Goal: Task Accomplishment & Management: Manage account settings

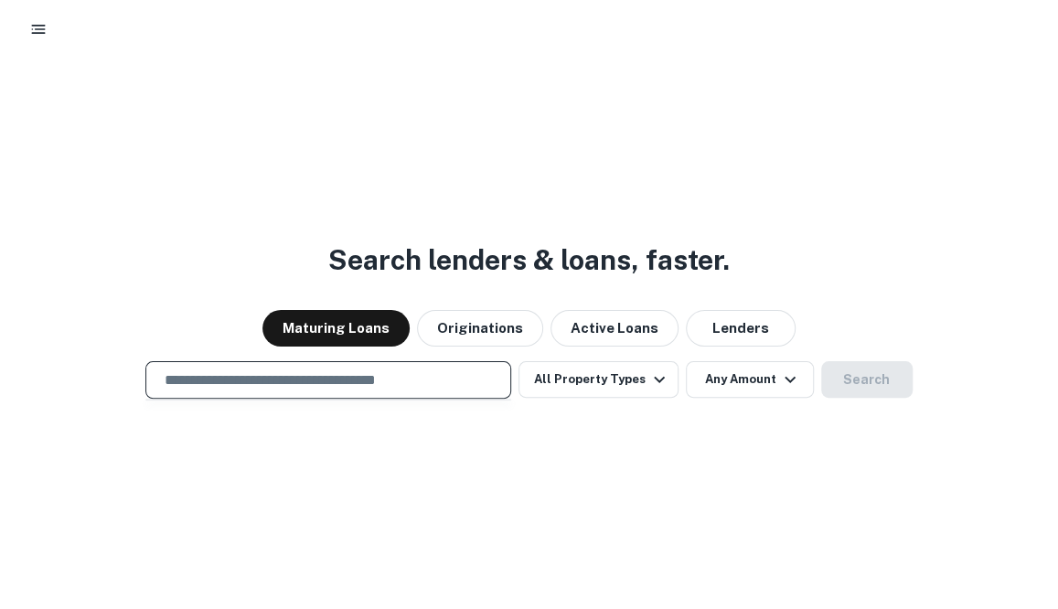
click at [448, 378] on input "text" at bounding box center [328, 379] width 349 height 21
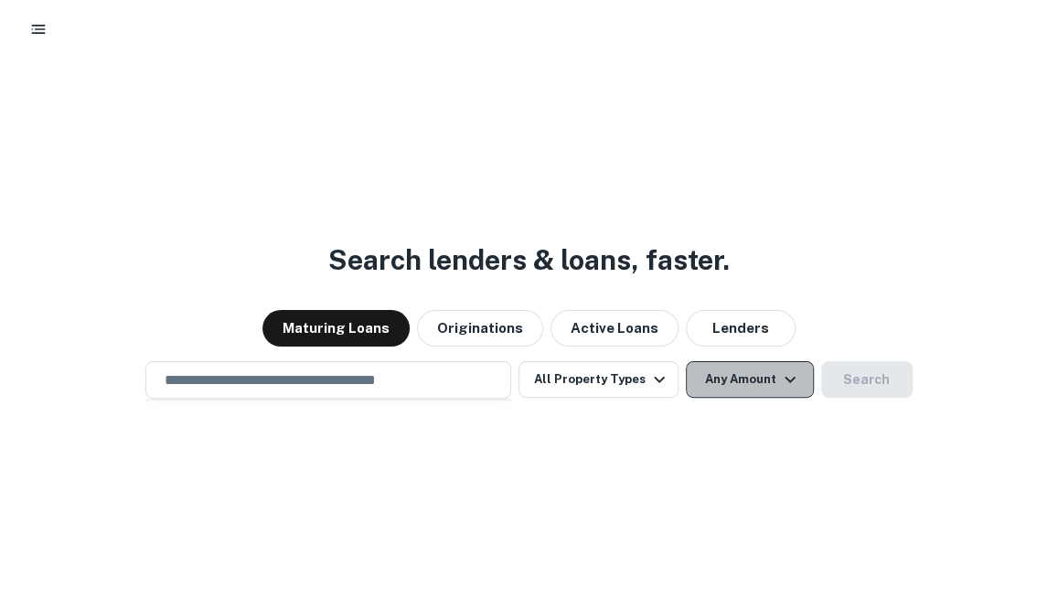
click at [720, 370] on button "Any Amount" at bounding box center [750, 379] width 128 height 37
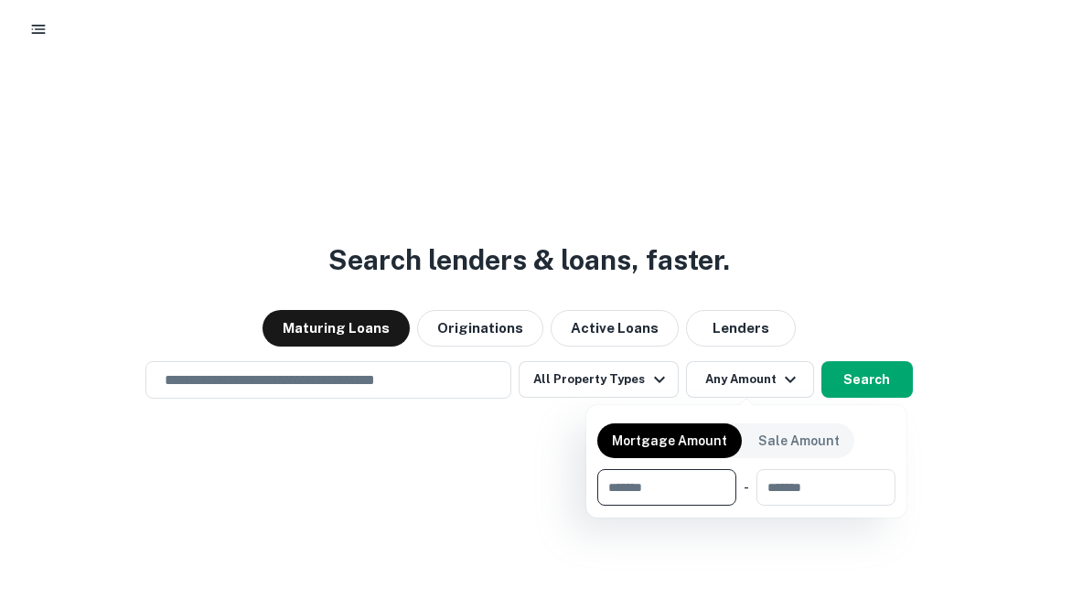
click at [421, 449] on div at bounding box center [536, 304] width 1072 height 609
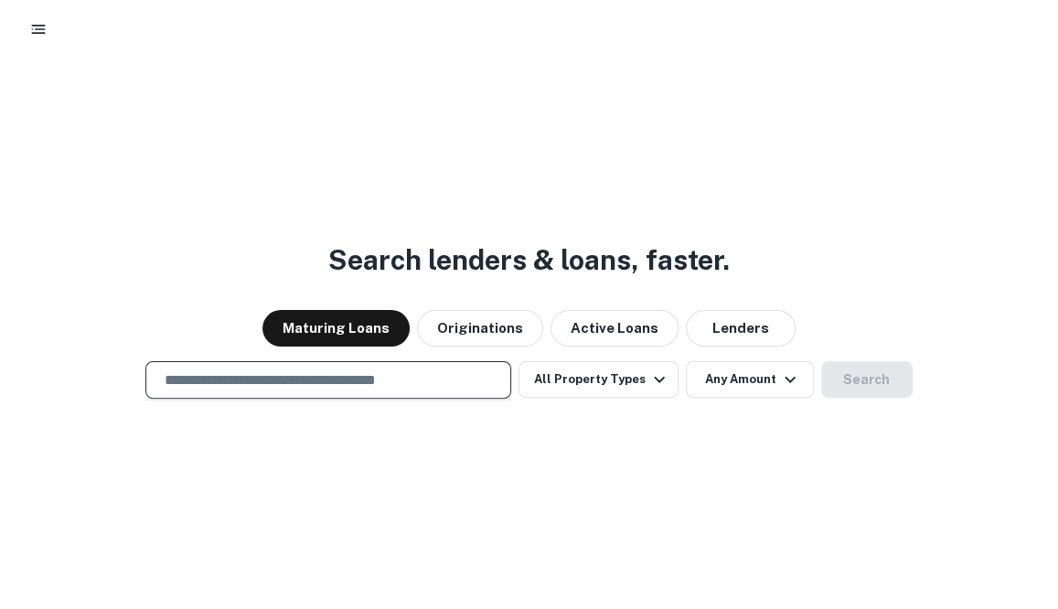
click at [369, 380] on input "text" at bounding box center [328, 379] width 349 height 21
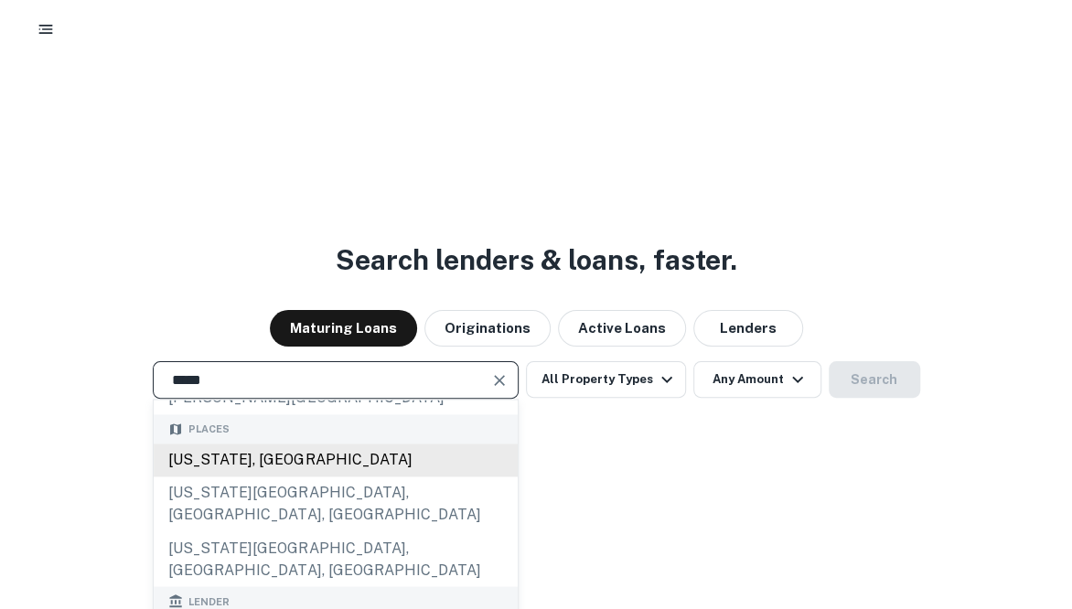
scroll to position [138, 0]
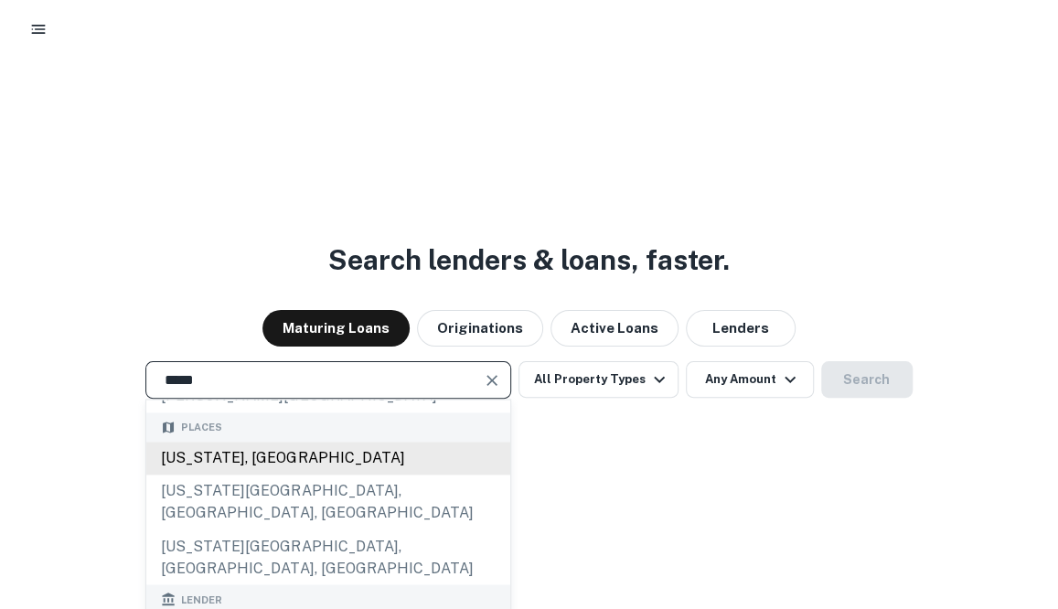
click at [225, 442] on div "[US_STATE], [GEOGRAPHIC_DATA]" at bounding box center [328, 458] width 364 height 33
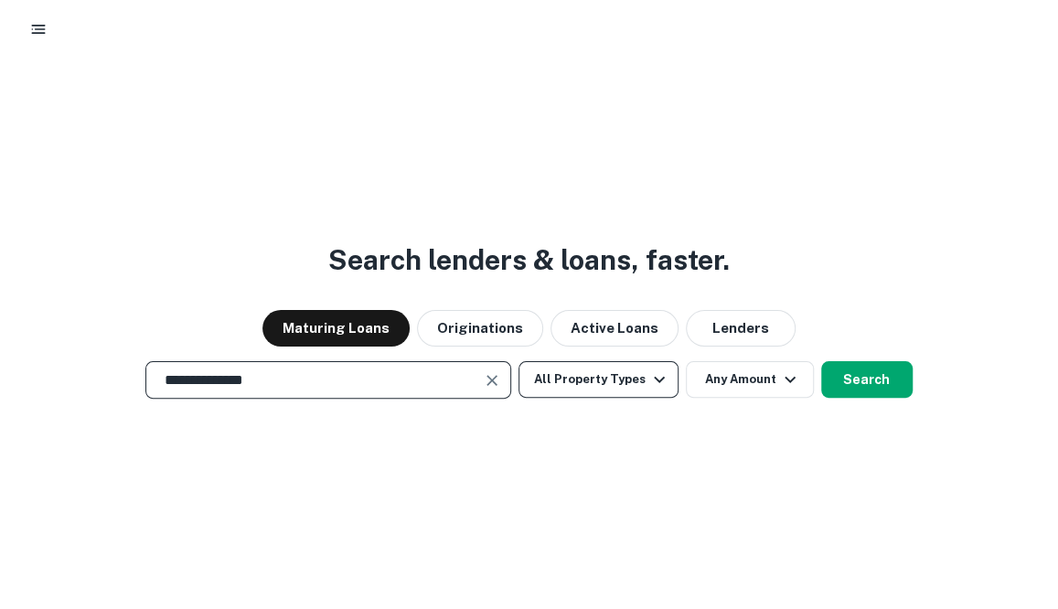
type input "**********"
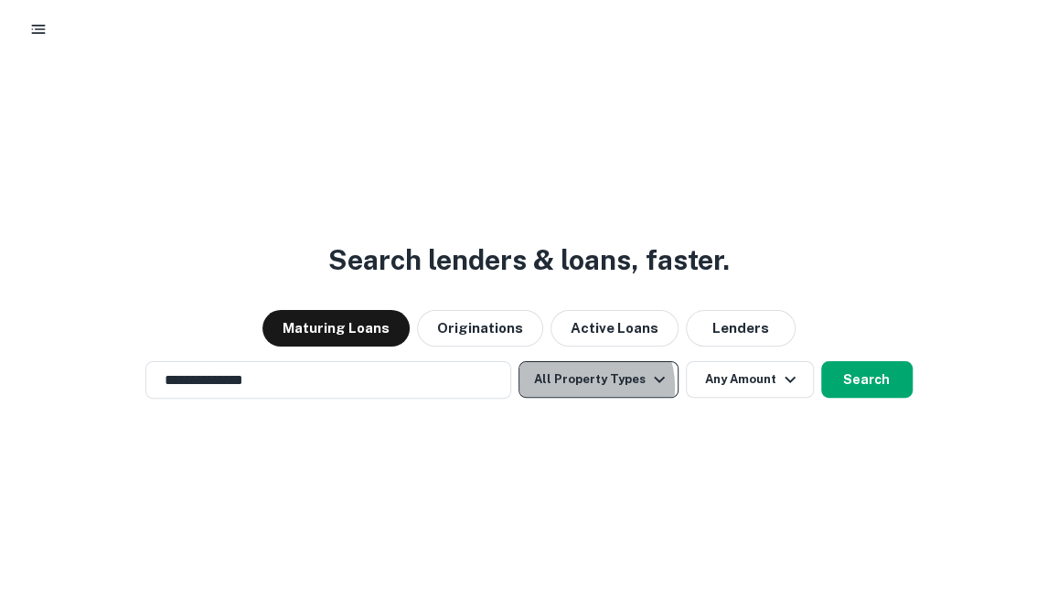
click at [587, 387] on button "All Property Types" at bounding box center [598, 379] width 159 height 37
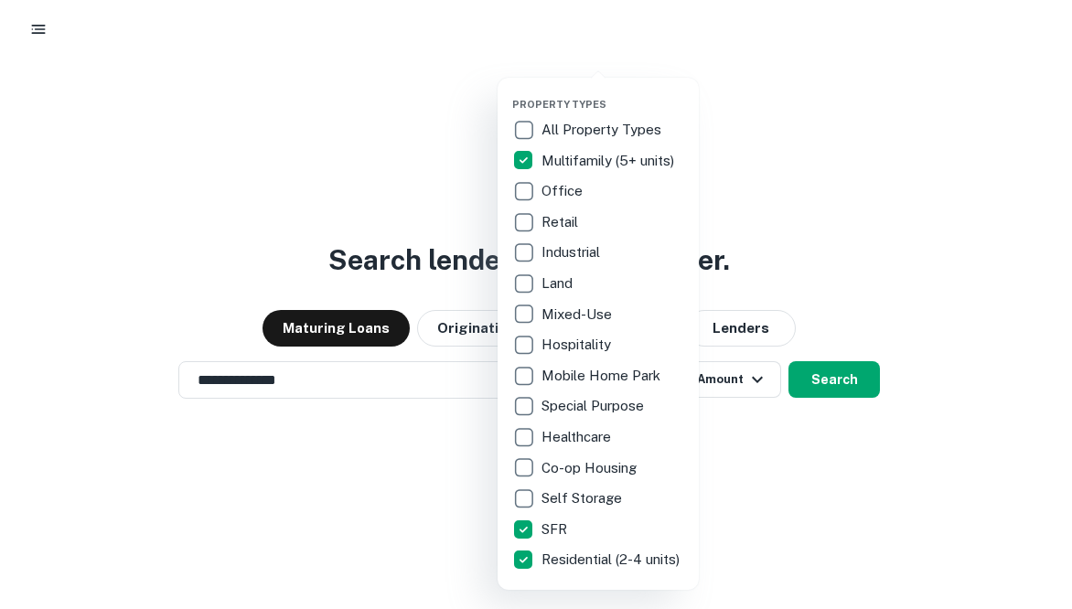
click at [412, 510] on div at bounding box center [536, 304] width 1072 height 609
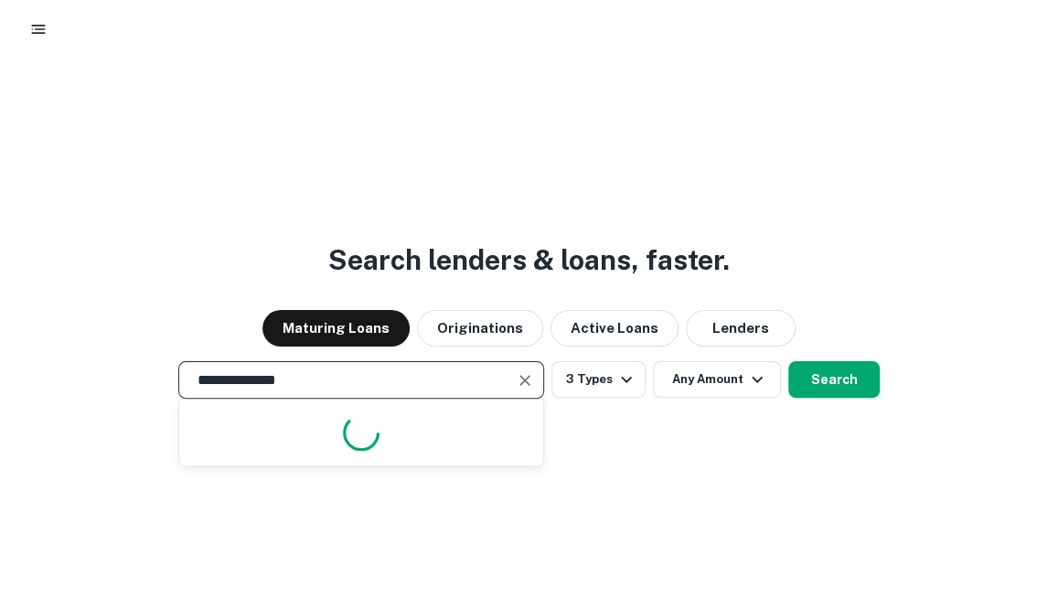
click at [461, 381] on input "**********" at bounding box center [348, 379] width 322 height 21
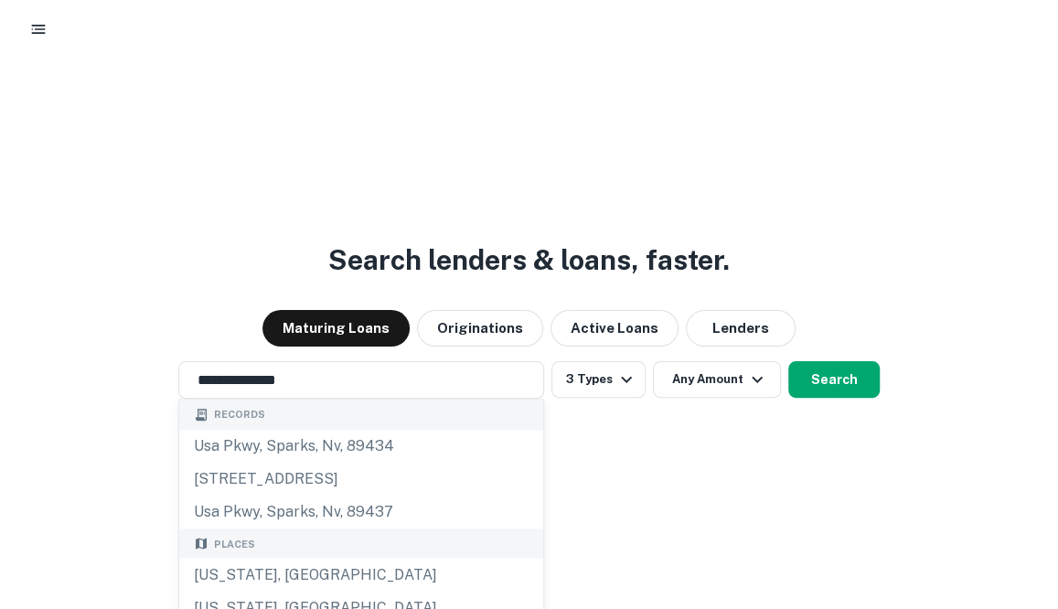
click at [677, 530] on div "**********" at bounding box center [529, 384] width 1058 height 609
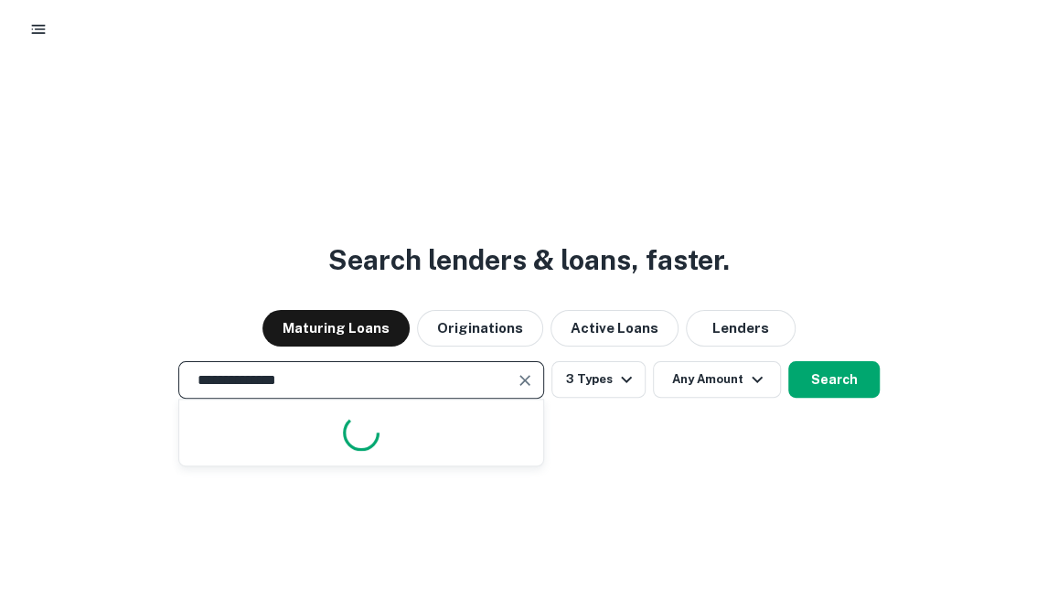
click at [344, 380] on input "**********" at bounding box center [348, 379] width 322 height 21
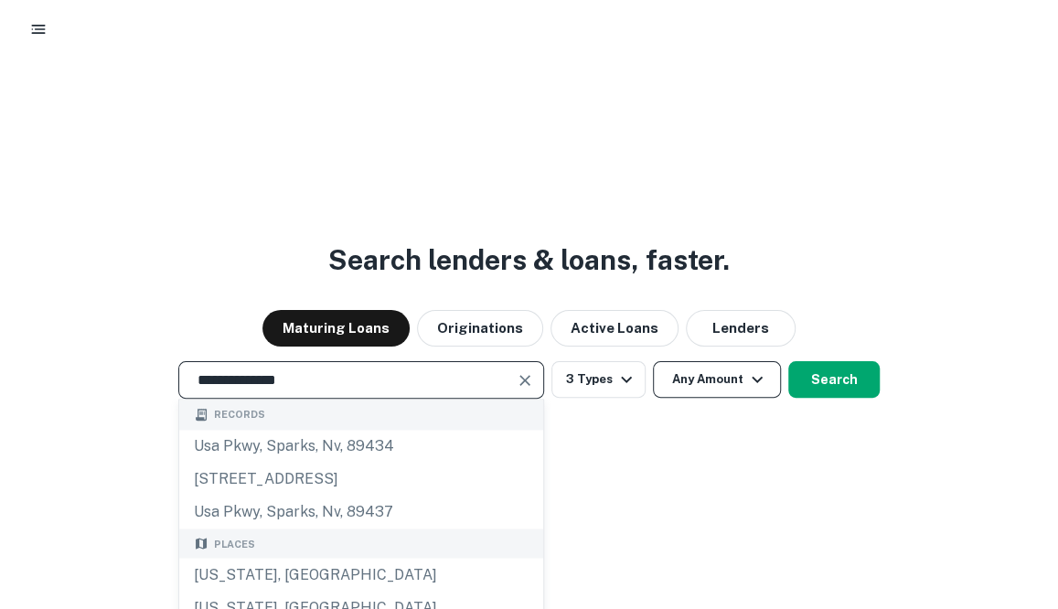
click at [693, 389] on button "Any Amount" at bounding box center [717, 379] width 128 height 37
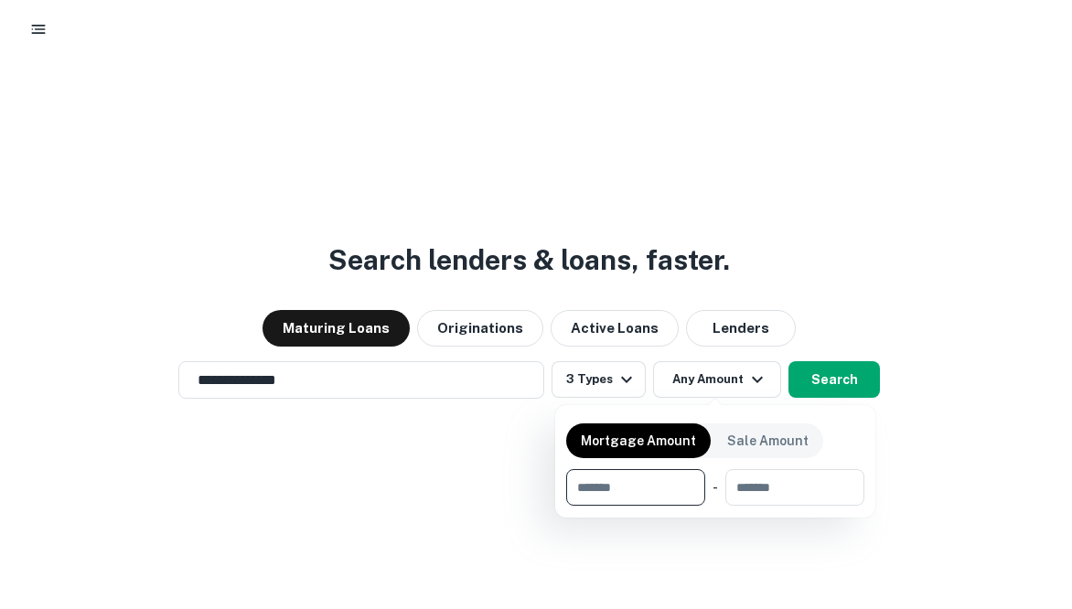
click at [473, 440] on div at bounding box center [536, 304] width 1072 height 609
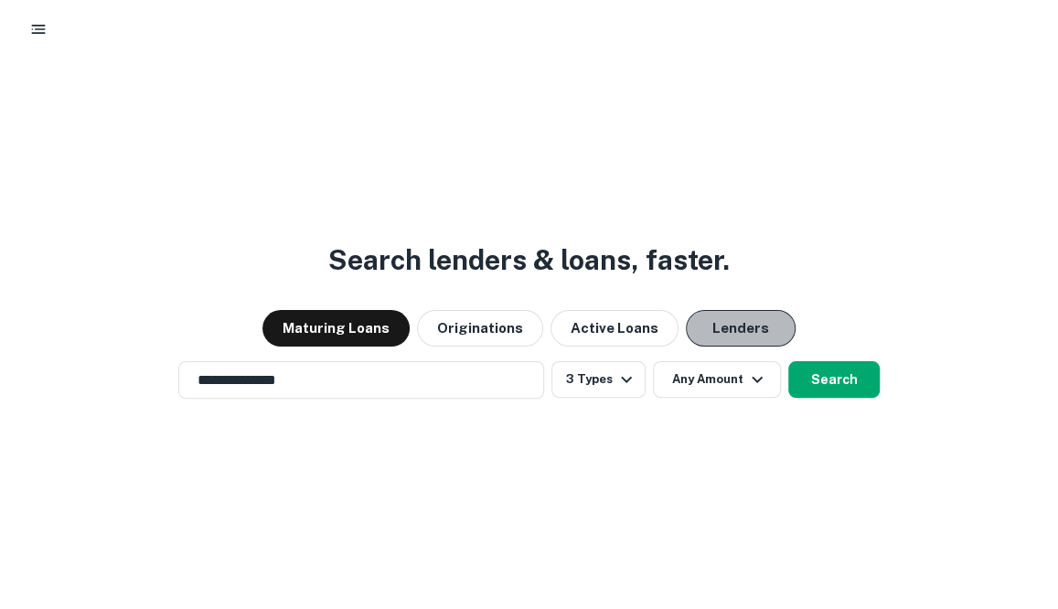
click at [699, 324] on button "Lenders" at bounding box center [741, 328] width 110 height 37
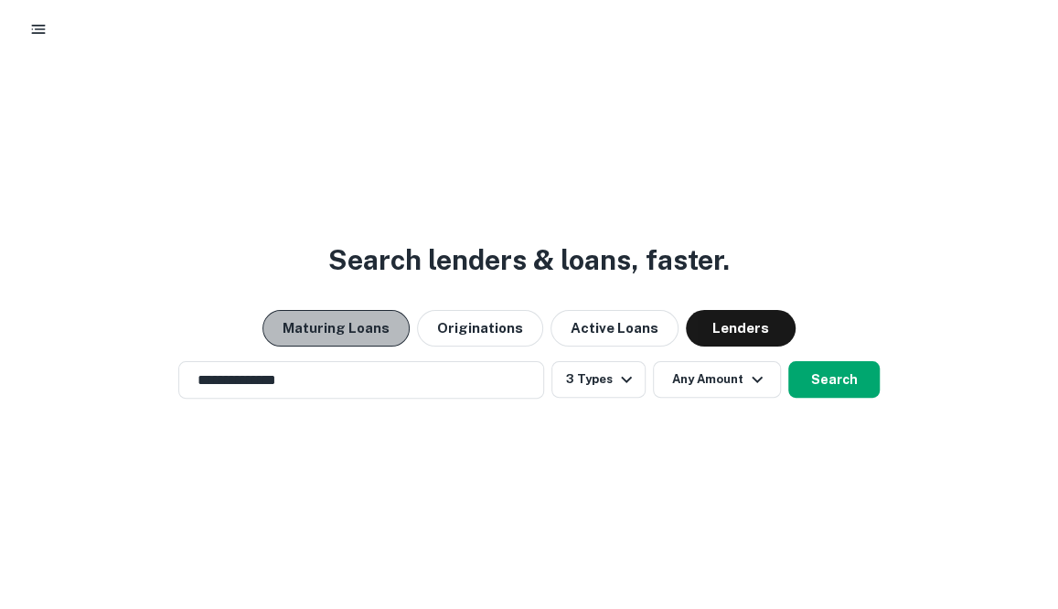
click at [364, 335] on button "Maturing Loans" at bounding box center [335, 328] width 147 height 37
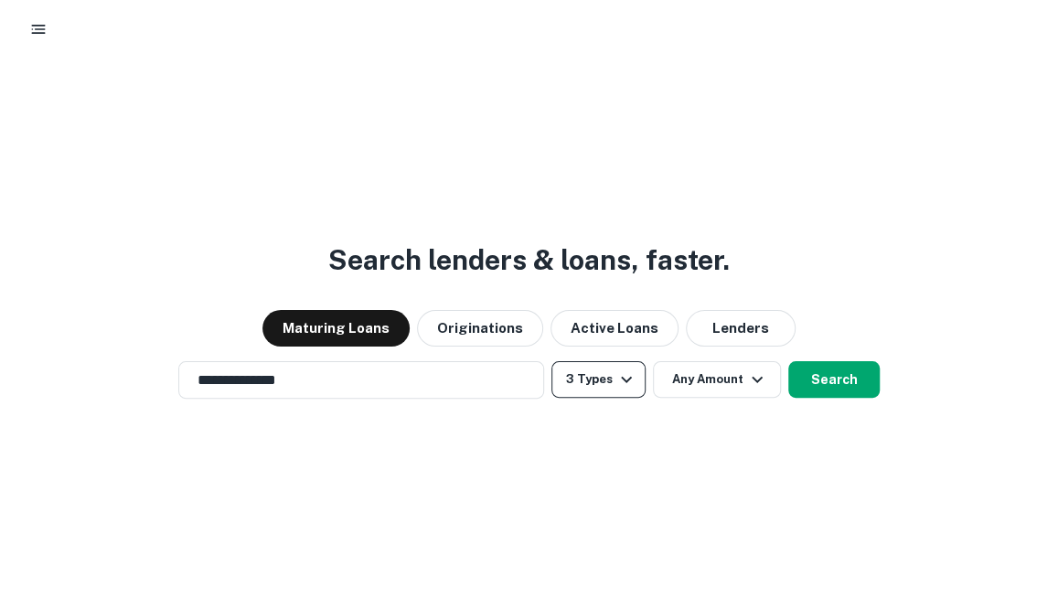
click at [608, 385] on button "3 Types" at bounding box center [598, 379] width 94 height 37
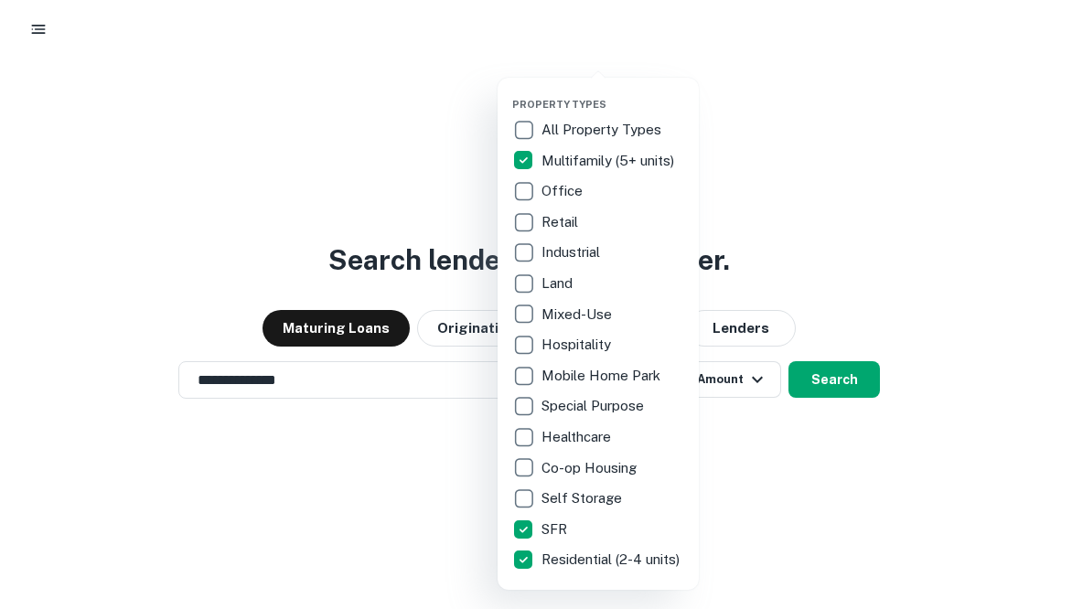
click at [395, 480] on div at bounding box center [536, 304] width 1072 height 609
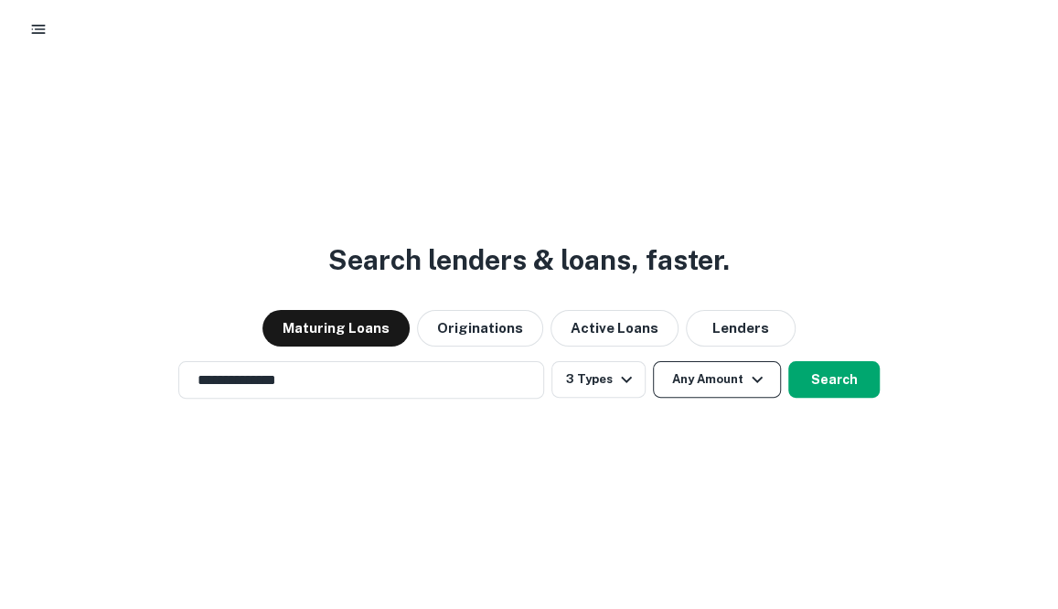
click at [733, 372] on button "Any Amount" at bounding box center [717, 379] width 128 height 37
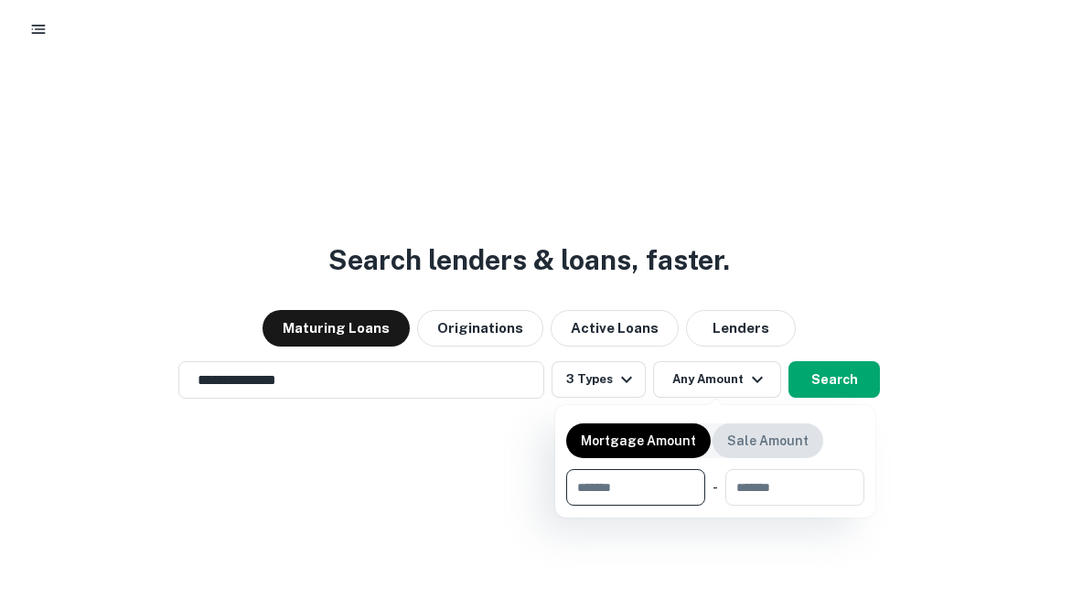
click at [766, 439] on p "Sale Amount" at bounding box center [767, 441] width 81 height 20
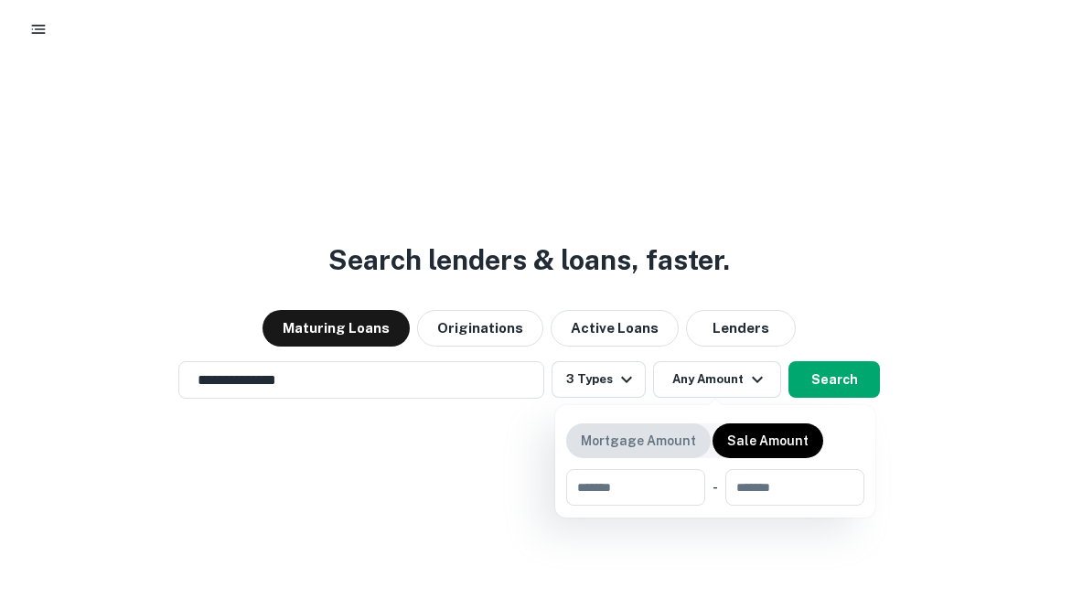
click at [651, 441] on p "Mortgage Amount" at bounding box center [638, 441] width 115 height 20
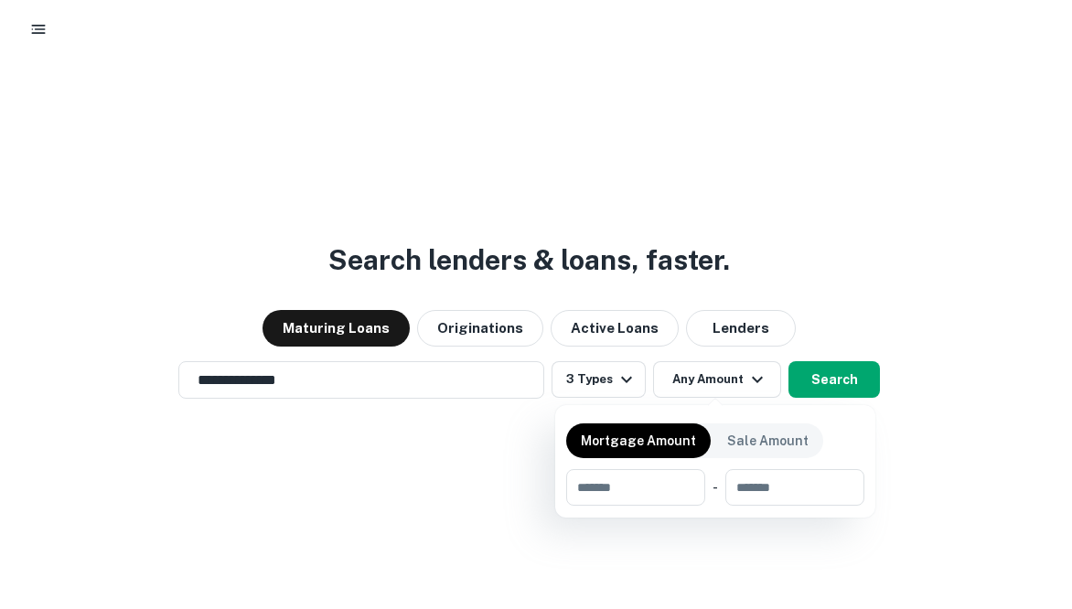
click at [801, 369] on div at bounding box center [536, 304] width 1072 height 609
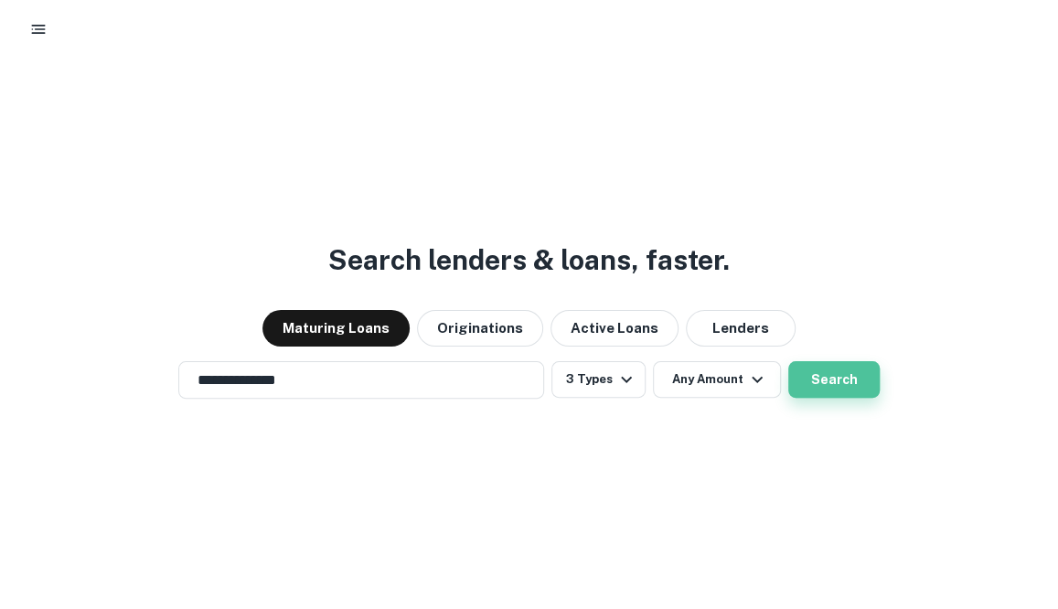
click at [834, 382] on button "Search" at bounding box center [833, 379] width 91 height 37
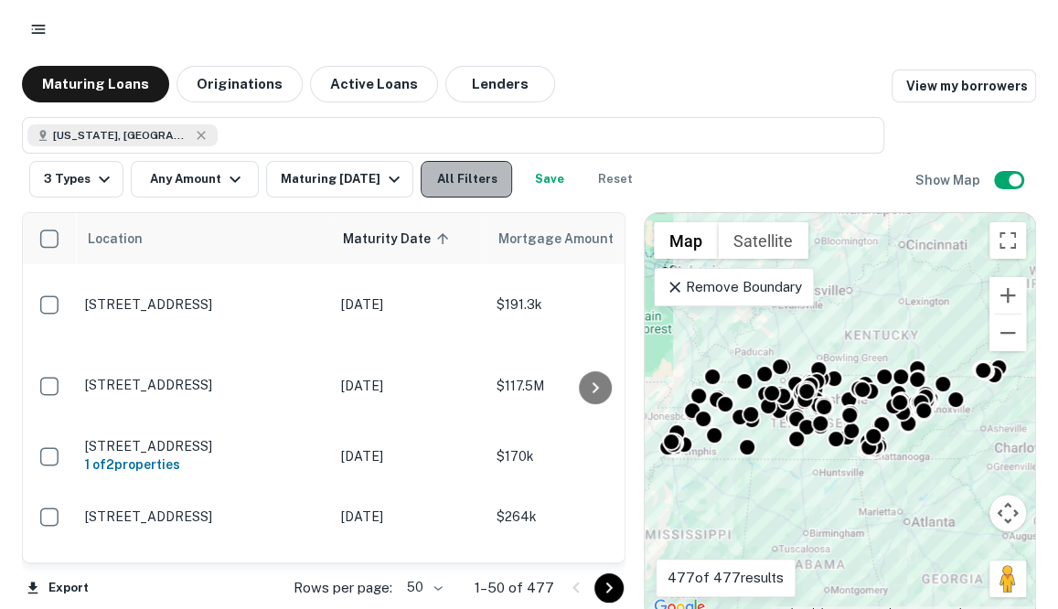
click at [466, 186] on button "All Filters" at bounding box center [466, 179] width 91 height 37
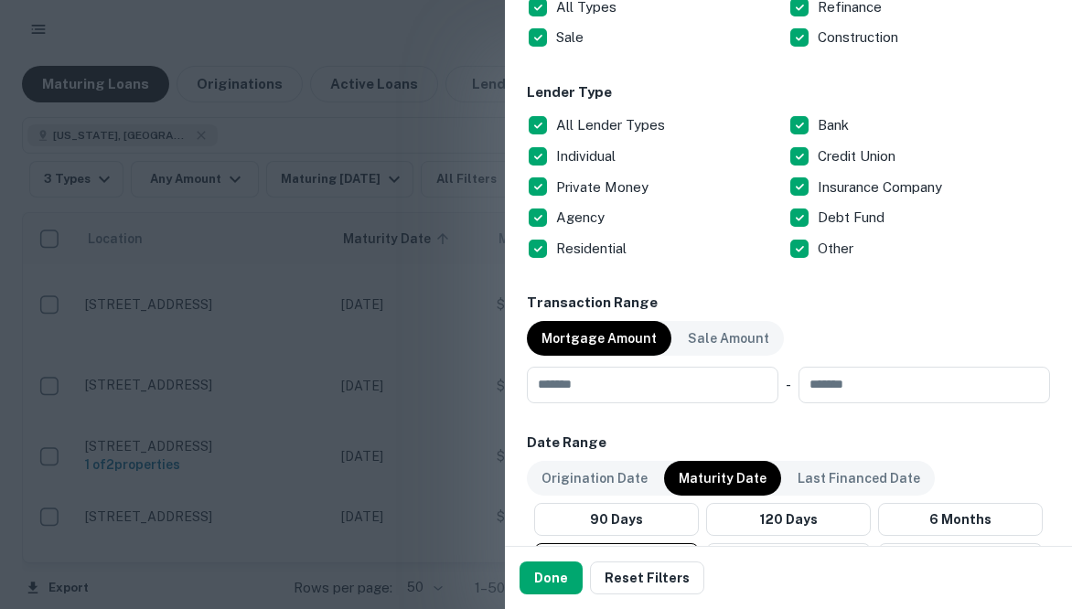
scroll to position [658, 0]
click at [828, 434] on h6 "Date Range" at bounding box center [788, 443] width 523 height 21
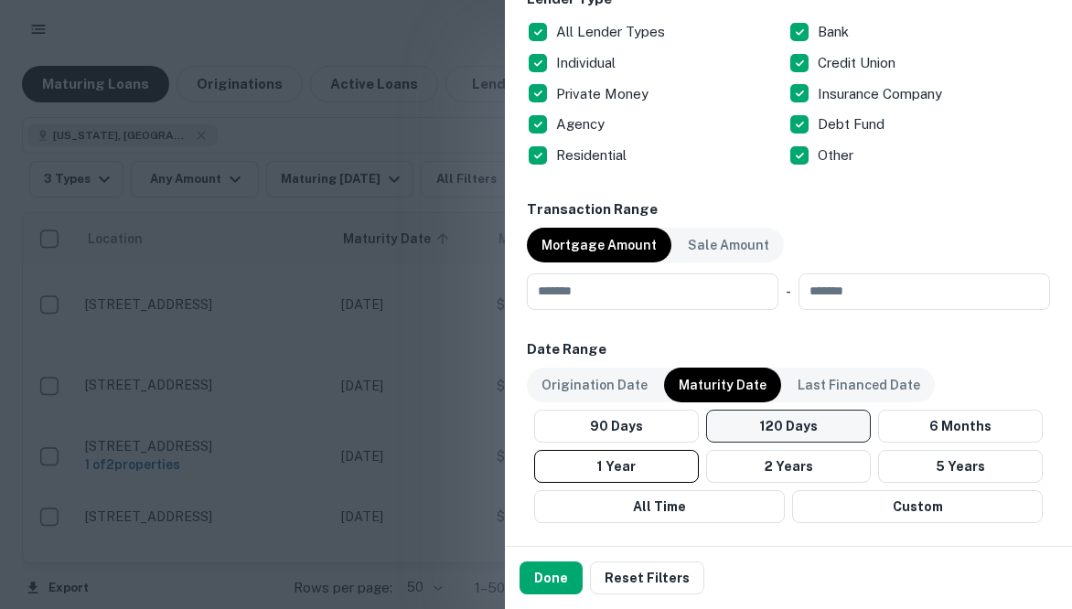
scroll to position [756, 0]
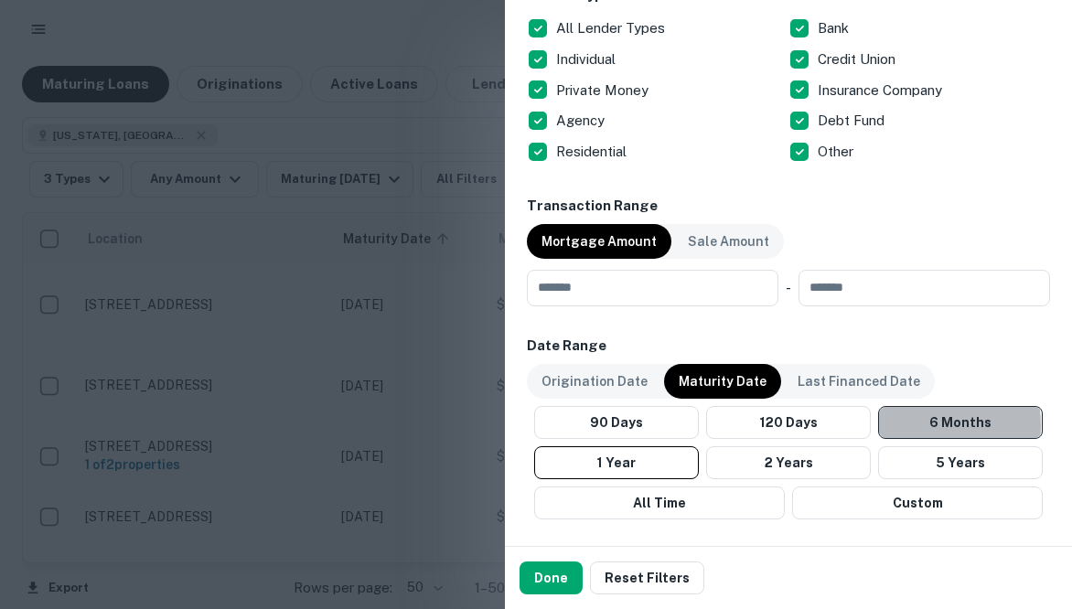
click at [895, 424] on button "6 Months" at bounding box center [960, 422] width 165 height 33
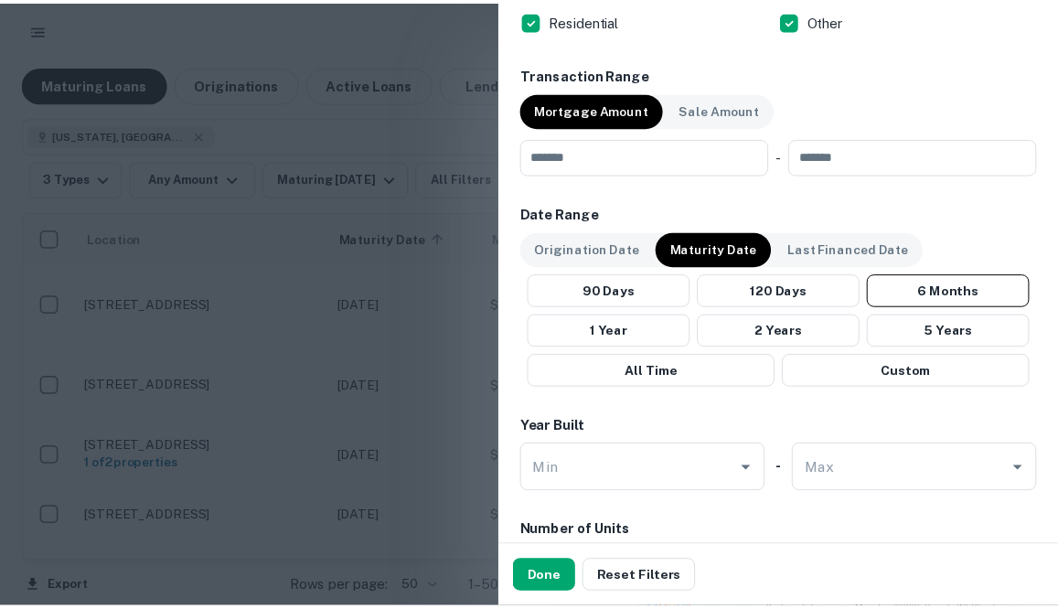
scroll to position [703, 0]
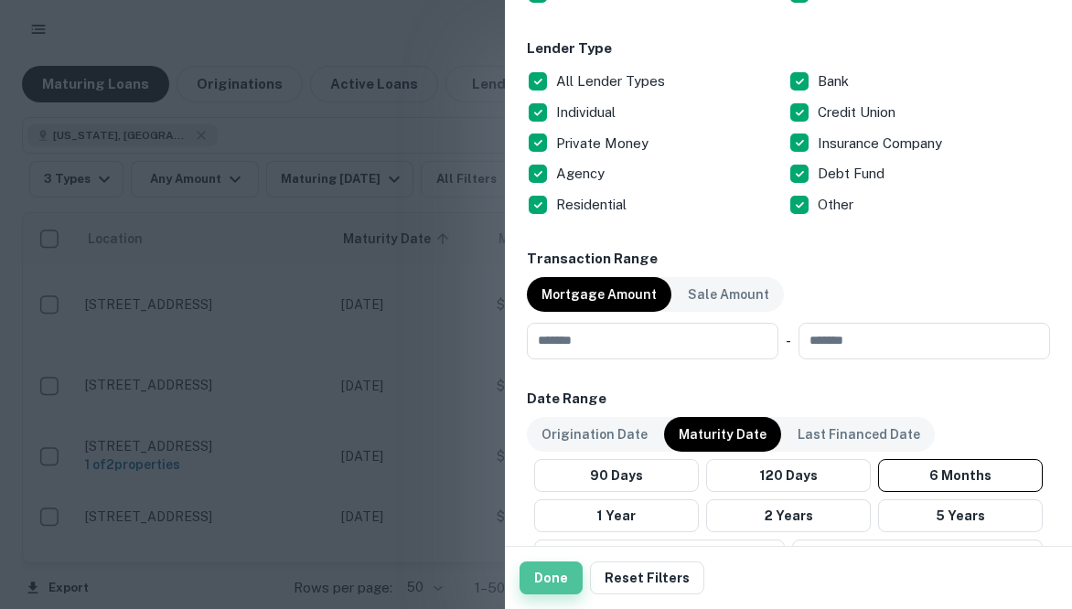
click at [561, 566] on button "Done" at bounding box center [550, 578] width 63 height 33
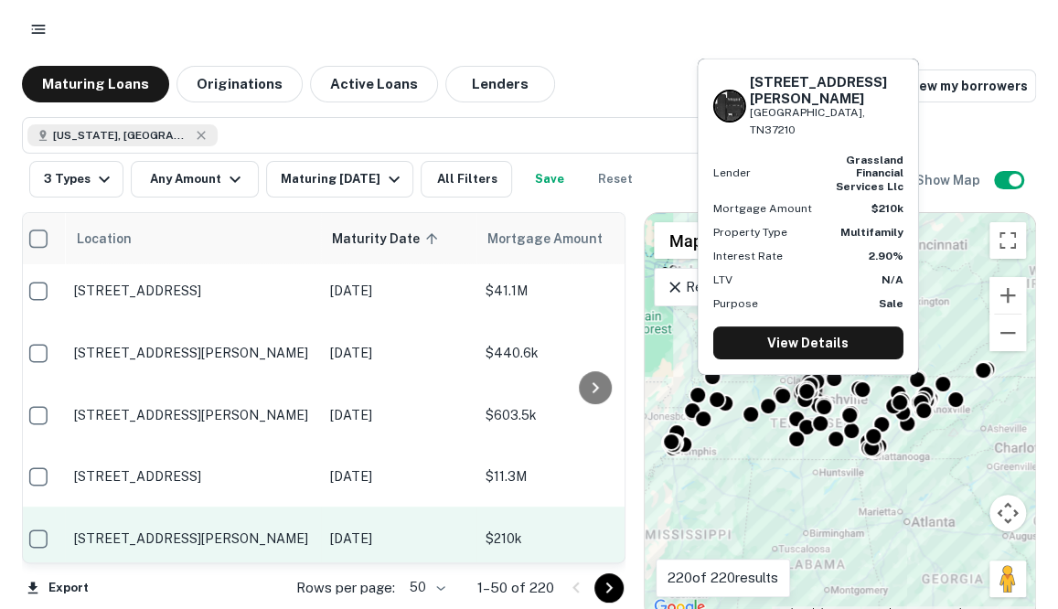
scroll to position [11, 0]
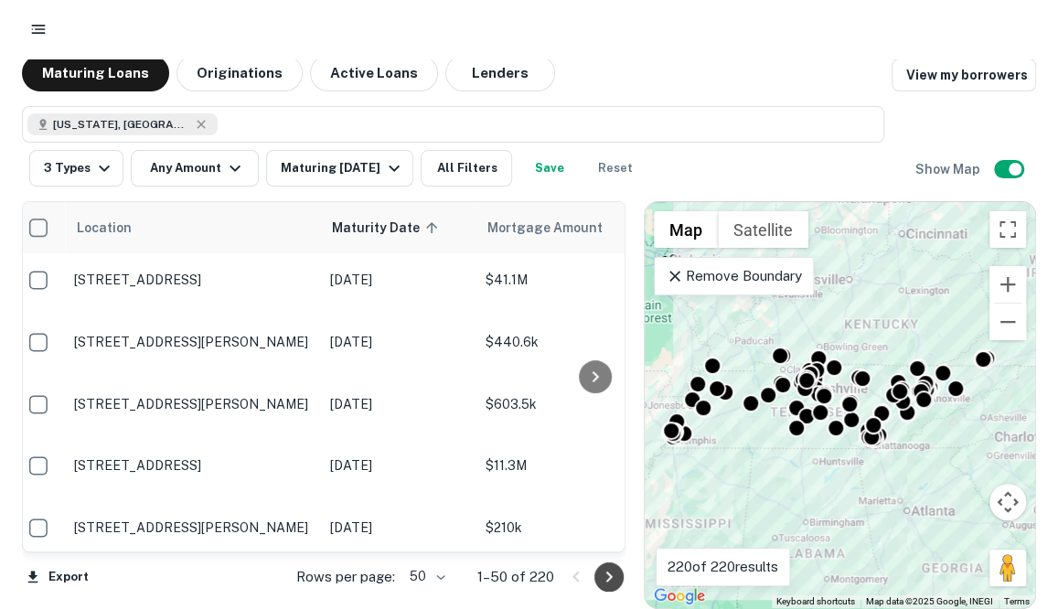
drag, startPoint x: 602, startPoint y: 584, endPoint x: 599, endPoint y: 574, distance: 10.4
click at [431, 576] on body "Maturing Loans Originations Active Loans Lenders View my borrowers Tennessee, U…" at bounding box center [529, 293] width 1058 height 609
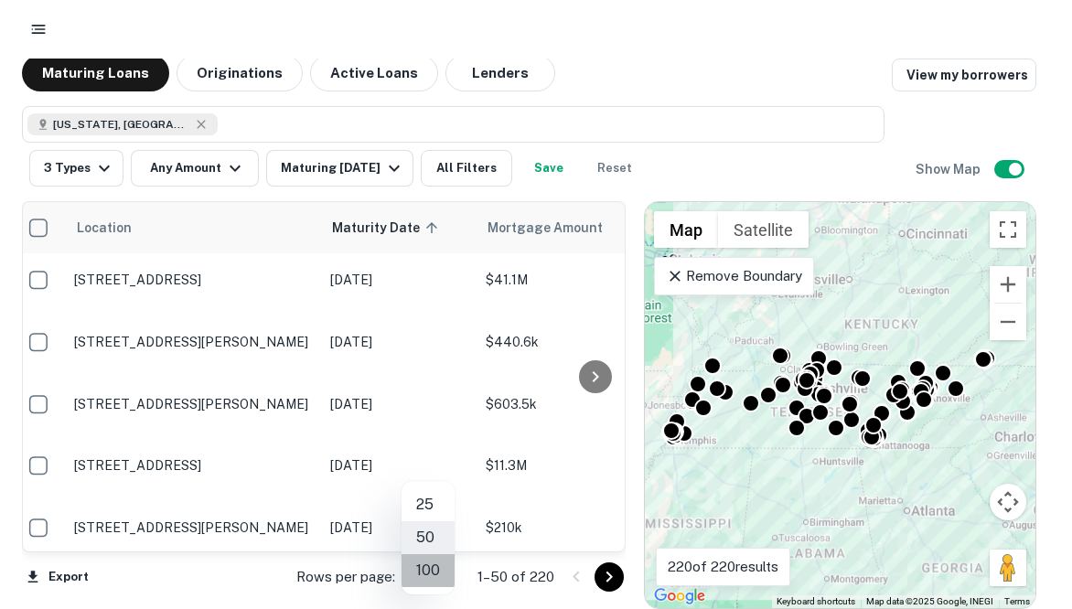
click at [430, 576] on li "100" at bounding box center [427, 570] width 53 height 33
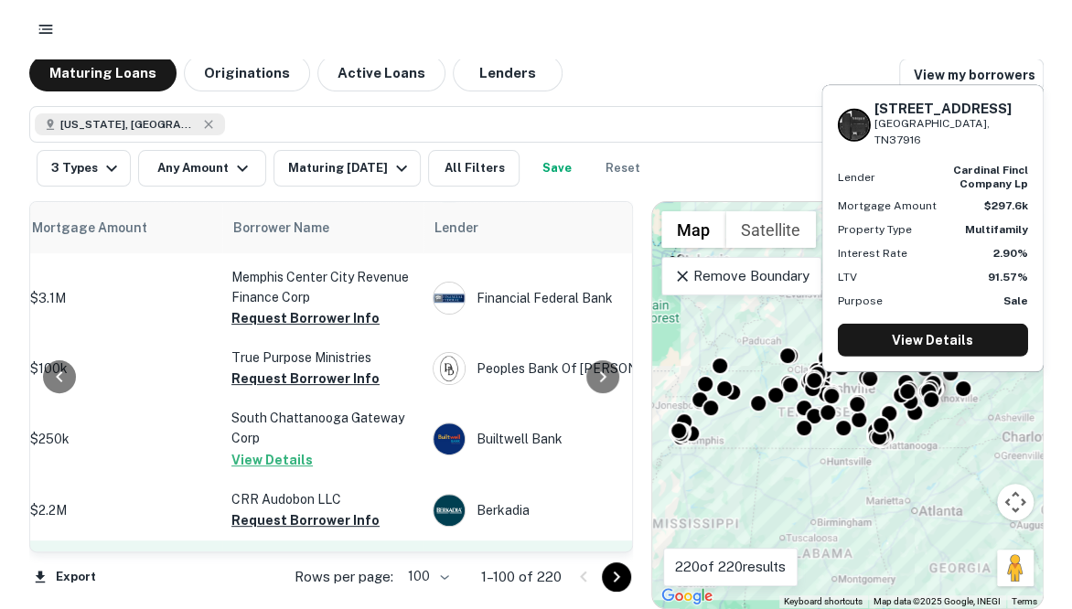
scroll to position [3604, 474]
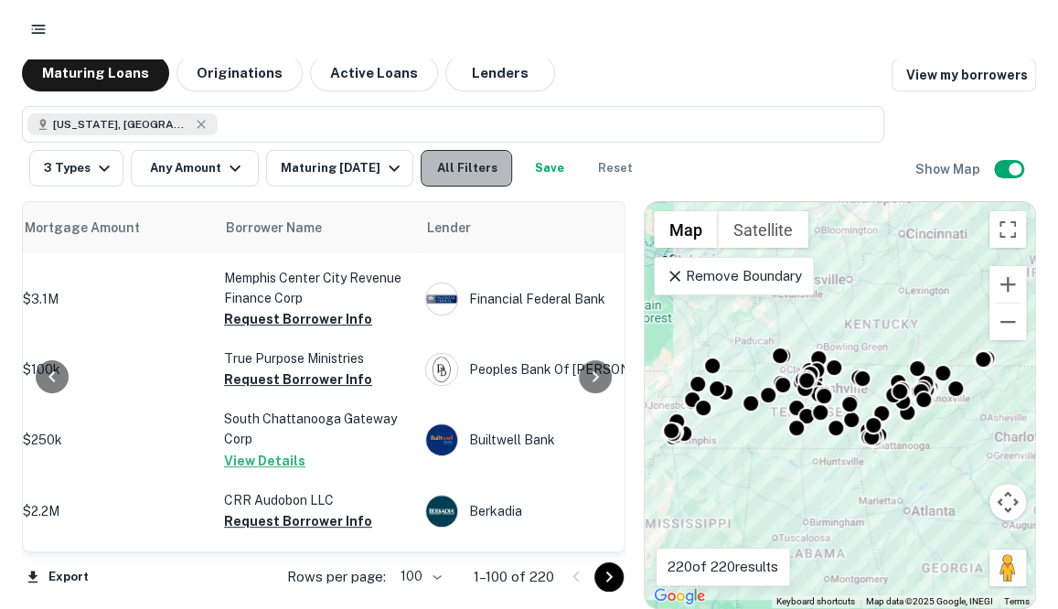
click at [489, 180] on button "All Filters" at bounding box center [466, 168] width 91 height 37
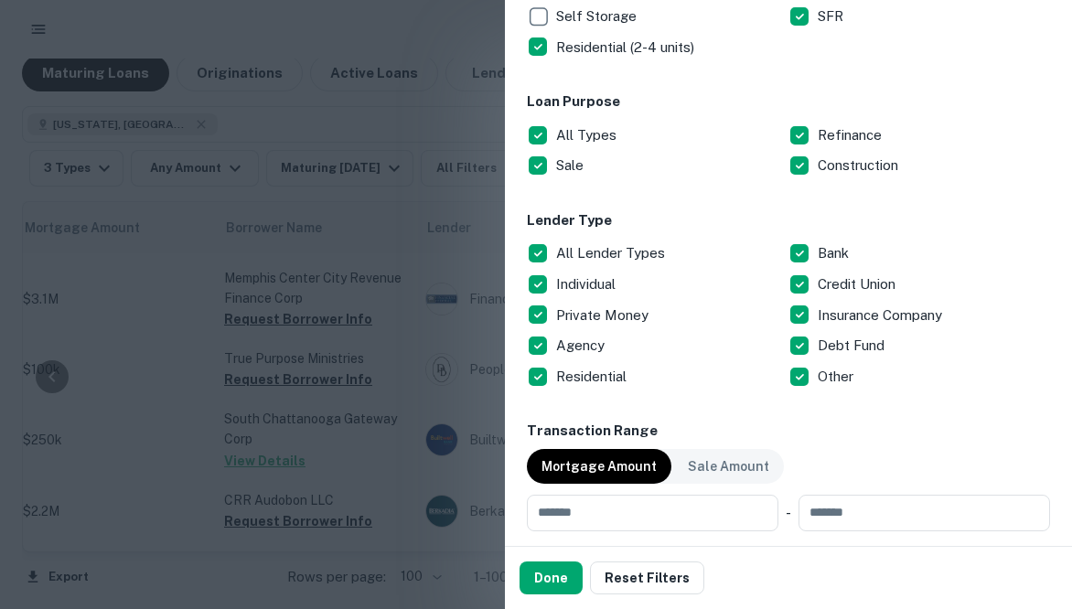
scroll to position [0, 0]
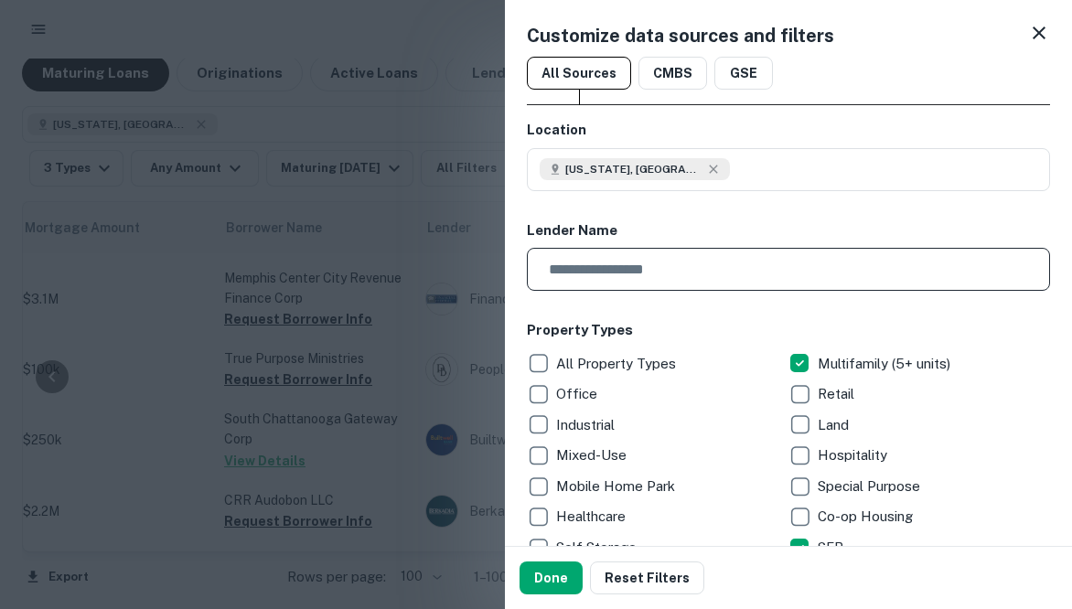
click at [615, 276] on input "text" at bounding box center [782, 269] width 510 height 43
type input "*********"
click at [547, 570] on button "Done" at bounding box center [550, 578] width 63 height 33
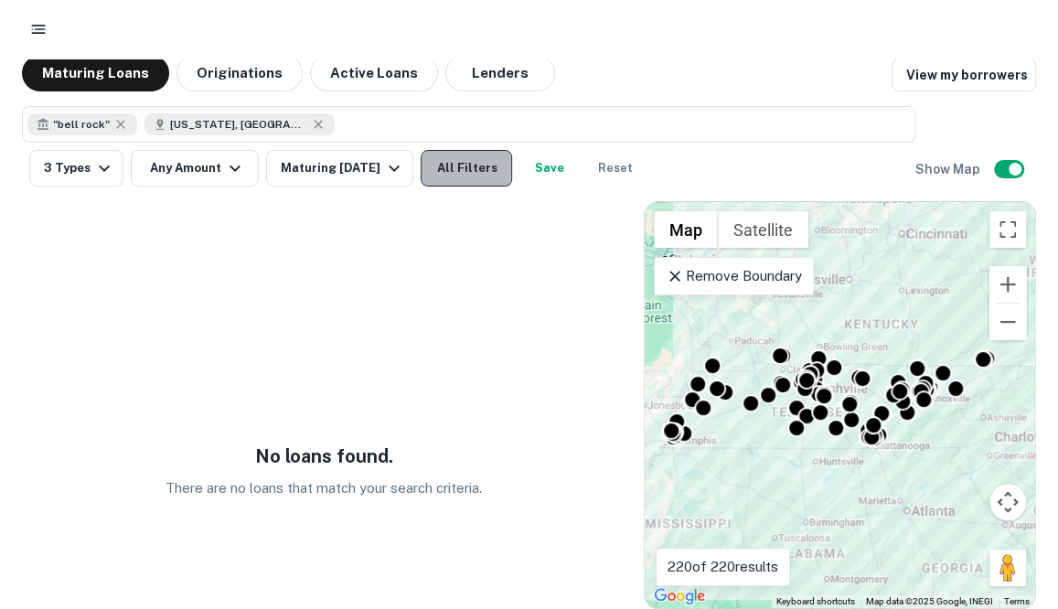
click at [512, 172] on button "All Filters" at bounding box center [466, 168] width 91 height 37
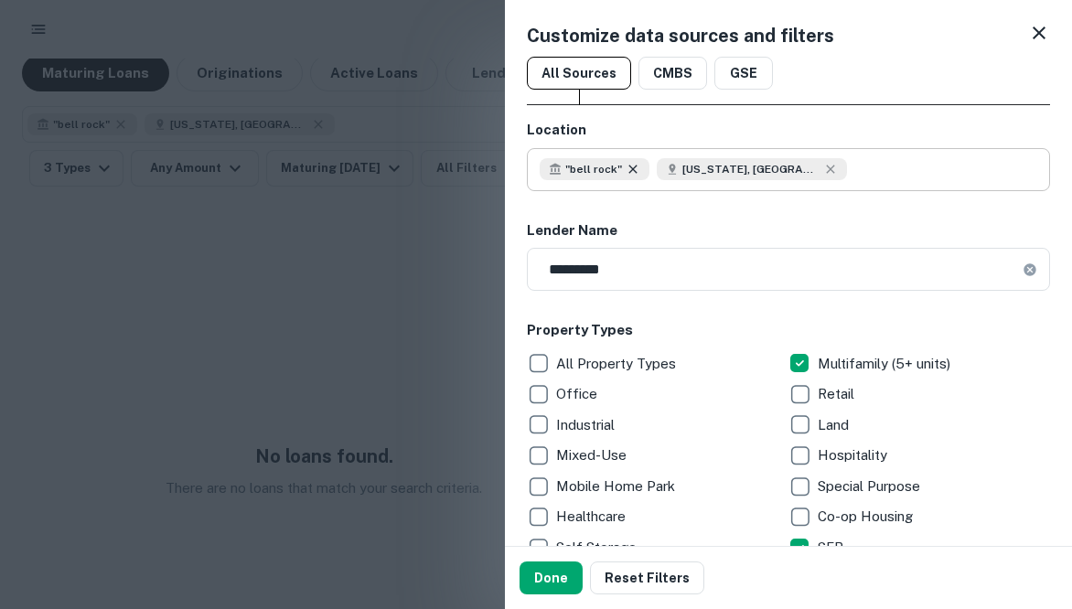
click at [635, 175] on icon at bounding box center [633, 169] width 15 height 15
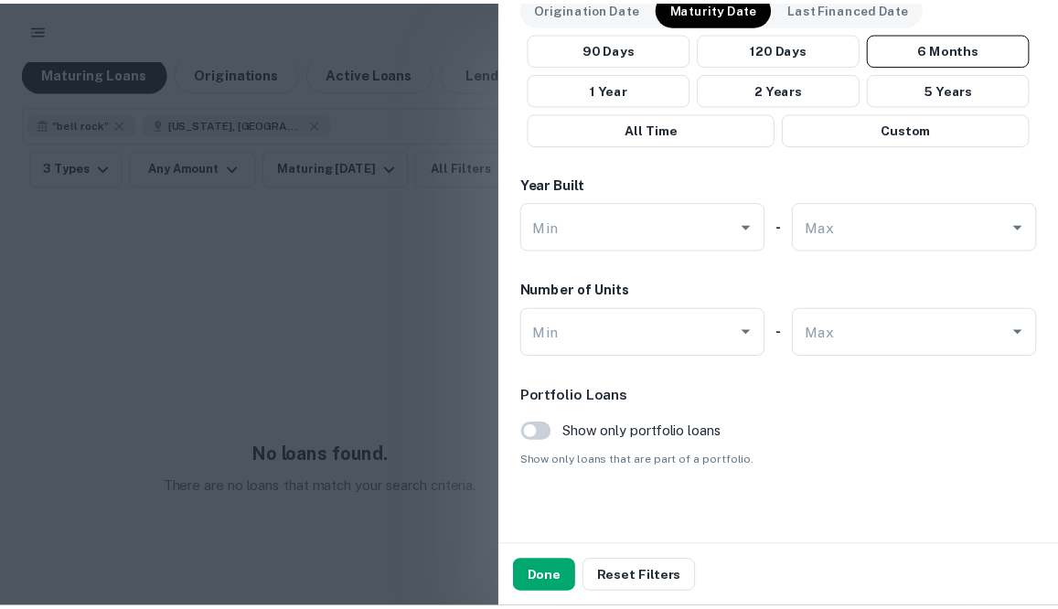
scroll to position [1139, 0]
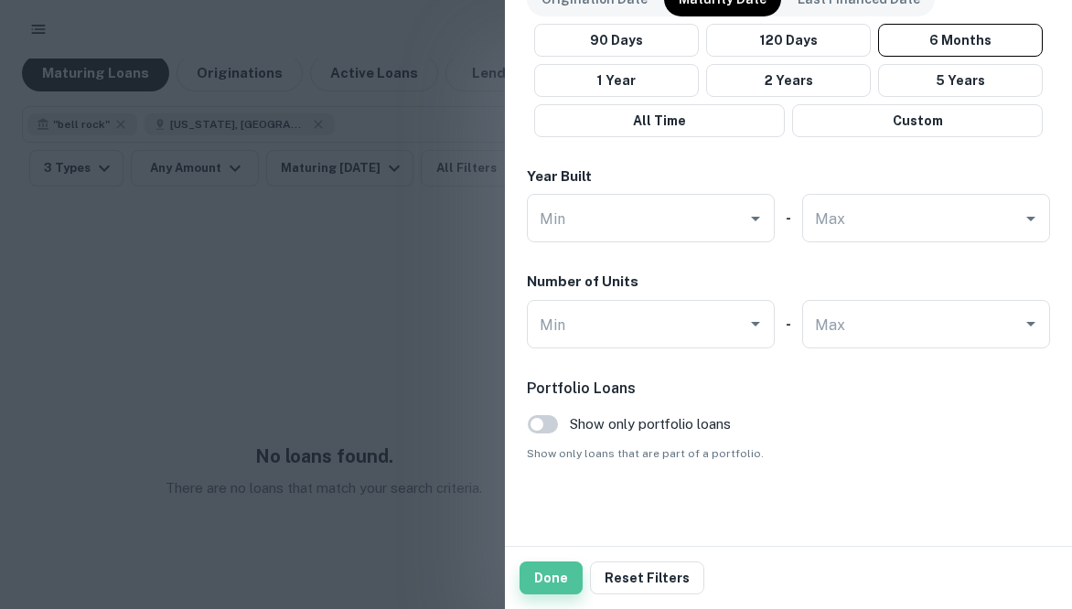
click at [552, 570] on button "Done" at bounding box center [550, 578] width 63 height 33
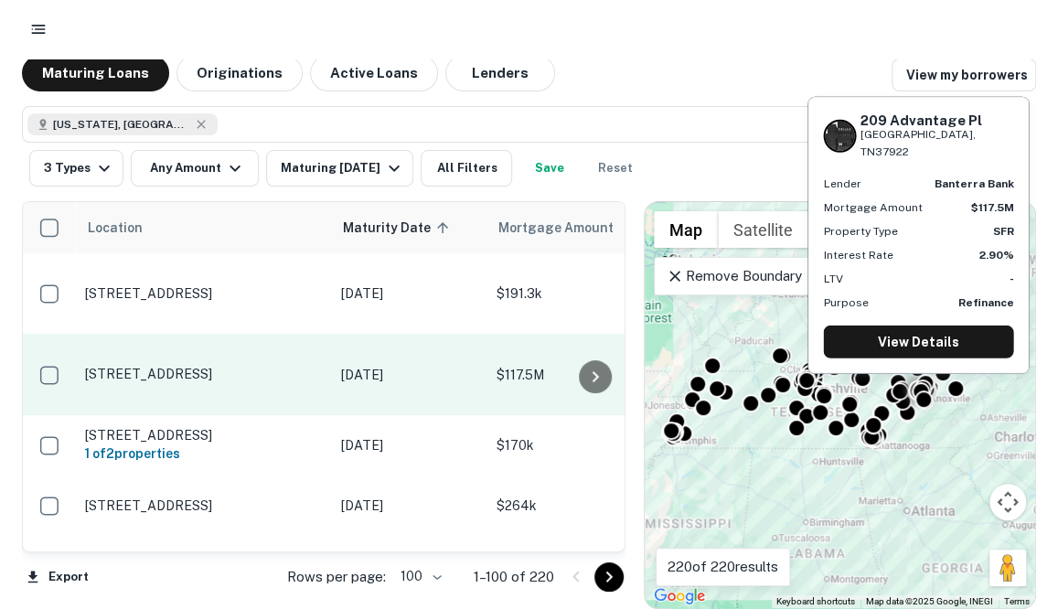
scroll to position [9, 0]
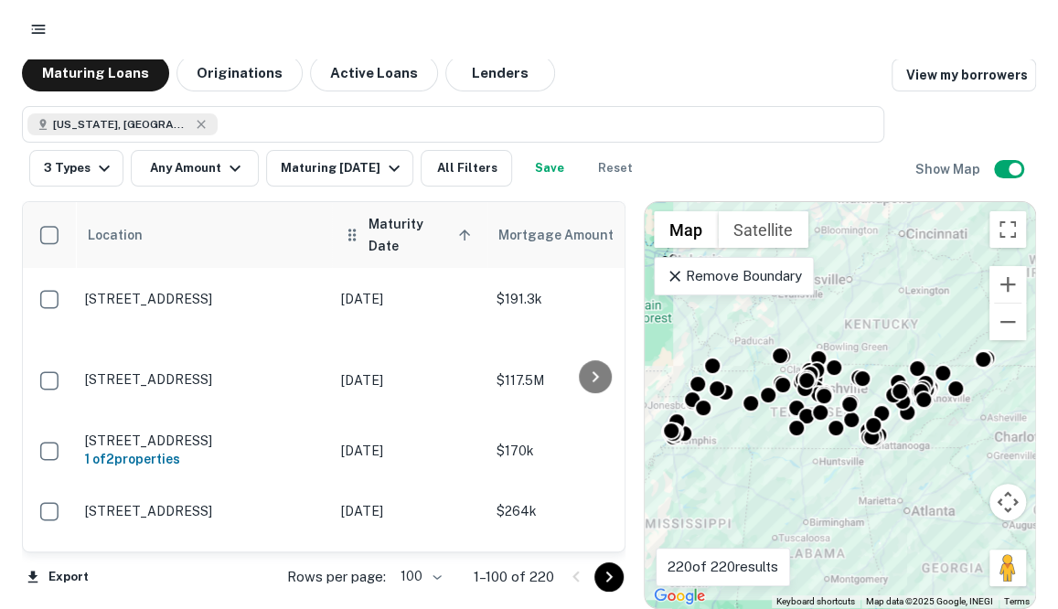
click at [408, 220] on span "Maturity Date sorted ascending" at bounding box center [423, 235] width 108 height 44
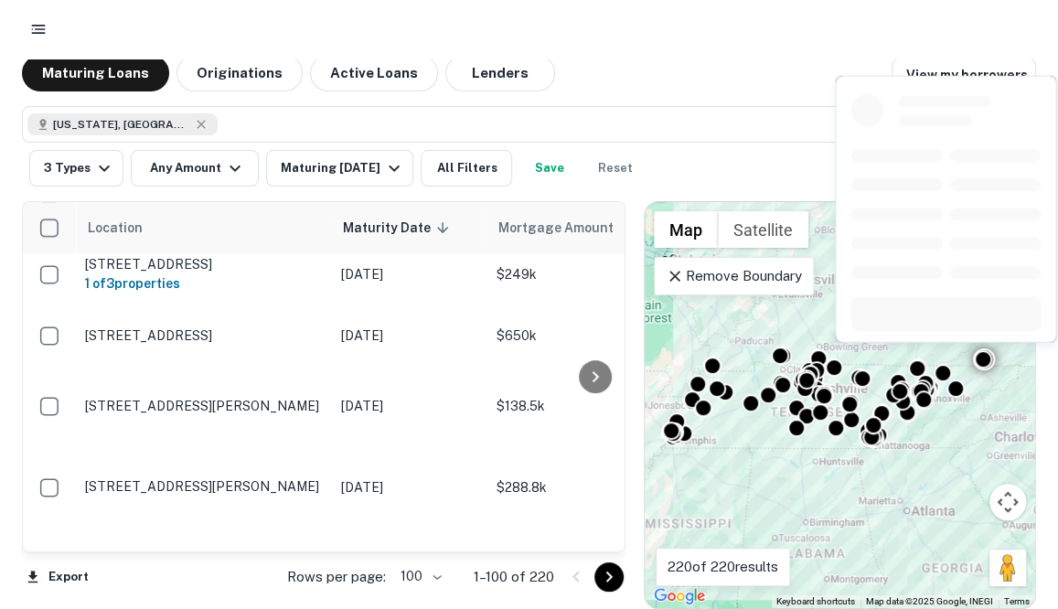
scroll to position [473, 0]
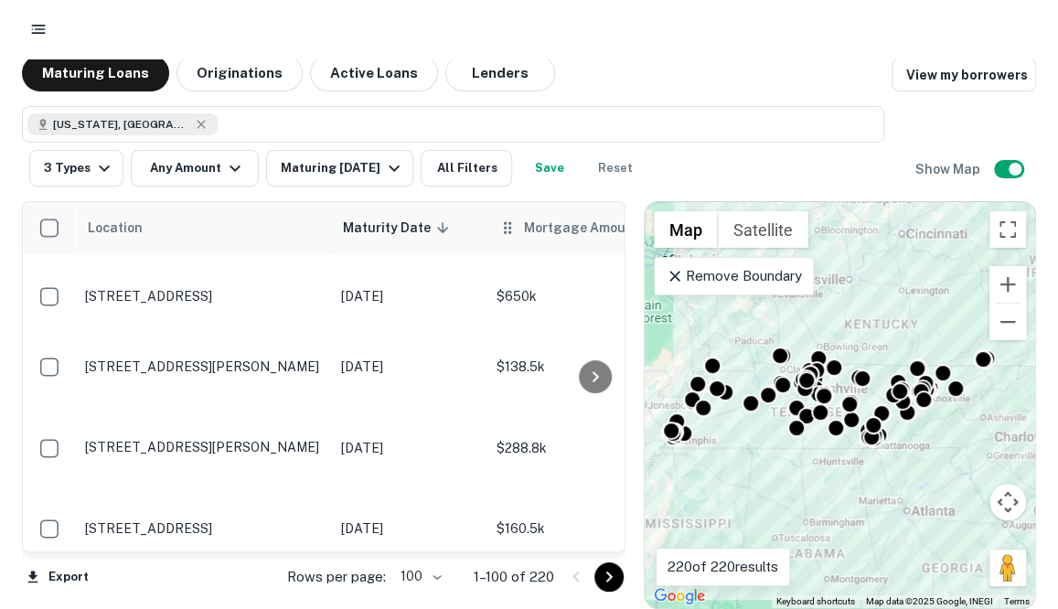
click at [513, 228] on icon at bounding box center [507, 228] width 18 height 22
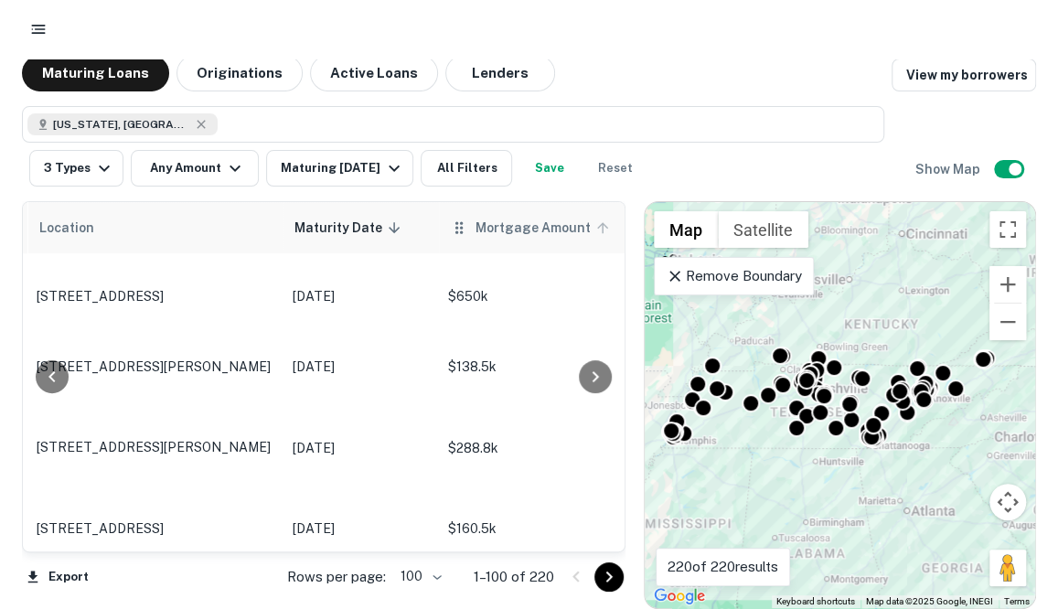
scroll to position [473, 168]
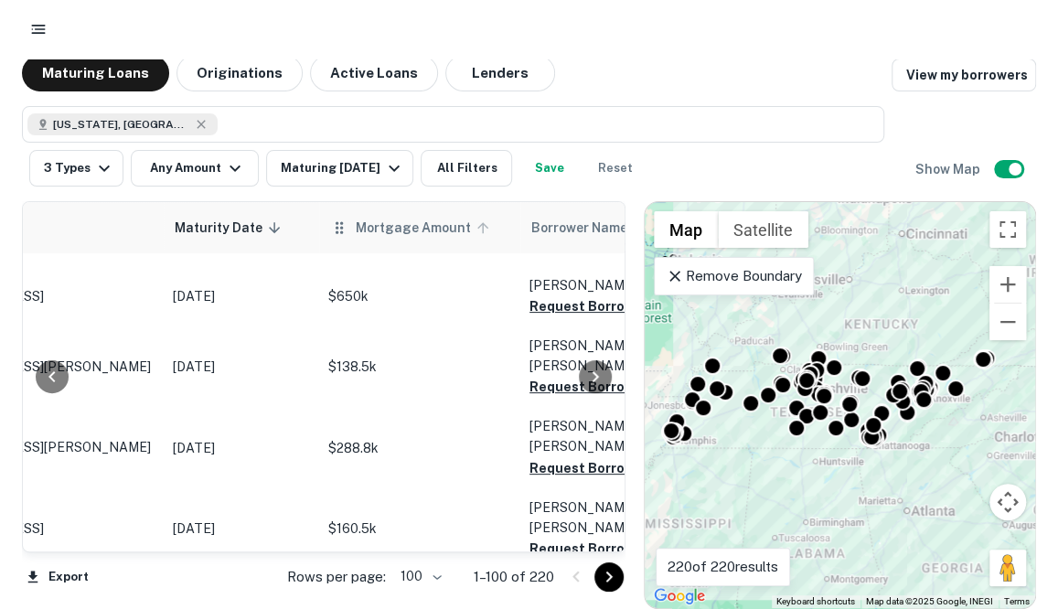
click at [476, 230] on icon at bounding box center [483, 227] width 16 height 16
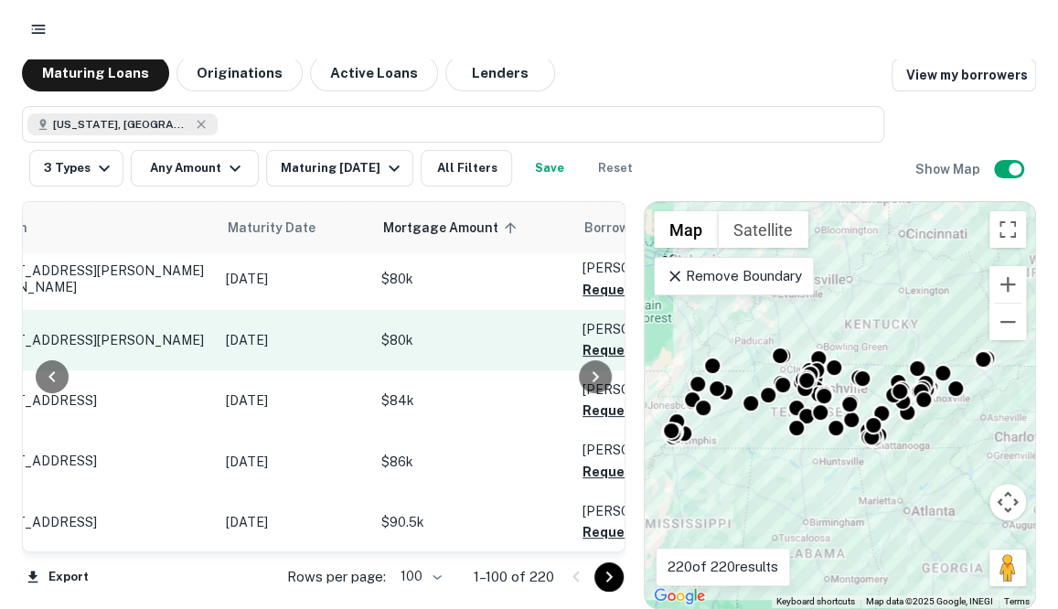
scroll to position [0, 115]
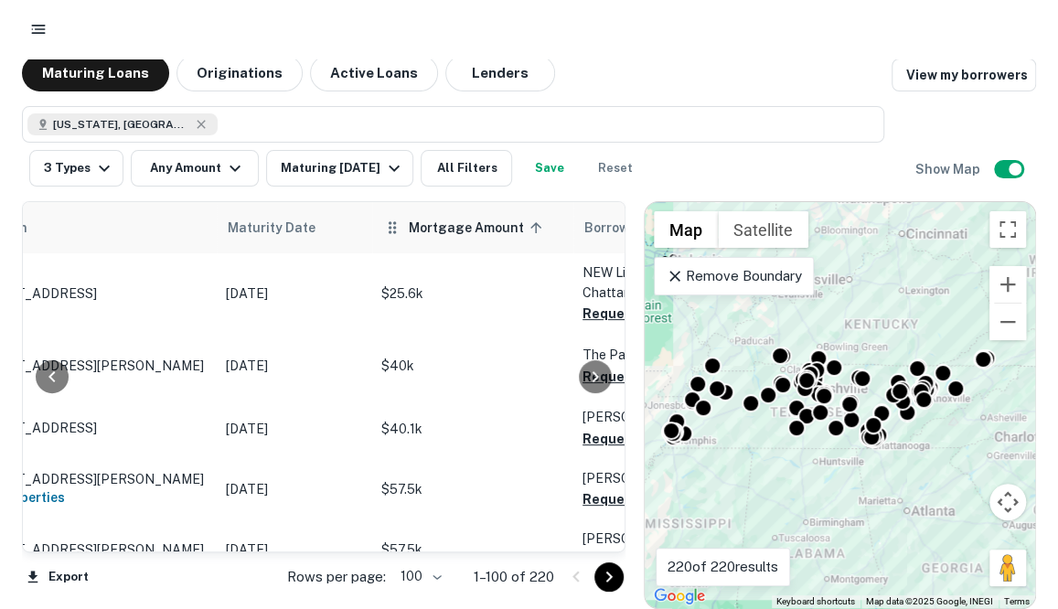
click at [486, 239] on th "Mortgage Amount sorted ascending" at bounding box center [472, 227] width 201 height 51
click at [528, 224] on icon at bounding box center [536, 227] width 16 height 16
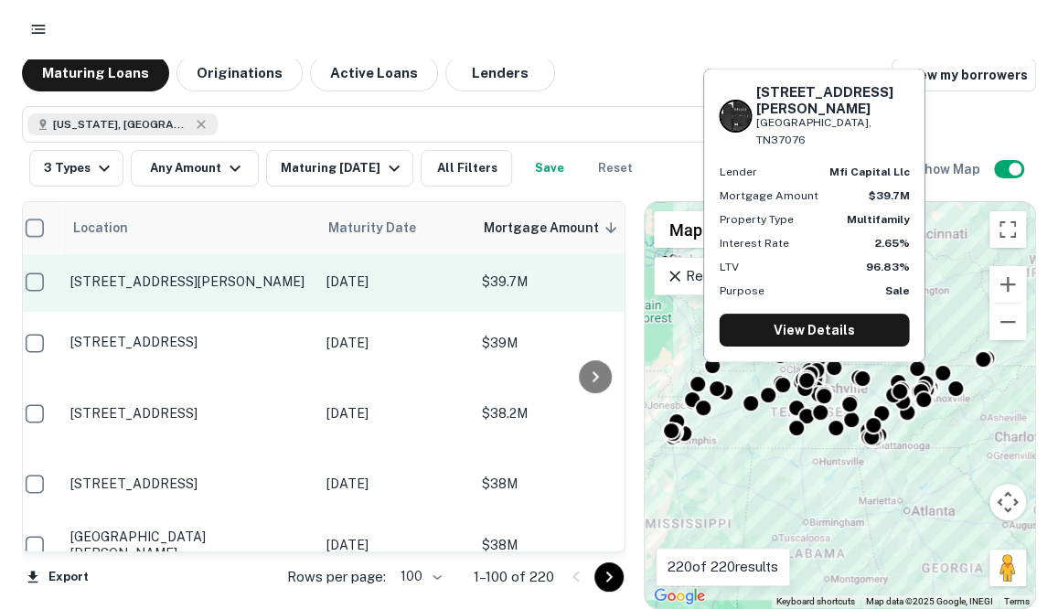
scroll to position [528, 0]
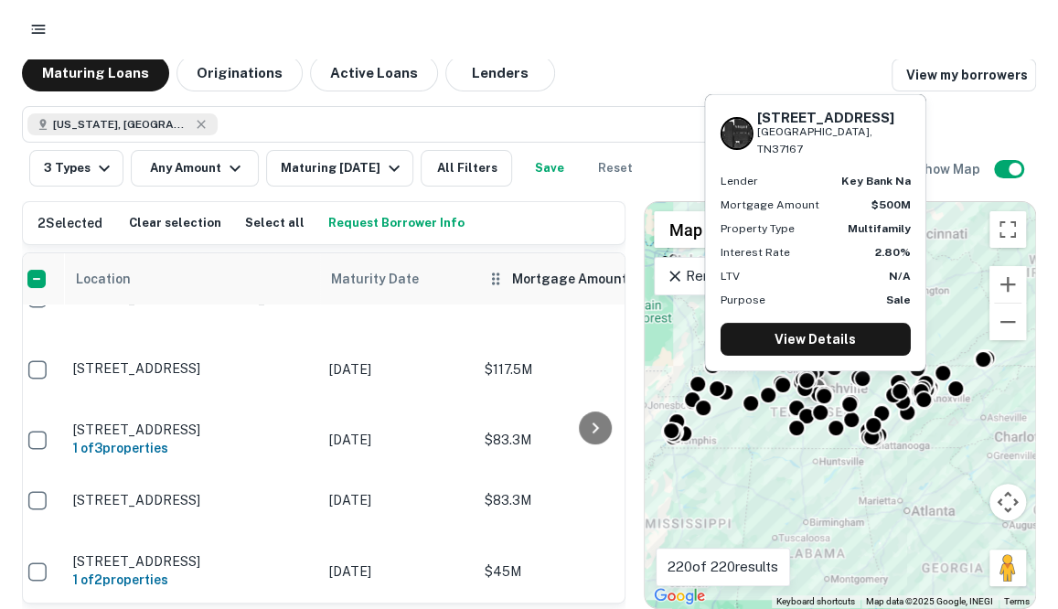
scroll to position [26, 12]
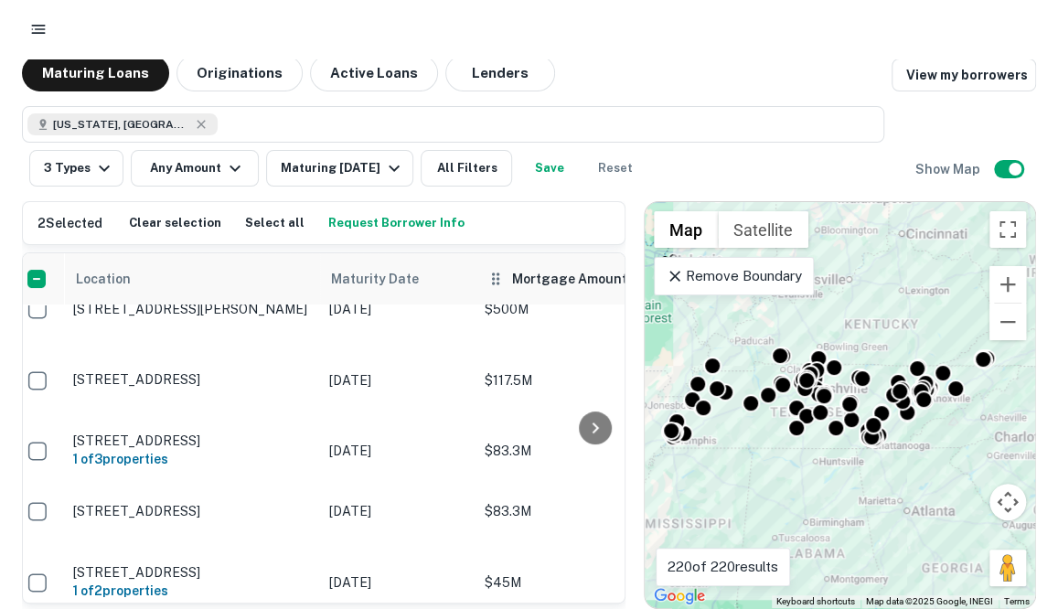
click at [532, 280] on span "Mortgage Amount sorted descending" at bounding box center [581, 279] width 139 height 22
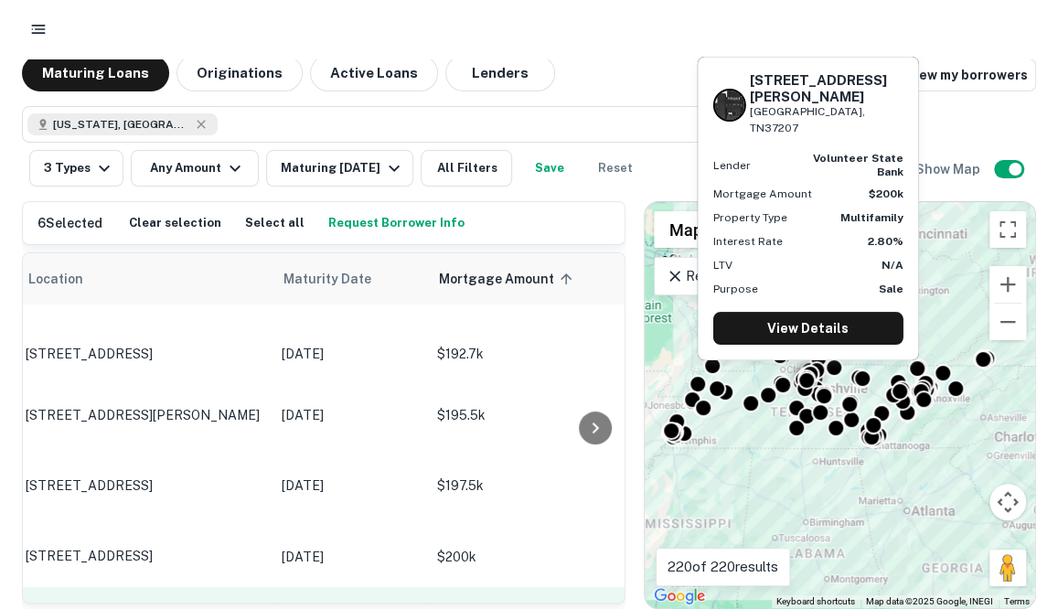
scroll to position [3495, 44]
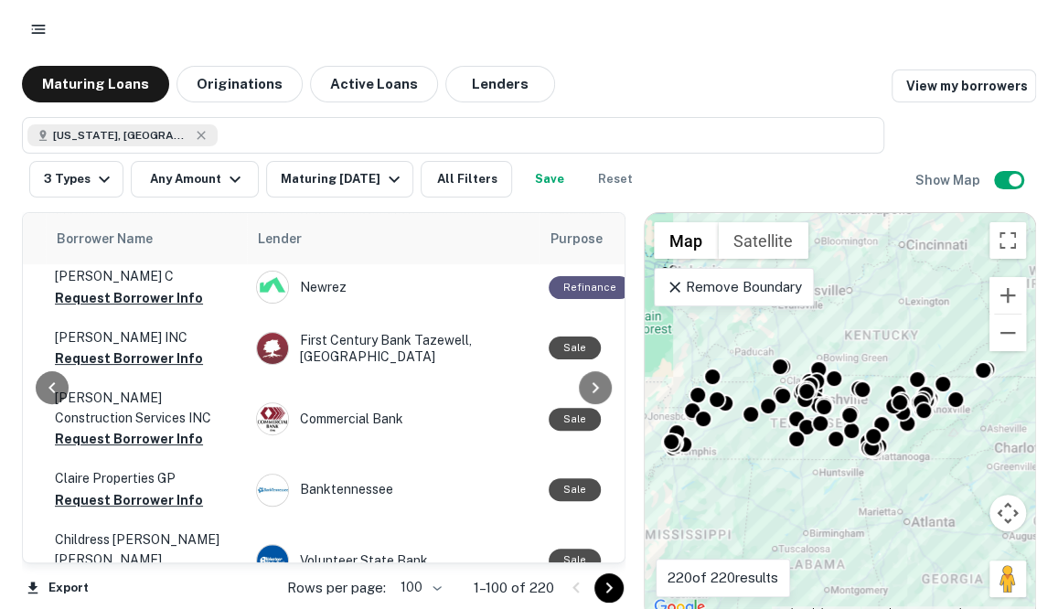
scroll to position [3522, 643]
drag, startPoint x: 269, startPoint y: 241, endPoint x: 64, endPoint y: 236, distance: 204.9
click at [64, 236] on div "Location Maturity Date Mortgage Amount sorted ascending Borrower Name Lender Pu…" at bounding box center [324, 387] width 604 height 351
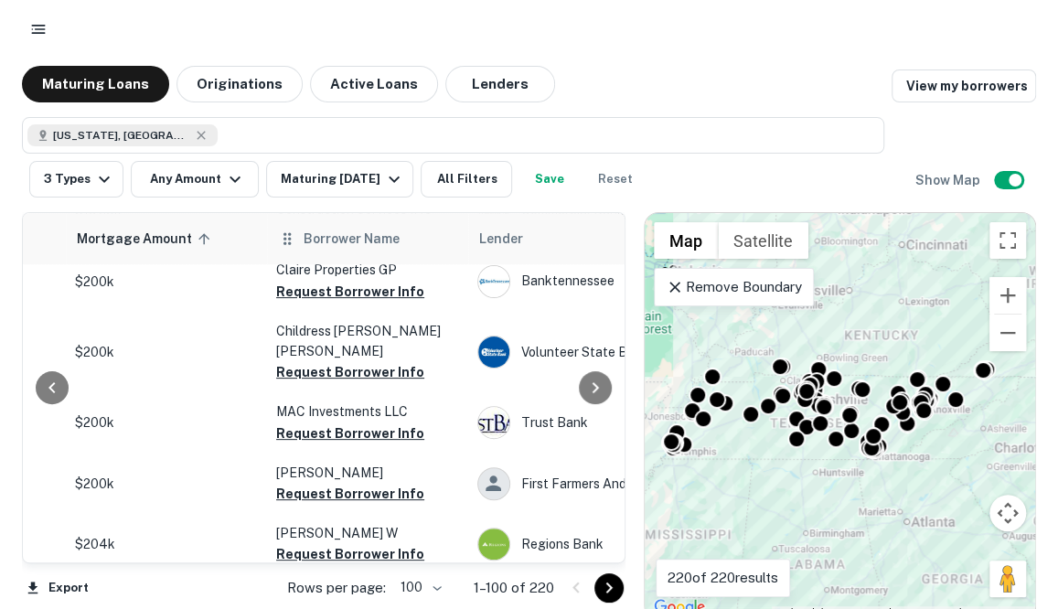
scroll to position [3522, 422]
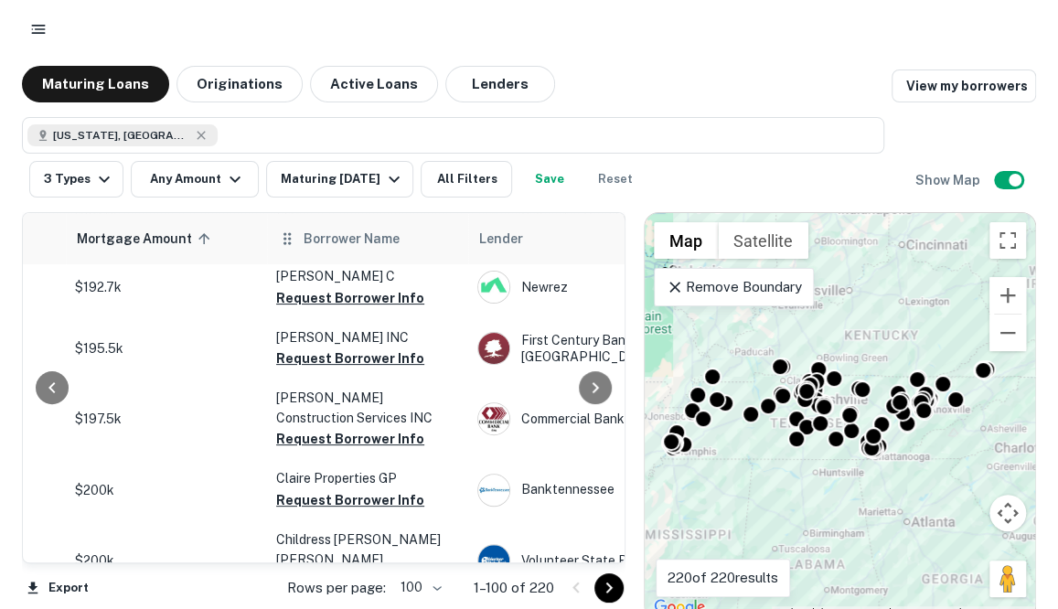
drag, startPoint x: 490, startPoint y: 243, endPoint x: 274, endPoint y: 233, distance: 216.1
click at [274, 233] on tr "Location Maturity Date Mortgage Amount sorted ascending Borrower Name Lender Pu…" at bounding box center [842, 238] width 2483 height 51
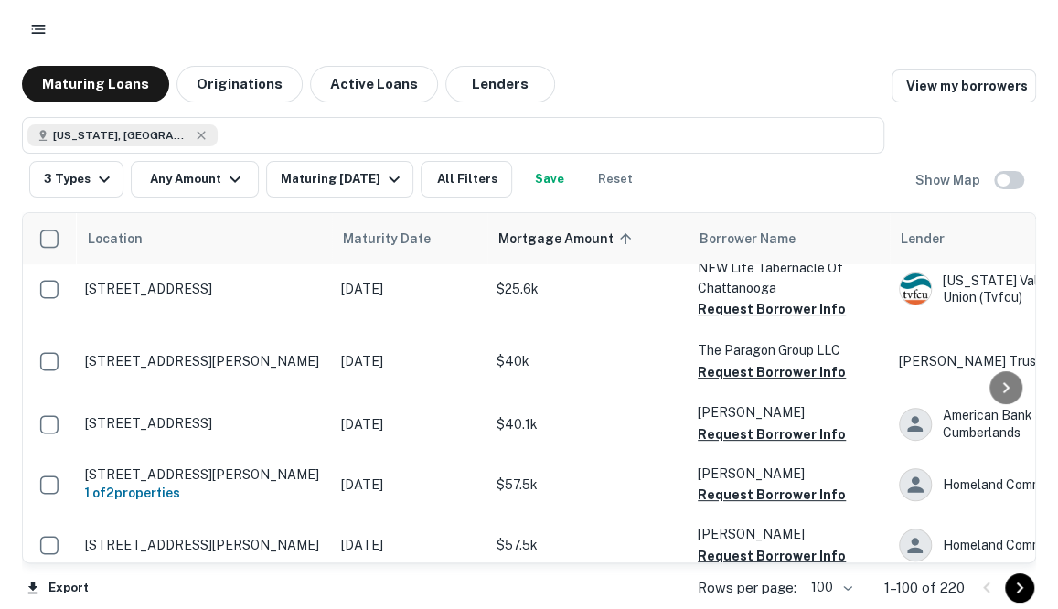
scroll to position [0, 0]
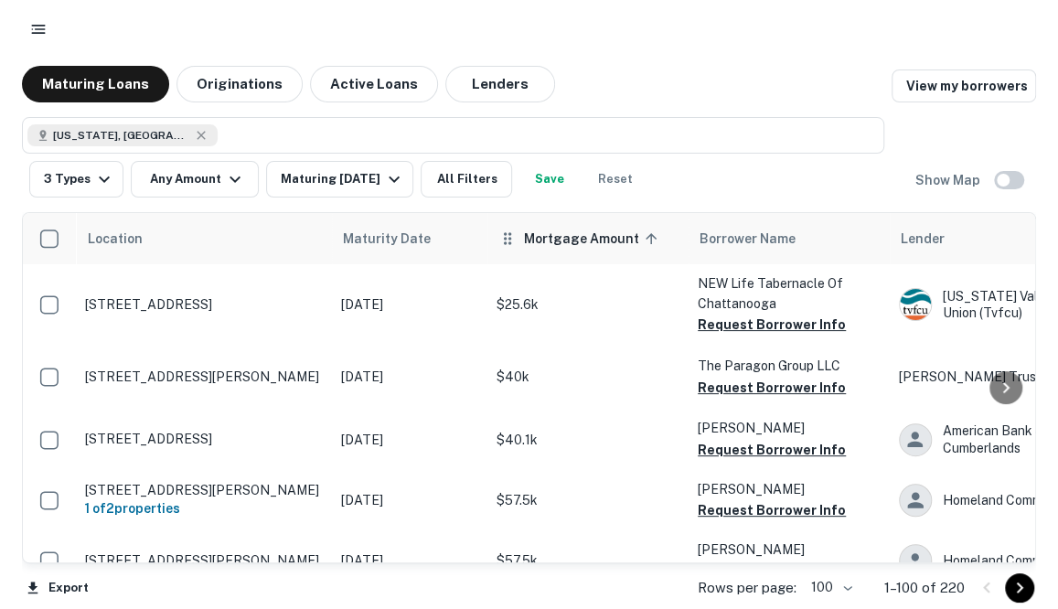
click at [650, 239] on icon at bounding box center [651, 238] width 16 height 16
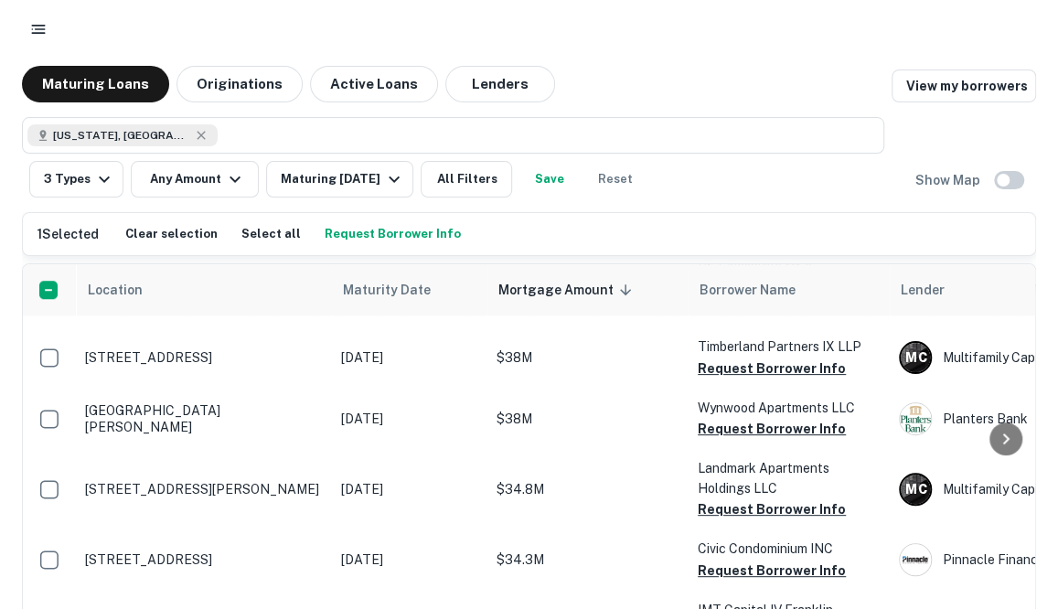
scroll to position [720, 0]
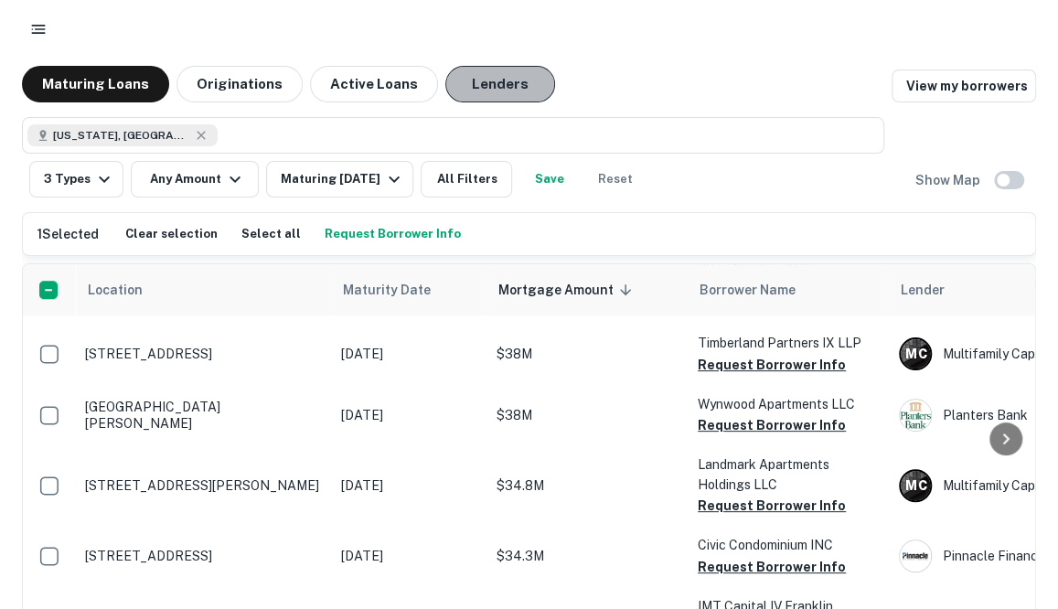
click at [509, 102] on button "Lenders" at bounding box center [500, 84] width 110 height 37
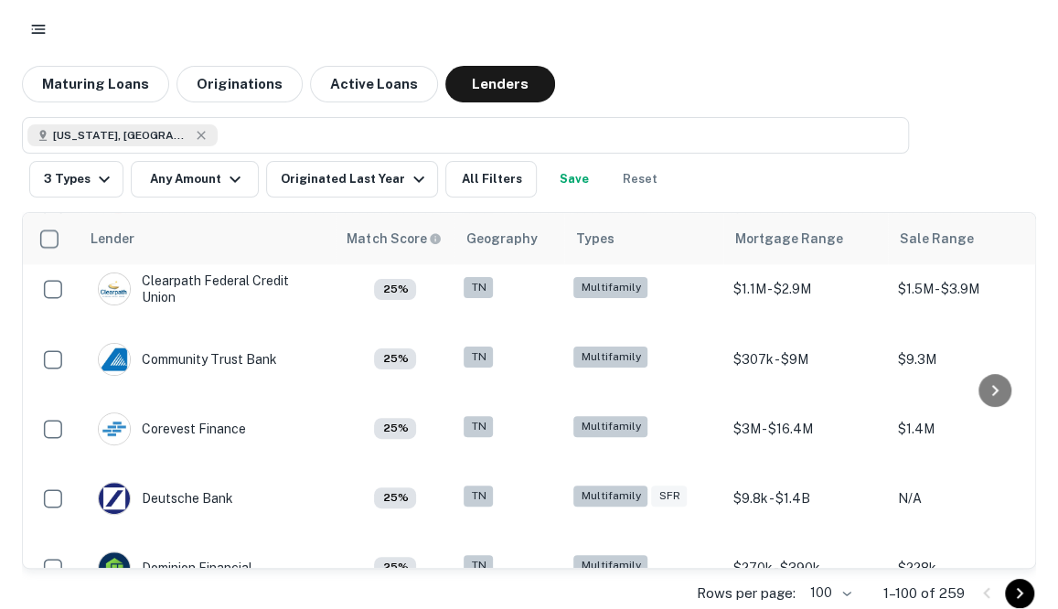
scroll to position [4137, 0]
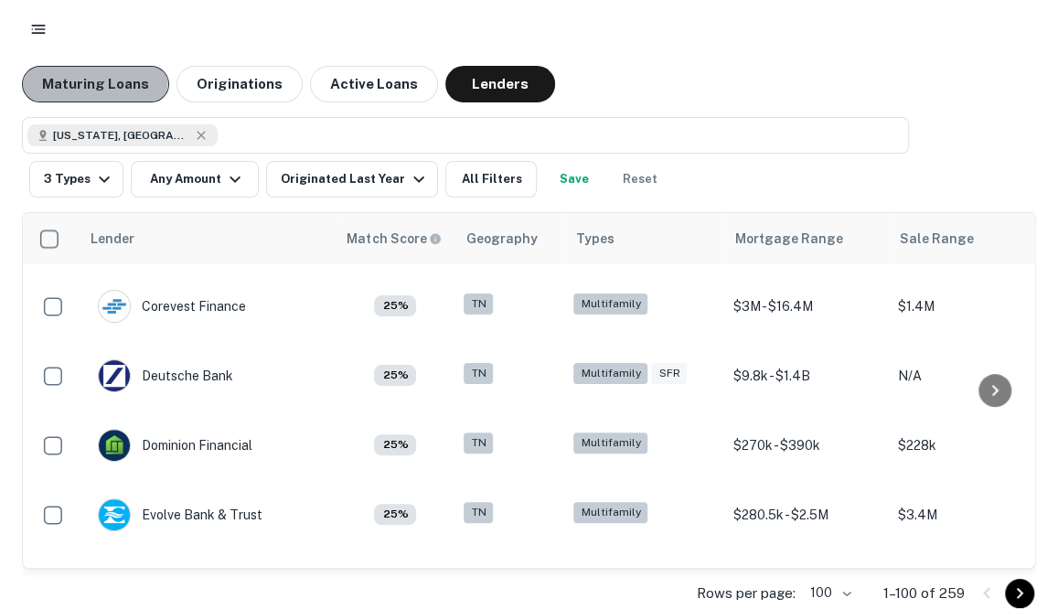
click at [75, 74] on button "Maturing Loans" at bounding box center [95, 84] width 147 height 37
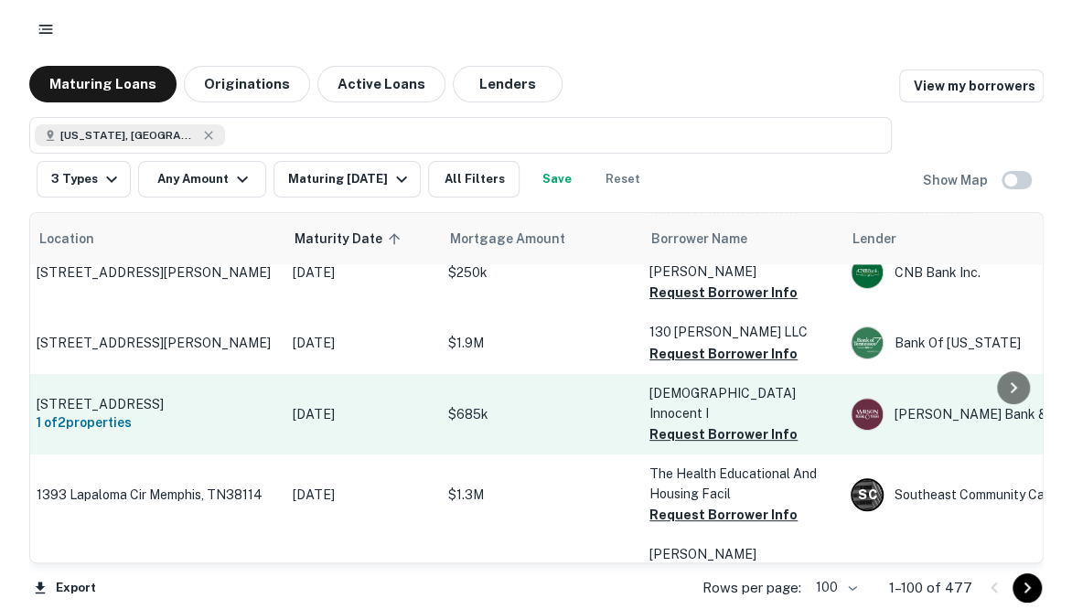
scroll to position [720, 54]
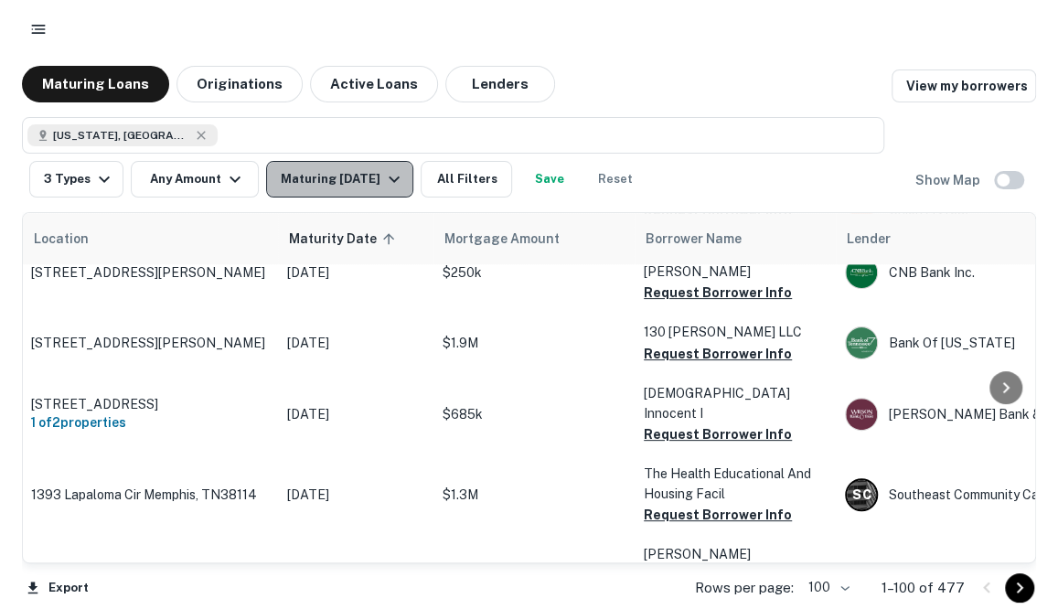
click at [324, 187] on div "Maturing In 1 Year" at bounding box center [343, 179] width 124 height 22
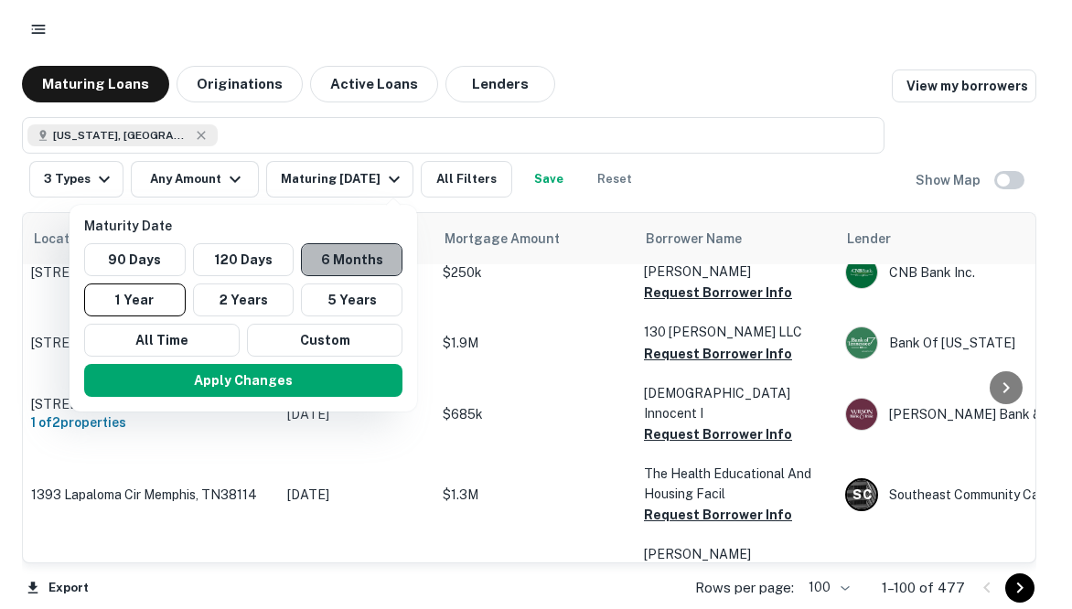
click at [326, 254] on button "6 Months" at bounding box center [352, 259] width 102 height 33
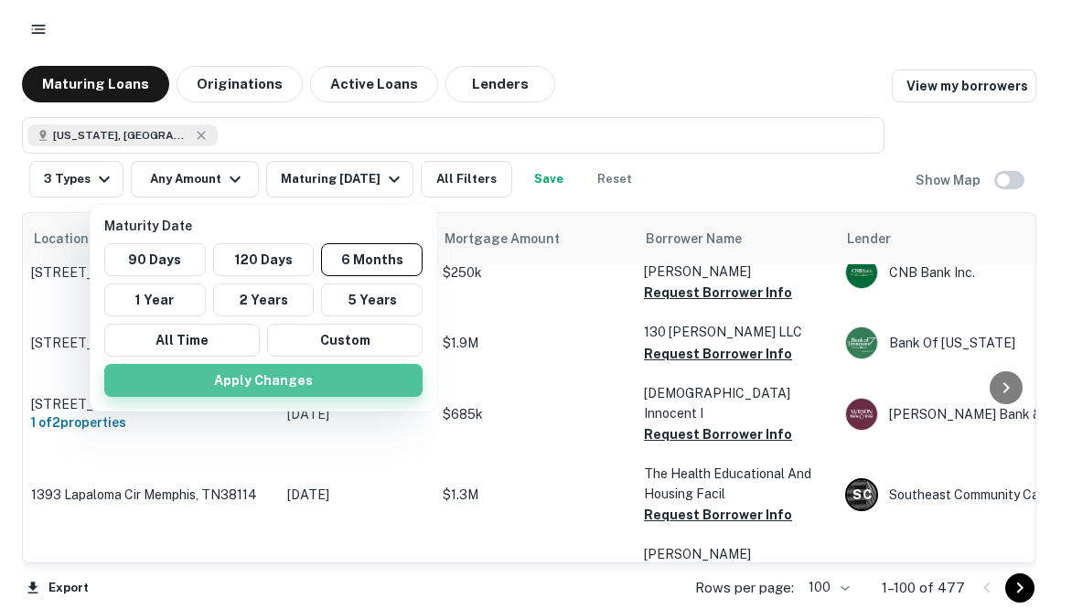
click at [209, 389] on button "Apply Changes" at bounding box center [263, 380] width 318 height 33
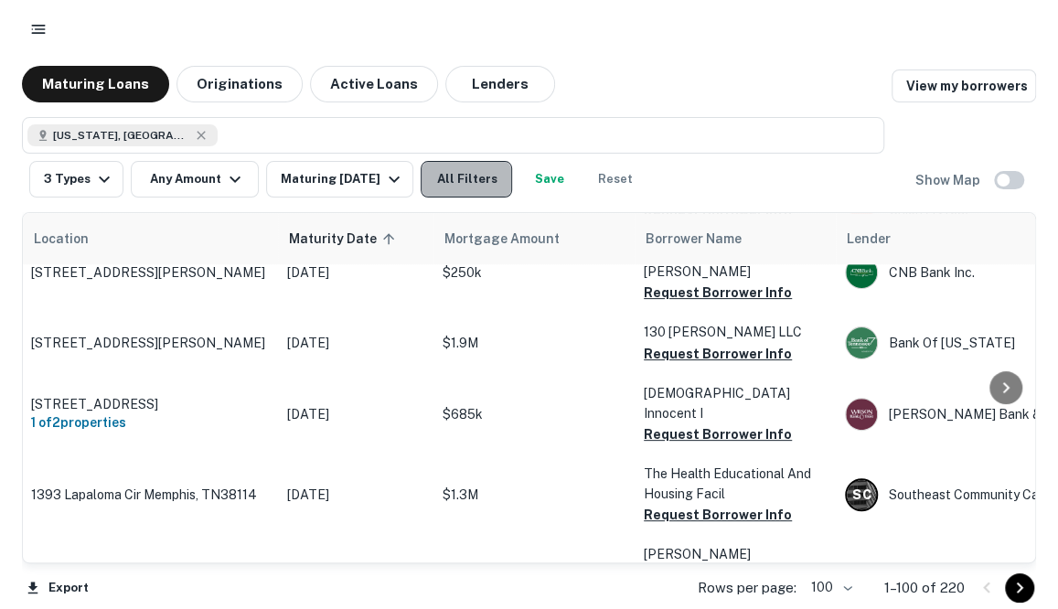
click at [490, 173] on button "All Filters" at bounding box center [466, 179] width 91 height 37
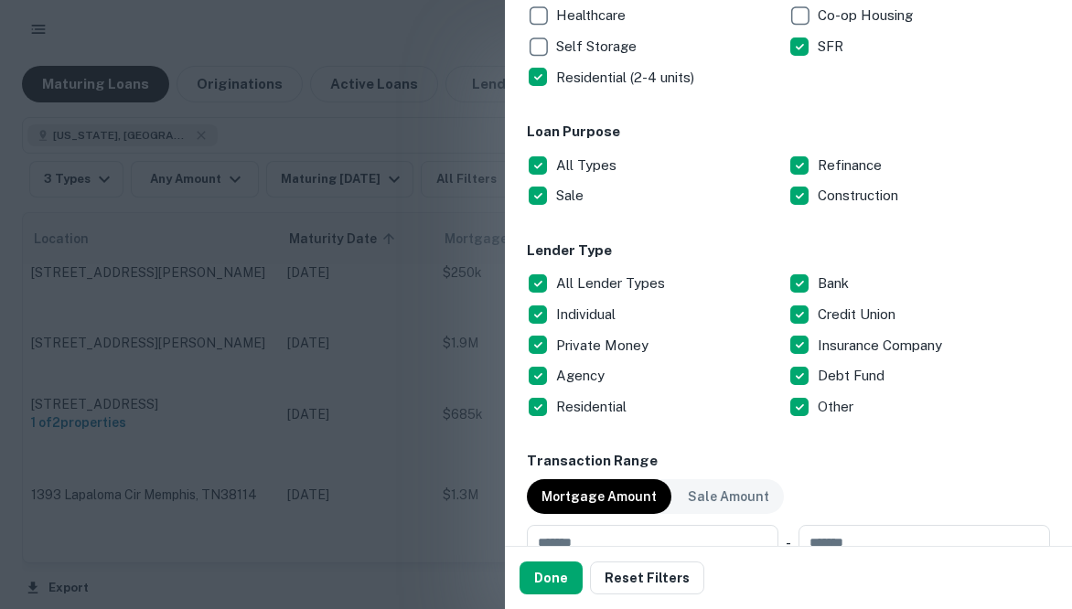
scroll to position [506, 0]
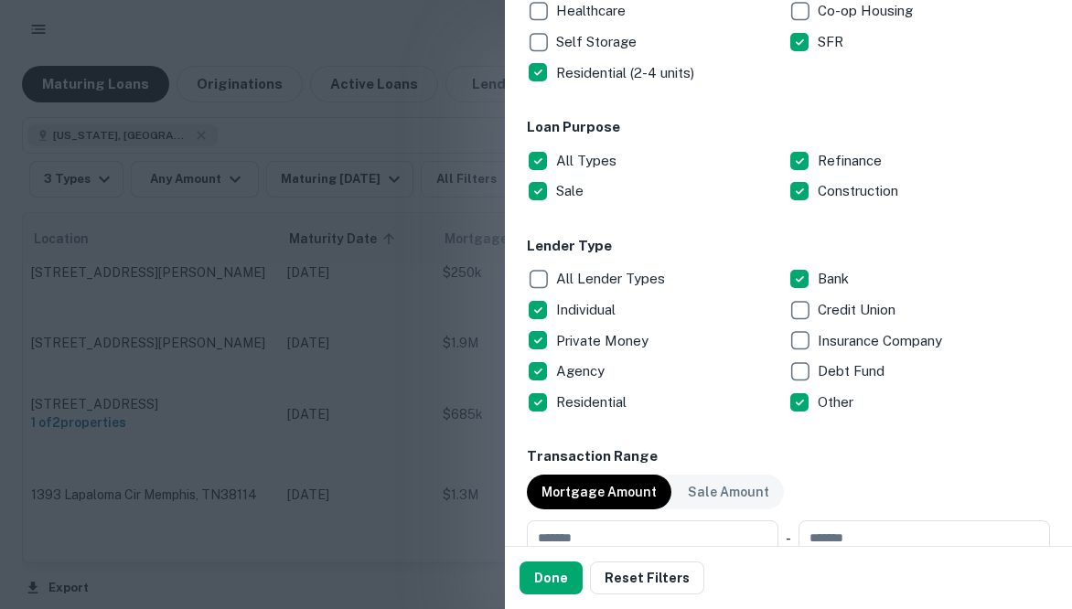
click at [590, 303] on p "Individual" at bounding box center [587, 310] width 63 height 22
click at [597, 272] on p "All Lender Types" at bounding box center [612, 279] width 112 height 22
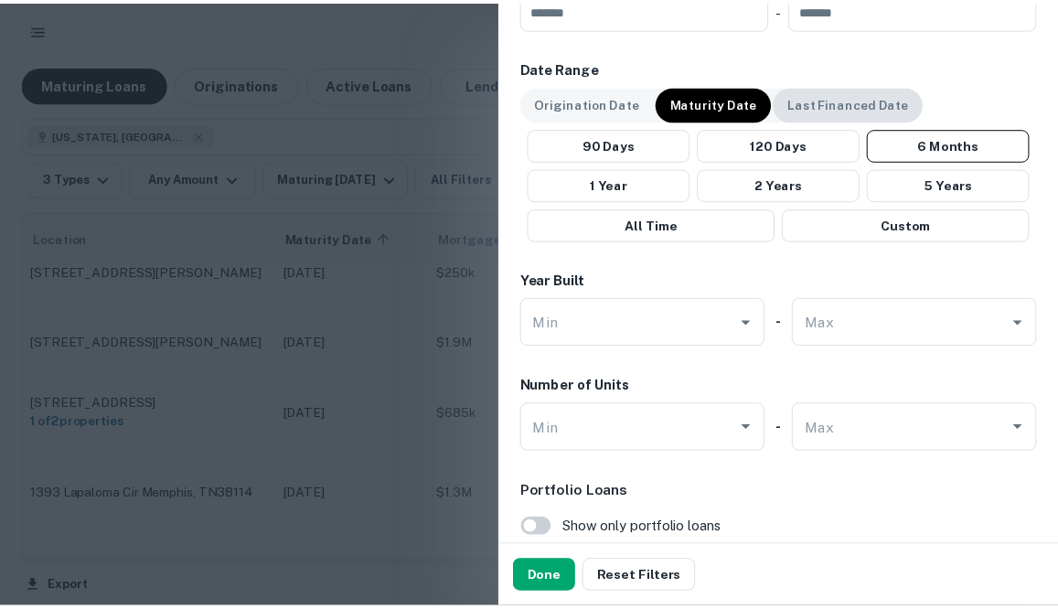
scroll to position [1139, 0]
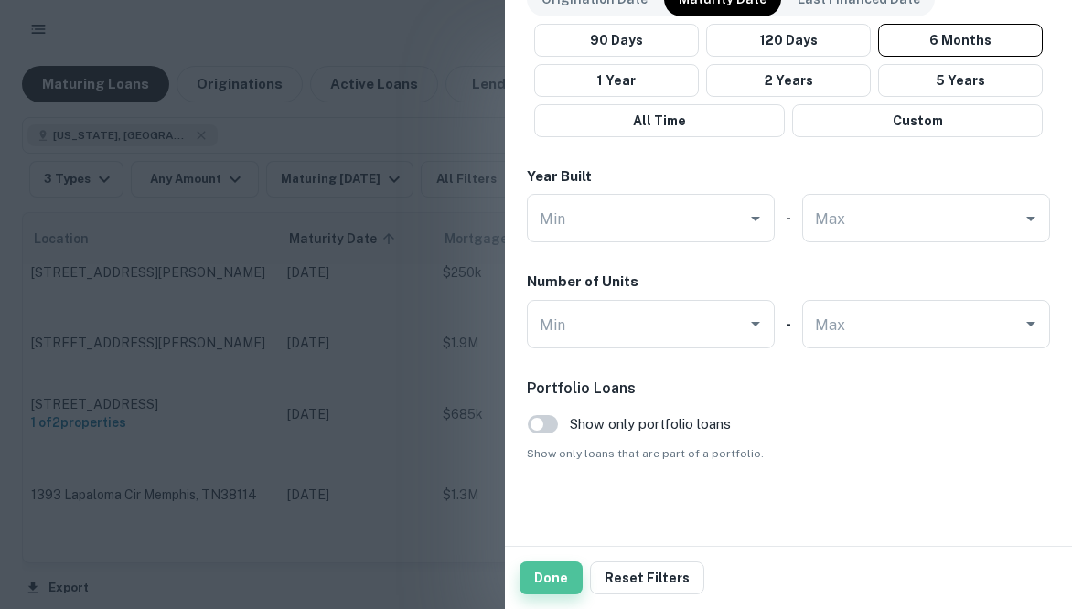
click at [561, 581] on button "Done" at bounding box center [550, 578] width 63 height 33
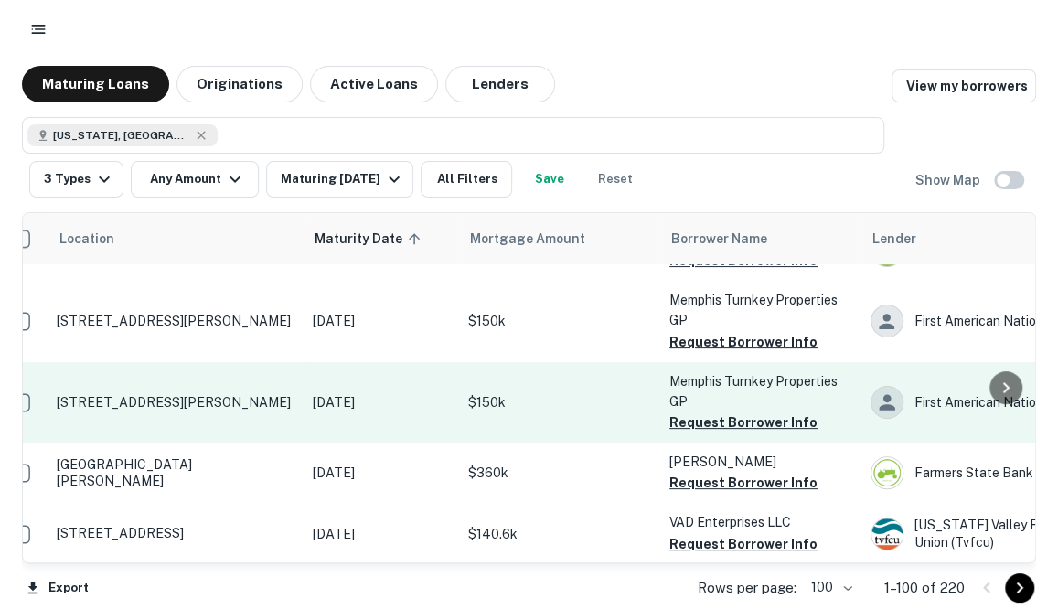
scroll to position [0, 28]
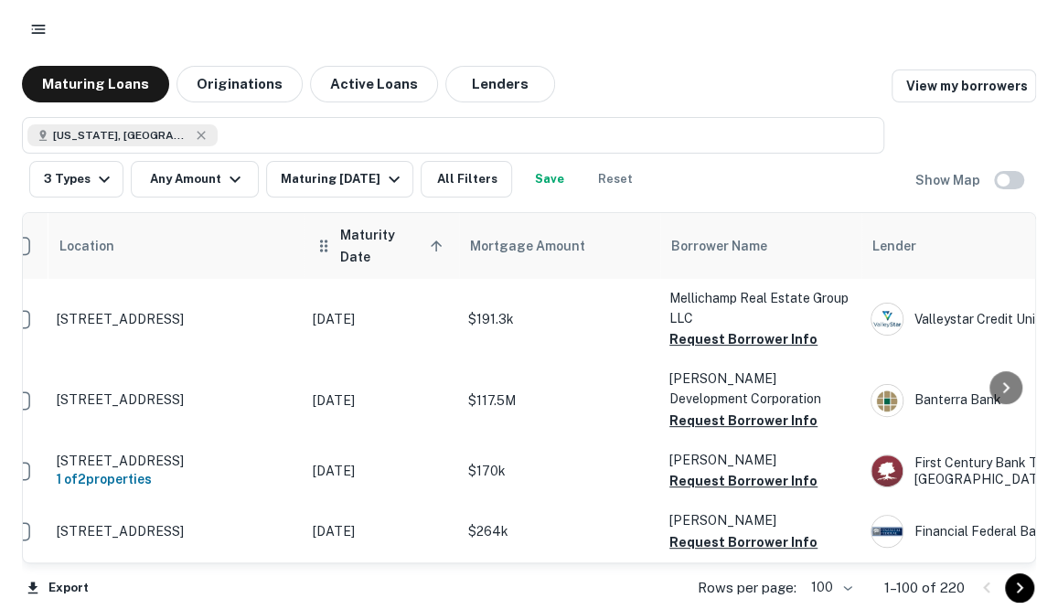
click at [410, 244] on span "Maturity Date sorted ascending" at bounding box center [394, 246] width 108 height 44
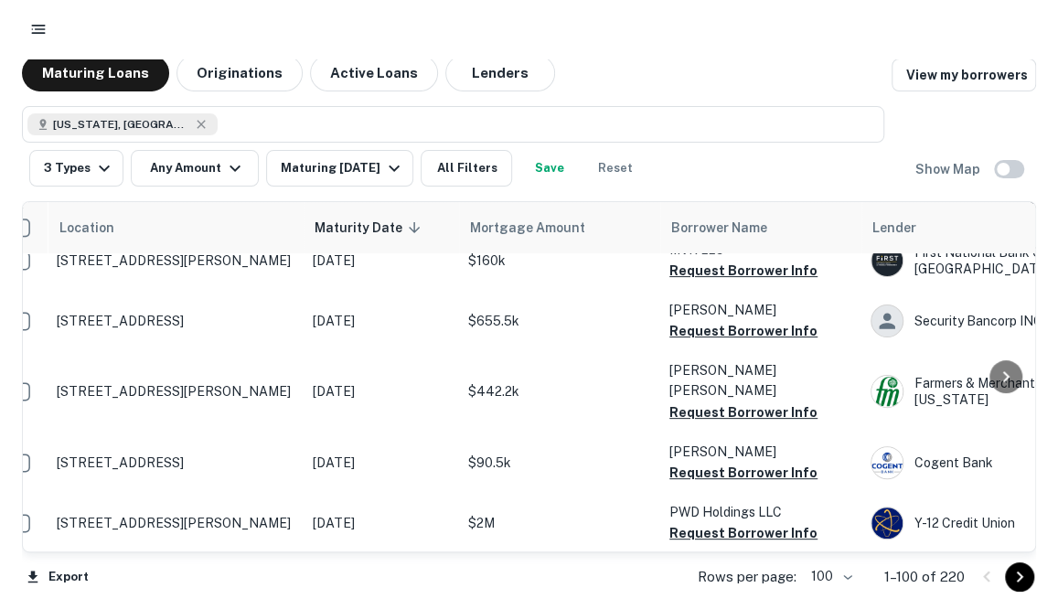
scroll to position [3307, 28]
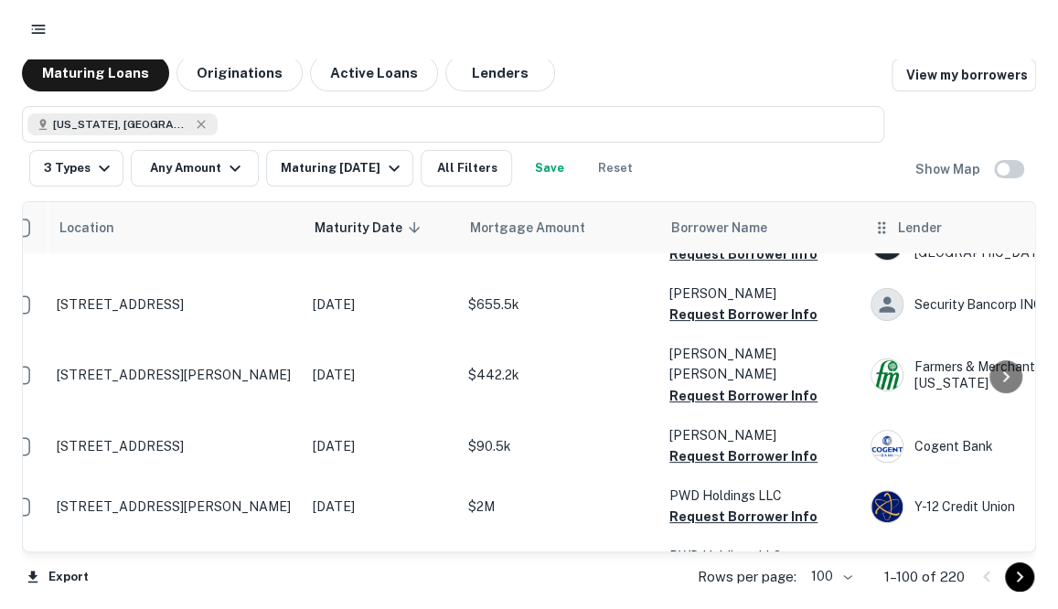
click at [916, 220] on span "Lender" at bounding box center [920, 228] width 44 height 22
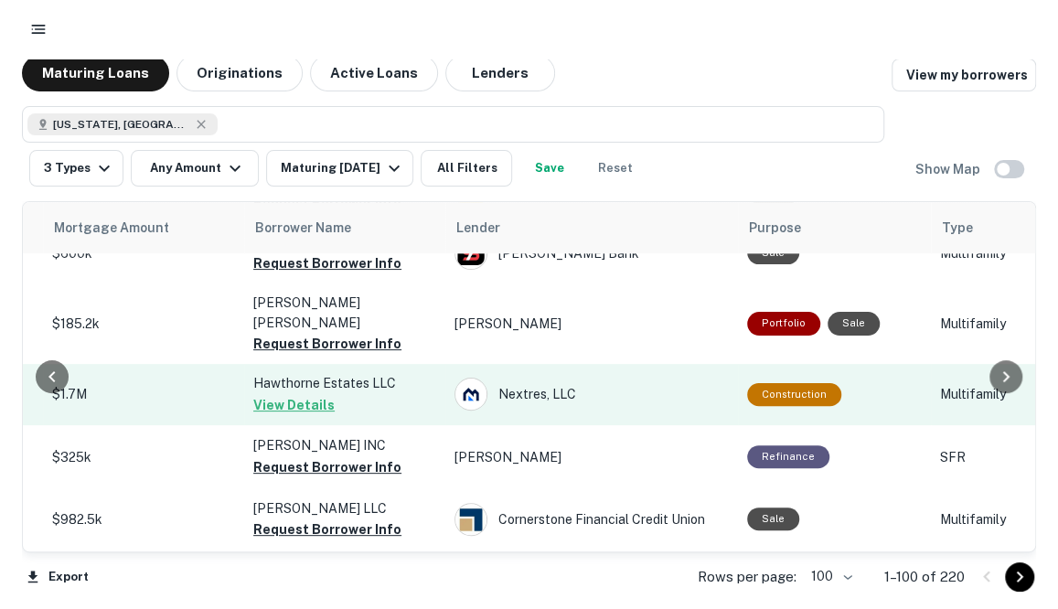
scroll to position [3815, 444]
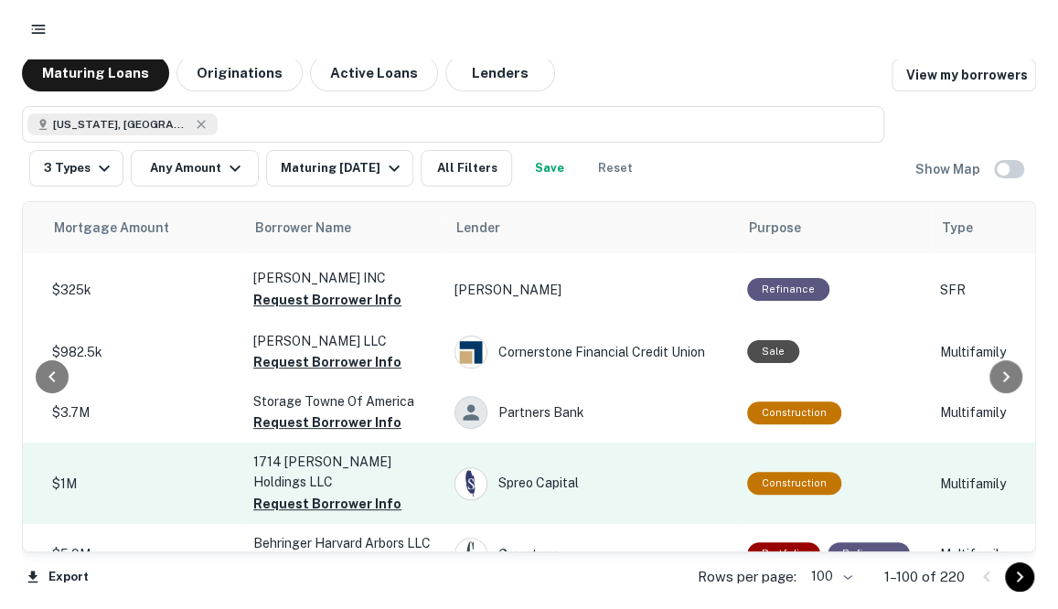
click at [874, 472] on div "Construction" at bounding box center [834, 483] width 175 height 23
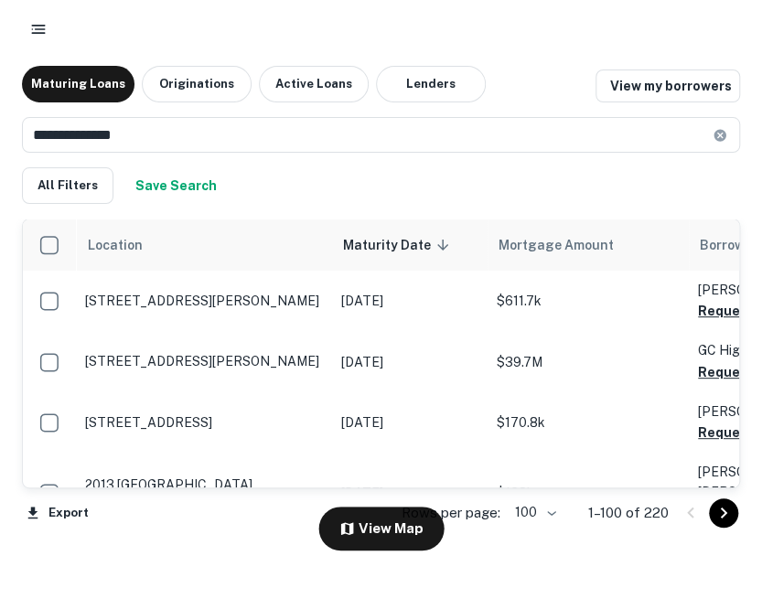
scroll to position [3996, 0]
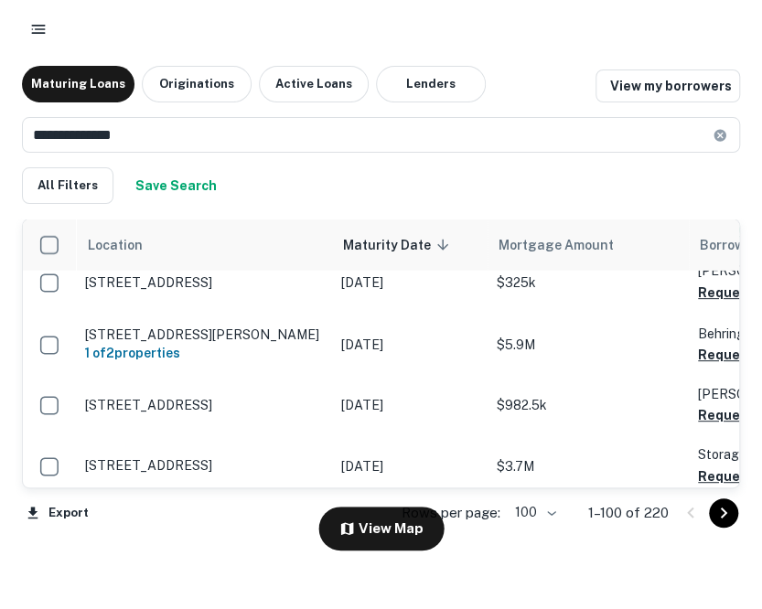
click at [510, 205] on div "**********" at bounding box center [381, 160] width 718 height 116
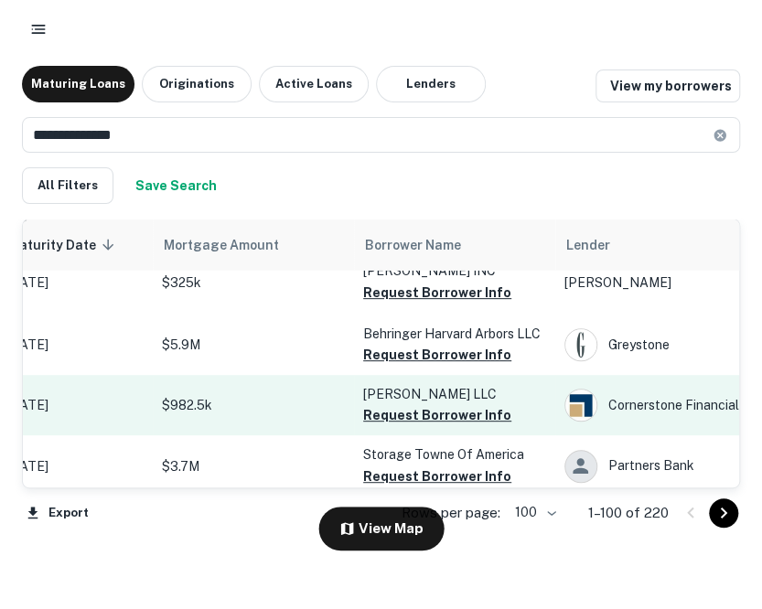
scroll to position [4214, 336]
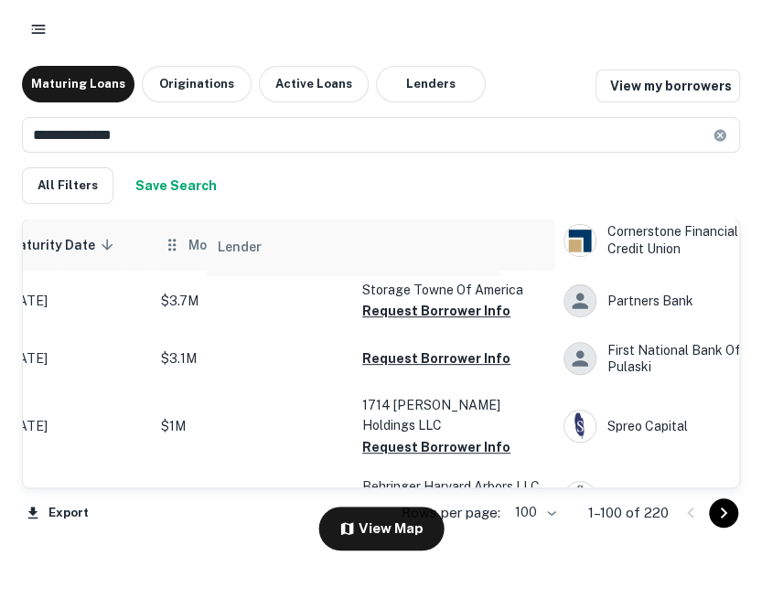
drag, startPoint x: 572, startPoint y: 255, endPoint x: 218, endPoint y: 255, distance: 353.9
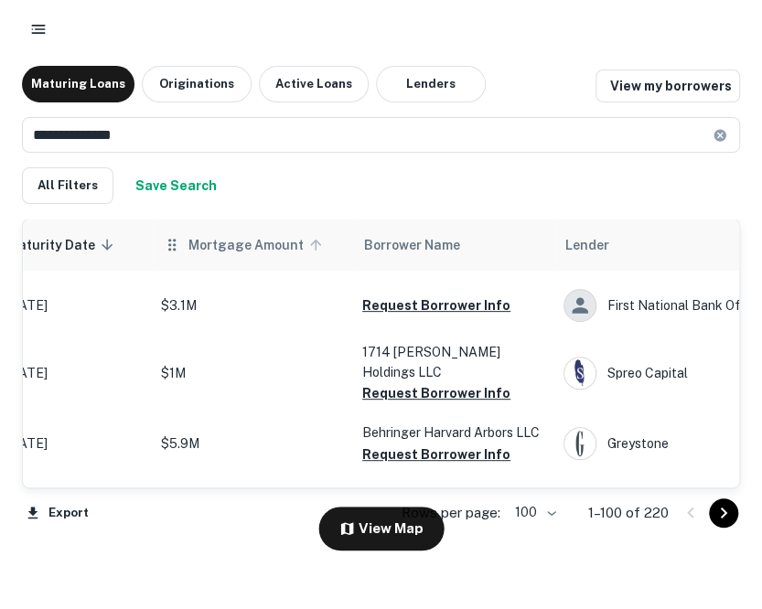
scroll to position [3996, 336]
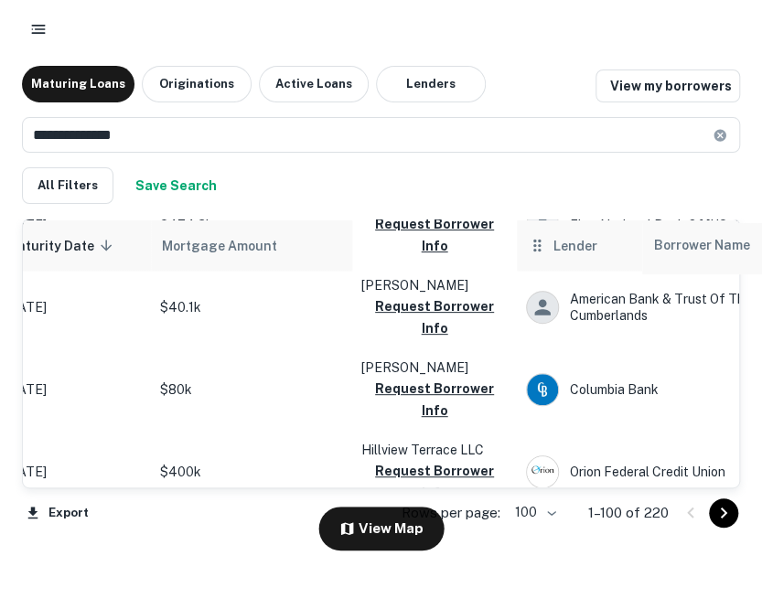
drag, startPoint x: 376, startPoint y: 248, endPoint x: 675, endPoint y: 251, distance: 299.1
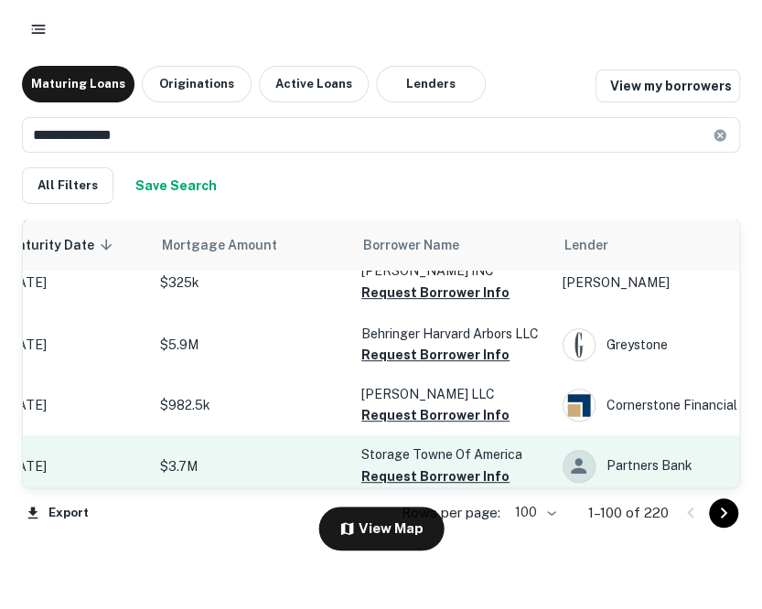
scroll to position [4214, 338]
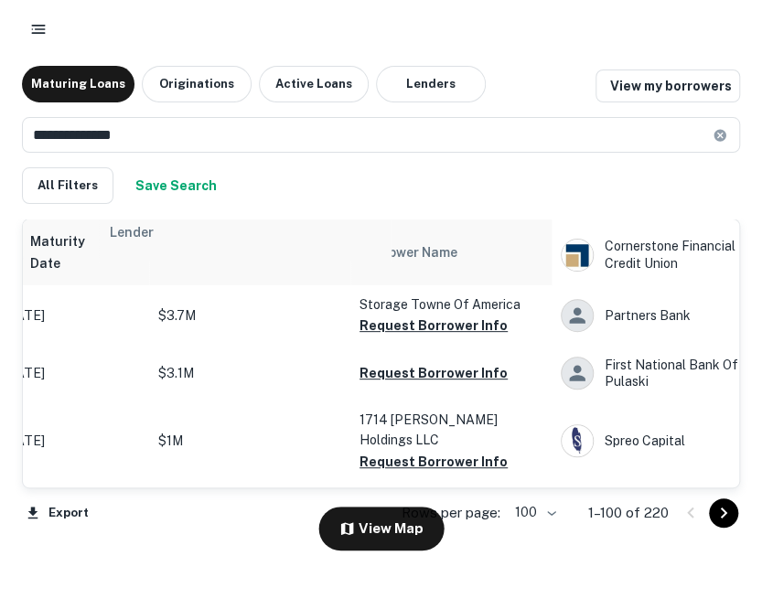
drag, startPoint x: 584, startPoint y: 253, endPoint x: 113, endPoint y: 242, distance: 471.1
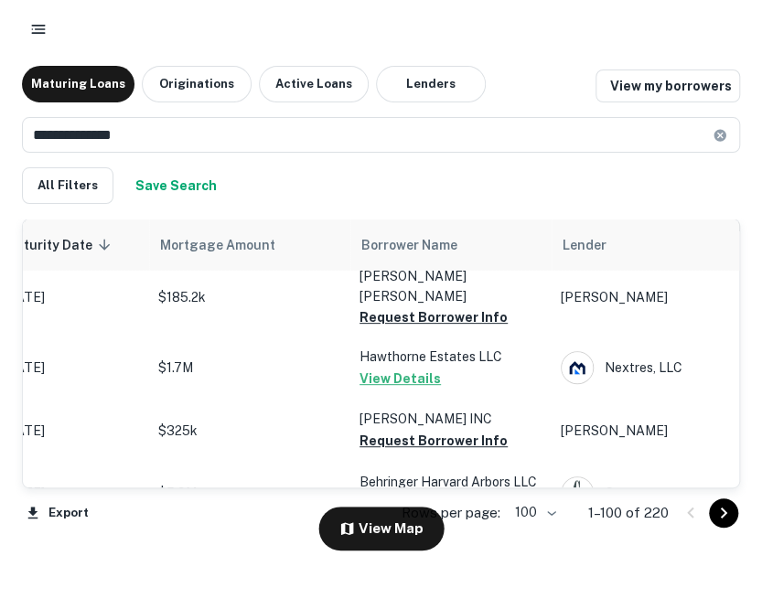
scroll to position [3823, 338]
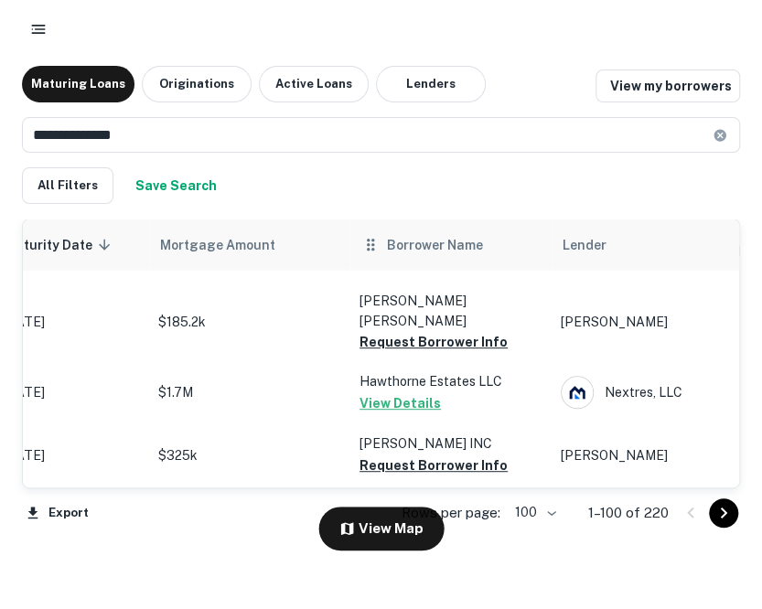
drag, startPoint x: 571, startPoint y: 252, endPoint x: 350, endPoint y: 249, distance: 220.4
drag, startPoint x: 350, startPoint y: 249, endPoint x: 320, endPoint y: 198, distance: 58.7
click at [320, 198] on div "All Filters Save Search" at bounding box center [381, 185] width 718 height 37
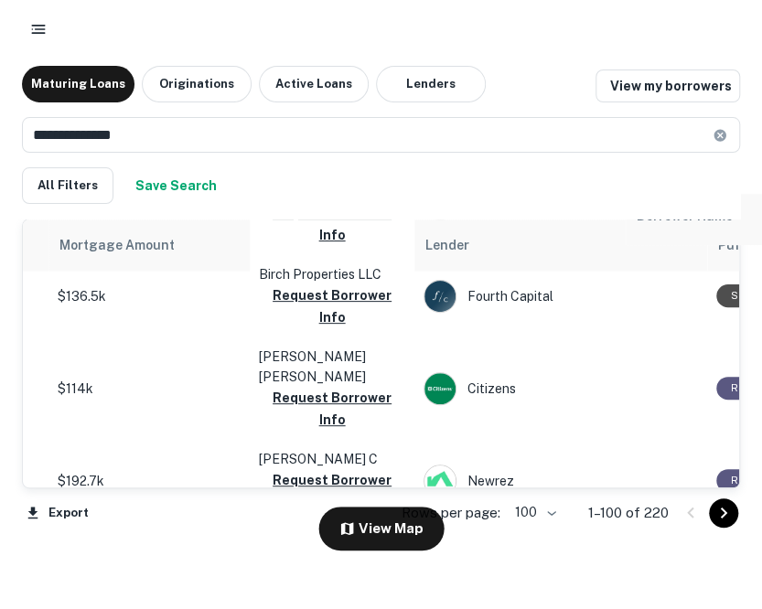
drag, startPoint x: 368, startPoint y: 257, endPoint x: 665, endPoint y: 231, distance: 298.3
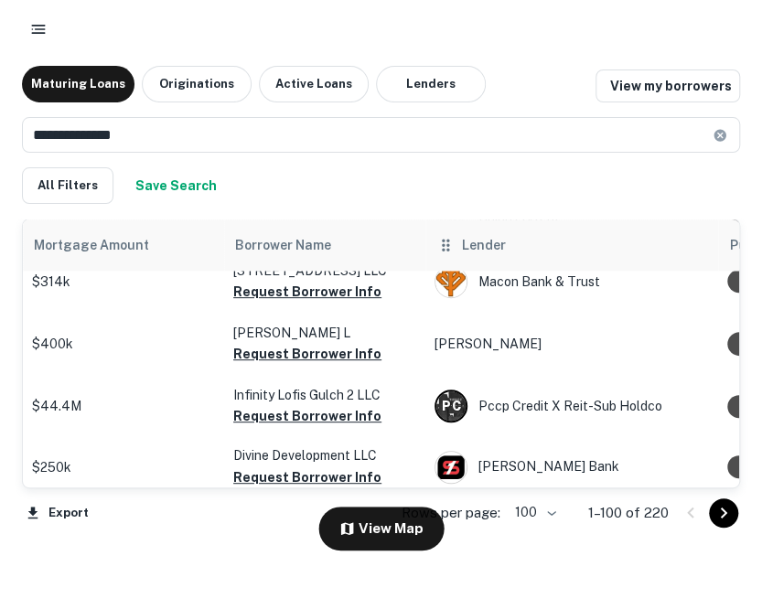
scroll to position [2884, 465]
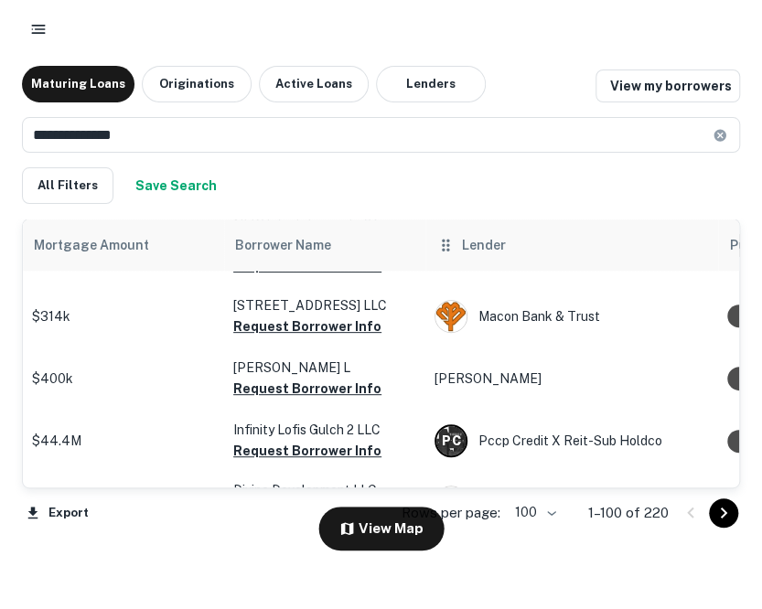
click at [477, 250] on span "Lender" at bounding box center [484, 245] width 44 height 22
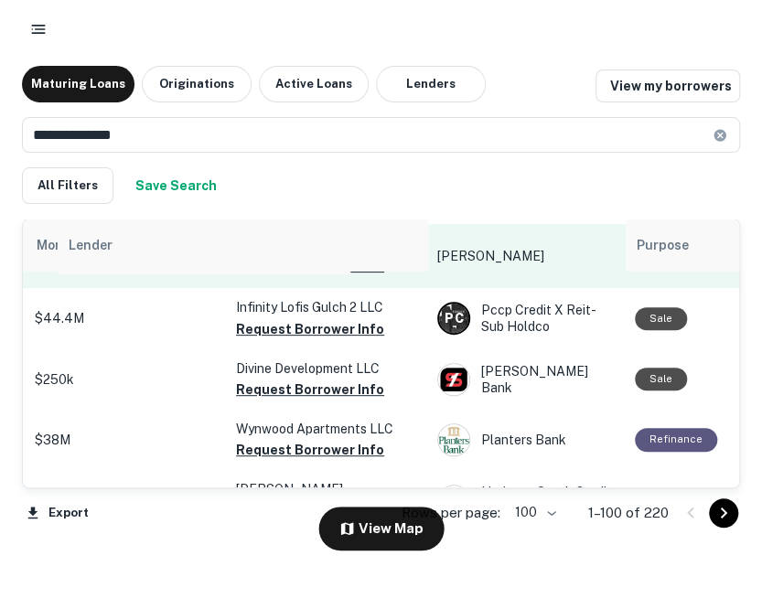
scroll to position [3053, 460]
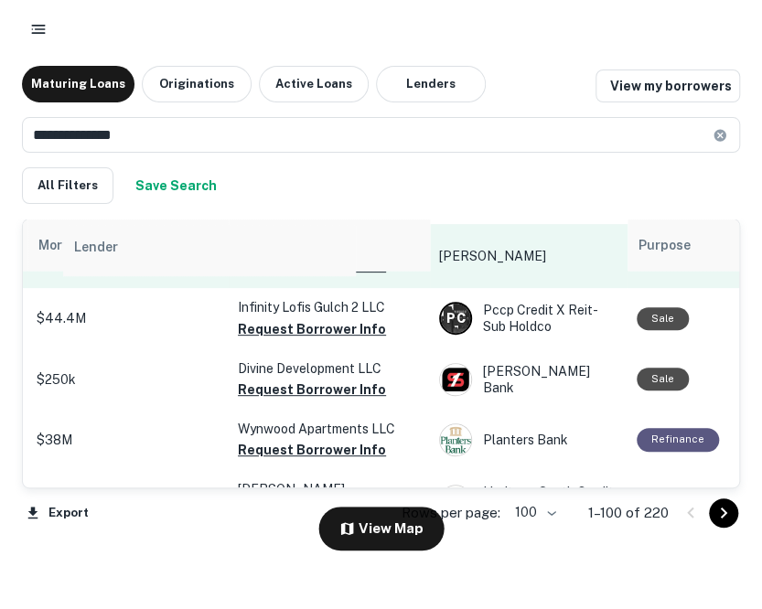
drag, startPoint x: 446, startPoint y: 241, endPoint x: 37, endPoint y: 247, distance: 409.8
click at [37, 247] on table "Location Maturity Date sorted descending Mortgage Amount Borrower Name Lender P…" at bounding box center [758, 509] width 2390 height 6684
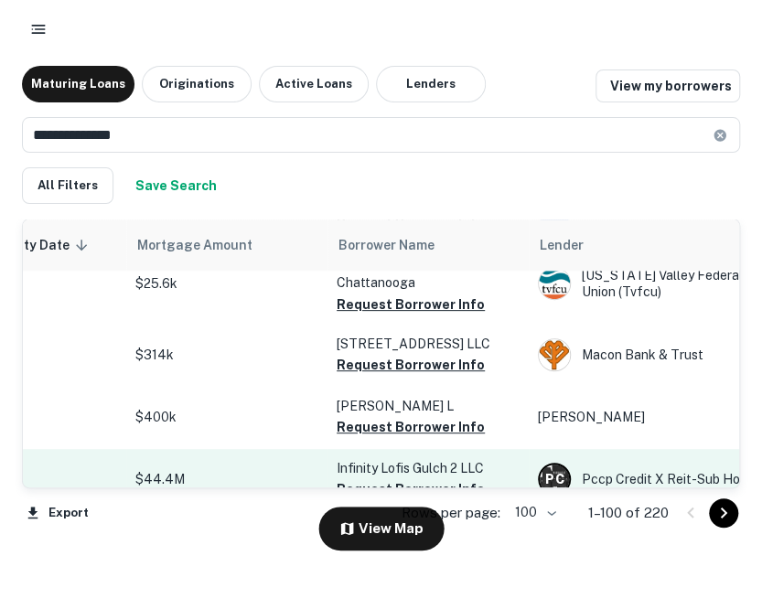
scroll to position [2846, 361]
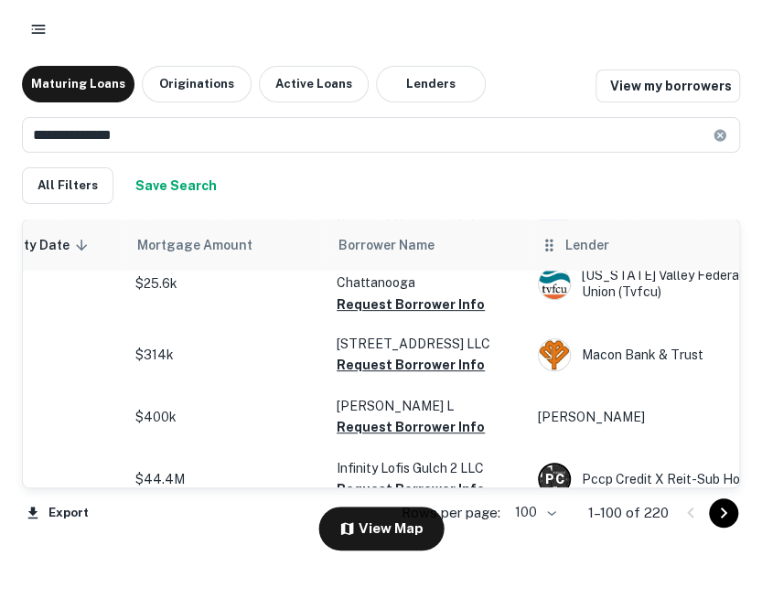
click at [552, 255] on icon at bounding box center [549, 245] width 18 height 22
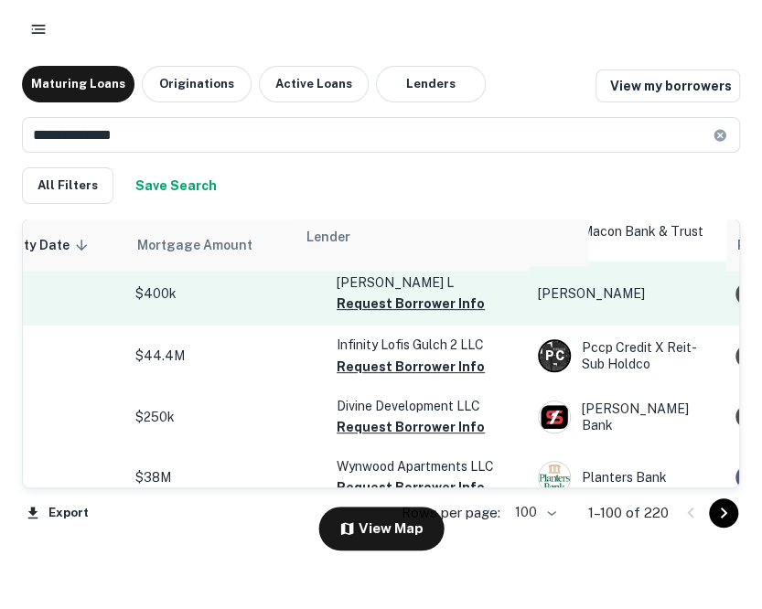
drag, startPoint x: 552, startPoint y: 255, endPoint x: 313, endPoint y: 251, distance: 239.7
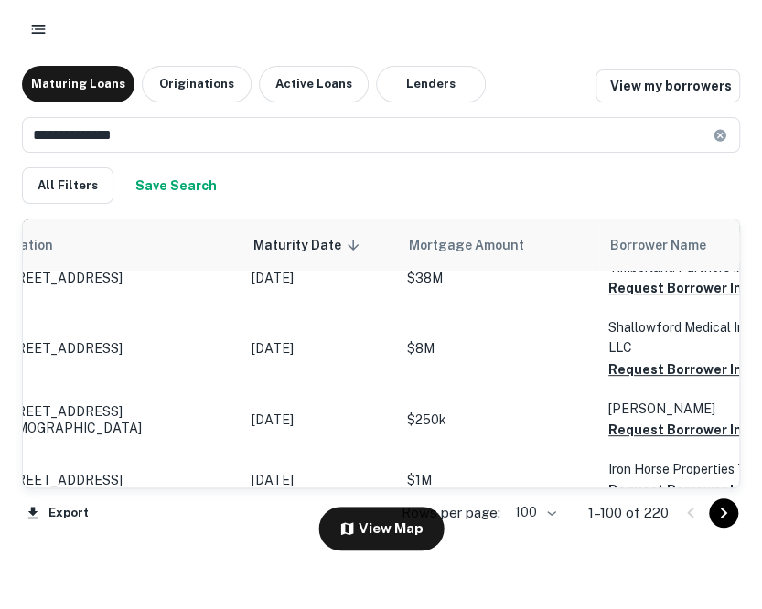
scroll to position [2254, 90]
click at [510, 511] on td "$75k" at bounding box center [498, 541] width 201 height 60
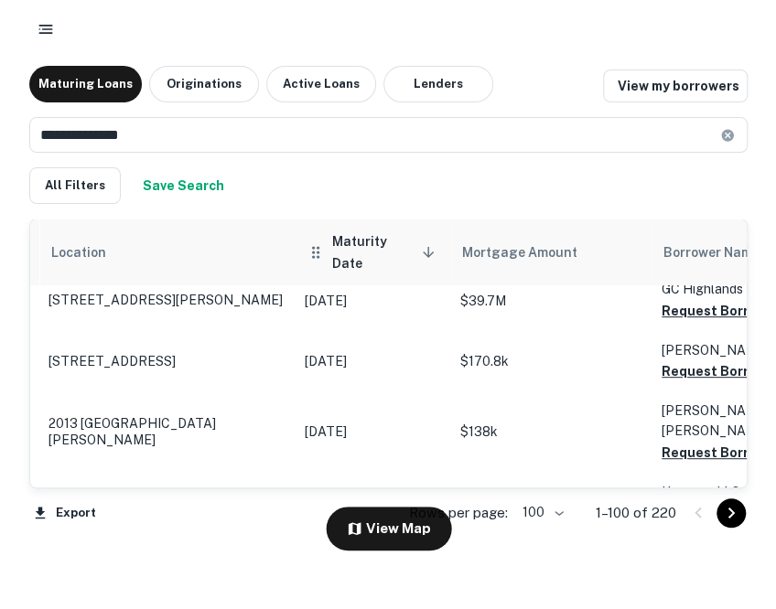
scroll to position [0, 44]
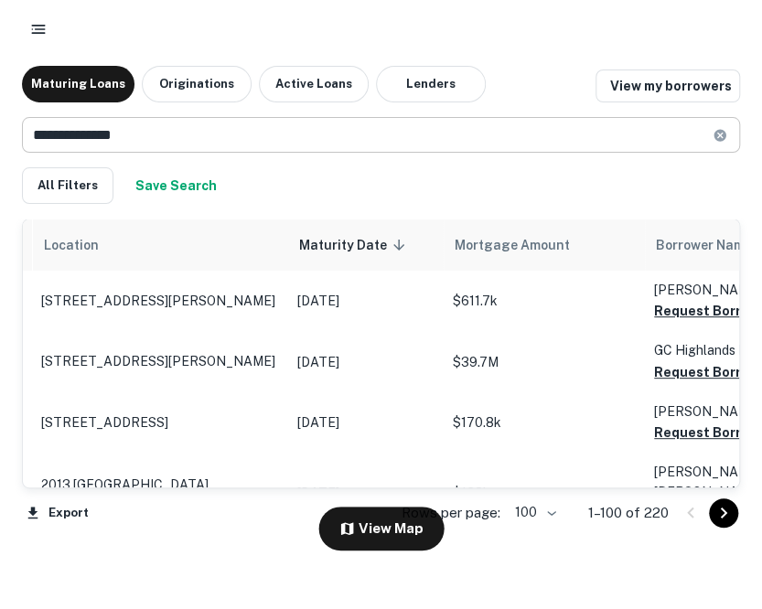
click at [536, 140] on input "**********" at bounding box center [367, 135] width 690 height 36
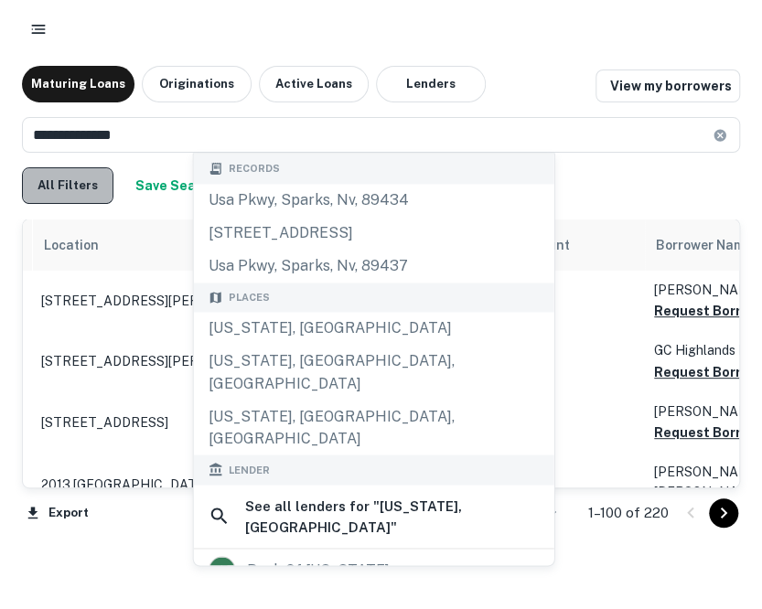
click at [69, 197] on button "All Filters" at bounding box center [67, 185] width 91 height 37
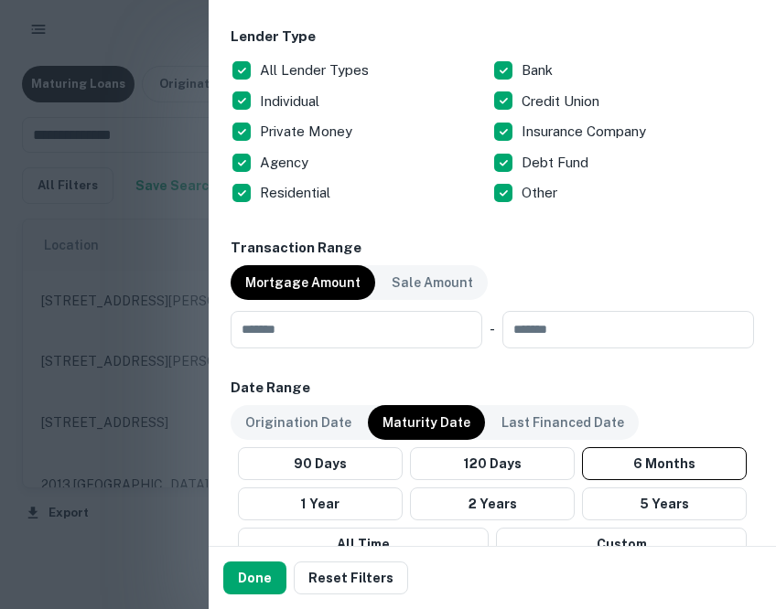
scroll to position [713, 0]
click at [326, 336] on input "number" at bounding box center [349, 329] width 239 height 37
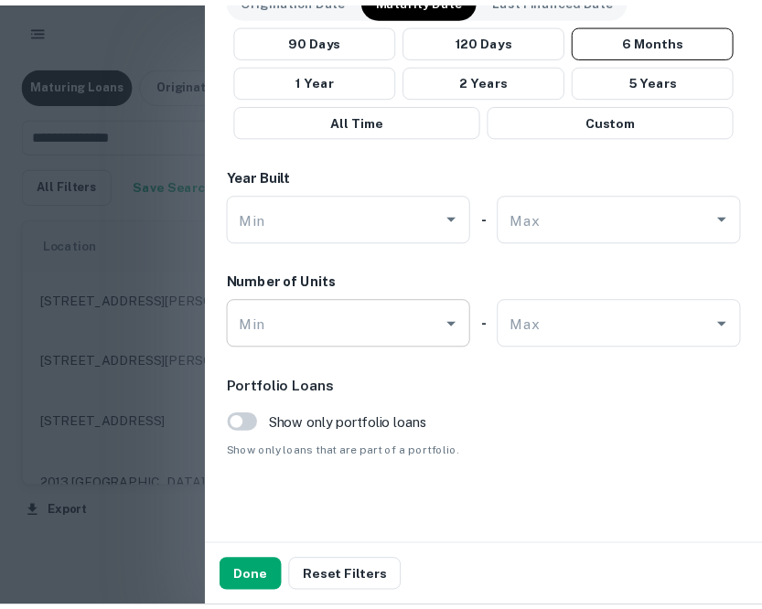
scroll to position [1177, 0]
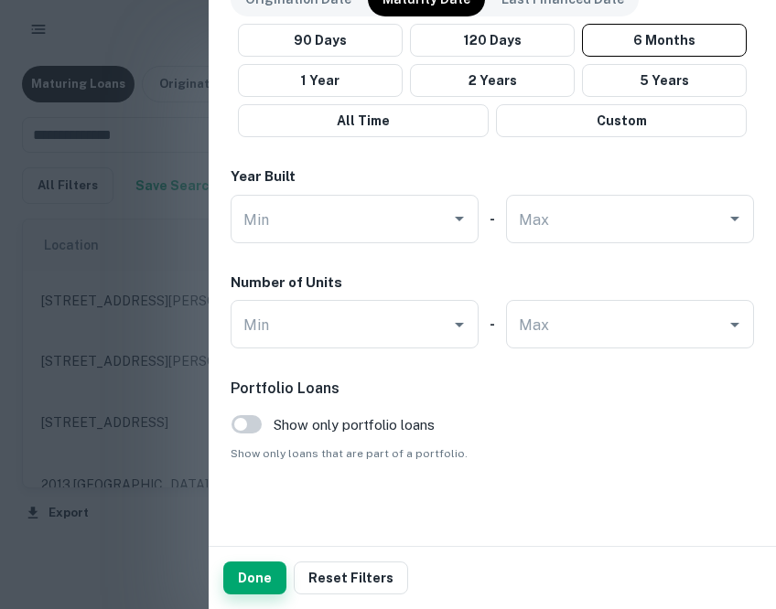
type input "******"
click at [254, 573] on button "Done" at bounding box center [254, 578] width 63 height 33
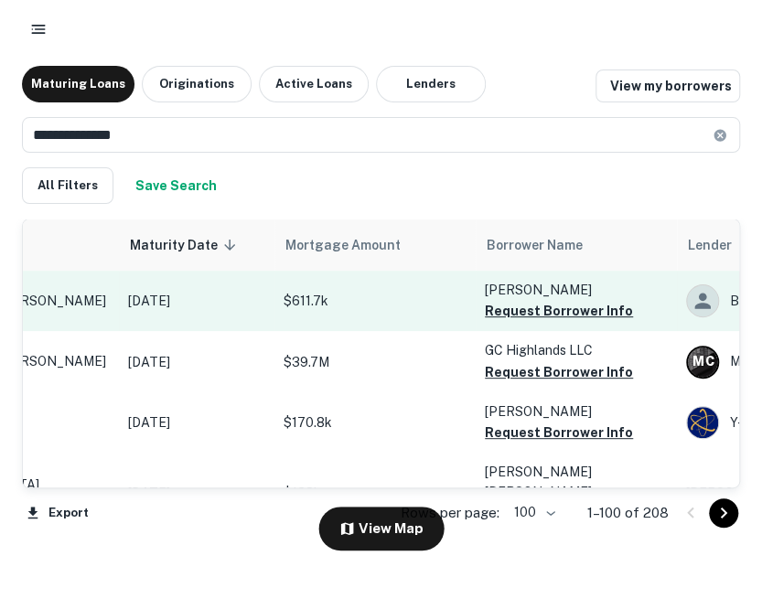
scroll to position [0, 223]
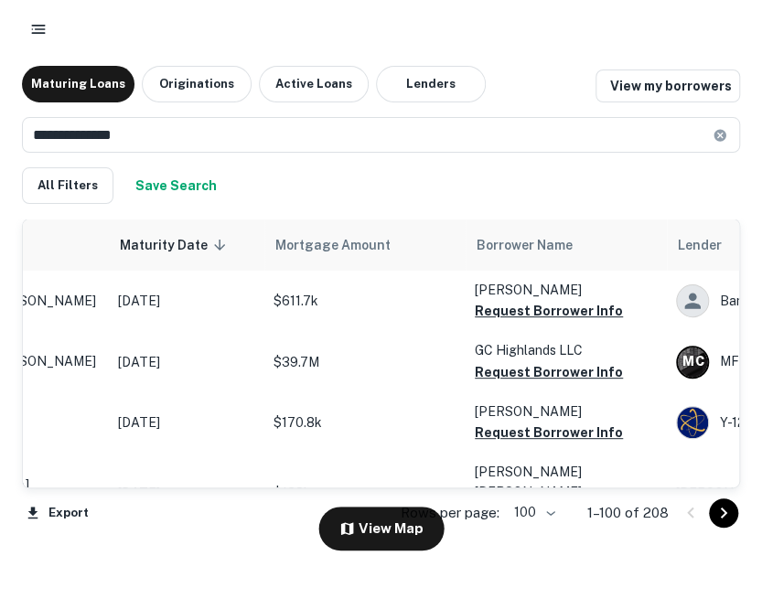
click at [515, 85] on div "Maturing Loans Originations Active Loans Lenders View my borrowers" at bounding box center [381, 84] width 718 height 37
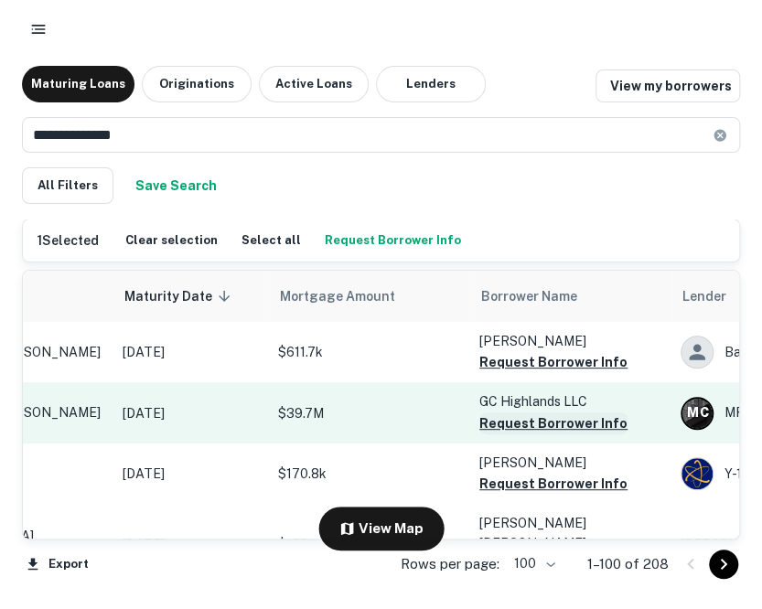
scroll to position [0, 216]
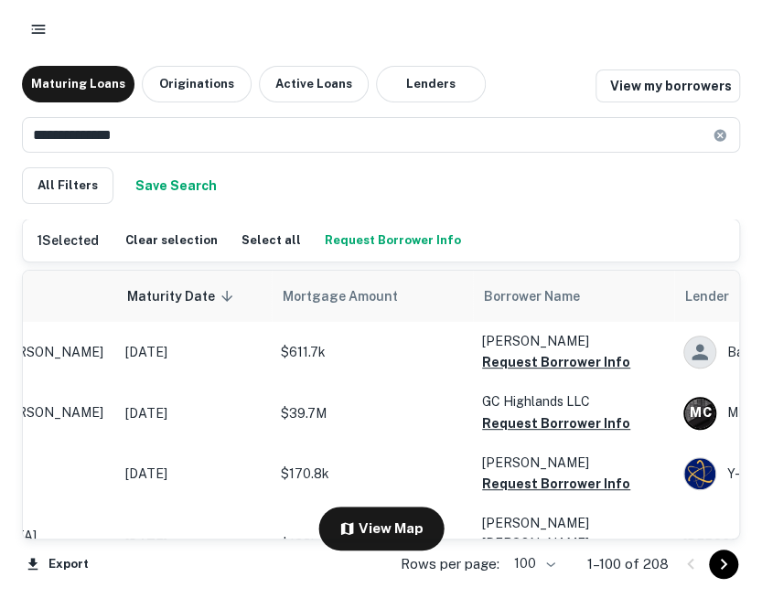
click at [505, 56] on div at bounding box center [381, 29] width 762 height 59
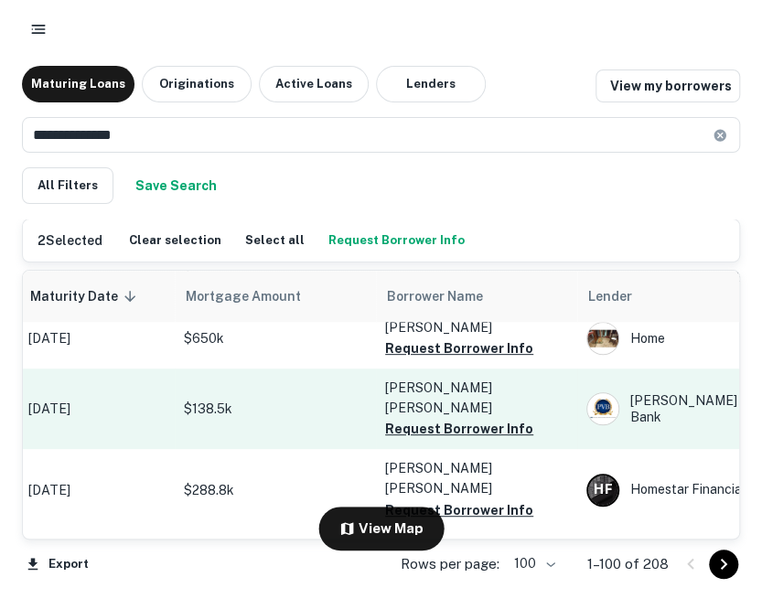
scroll to position [500, 313]
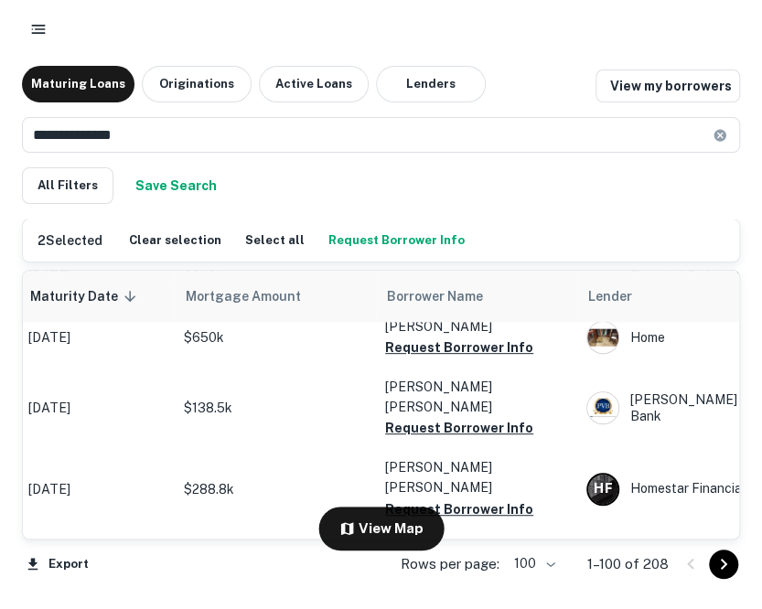
click at [515, 45] on div at bounding box center [381, 29] width 718 height 33
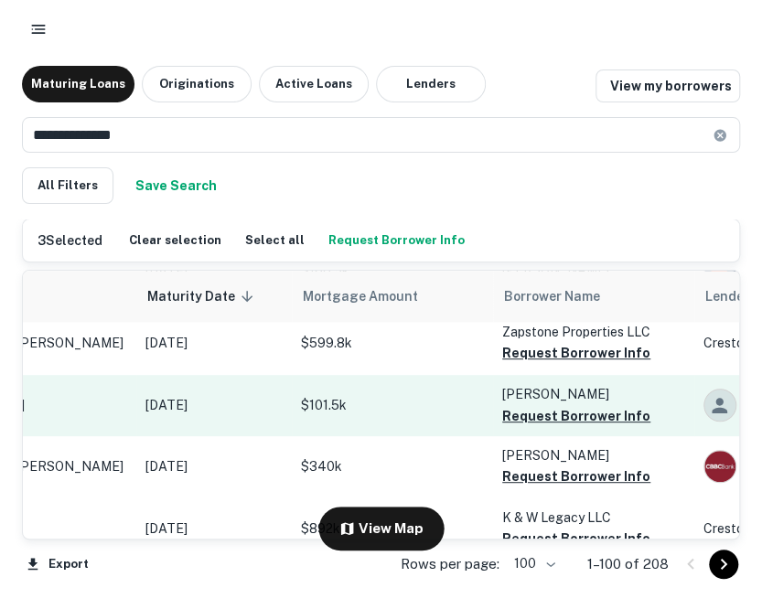
scroll to position [797, 196]
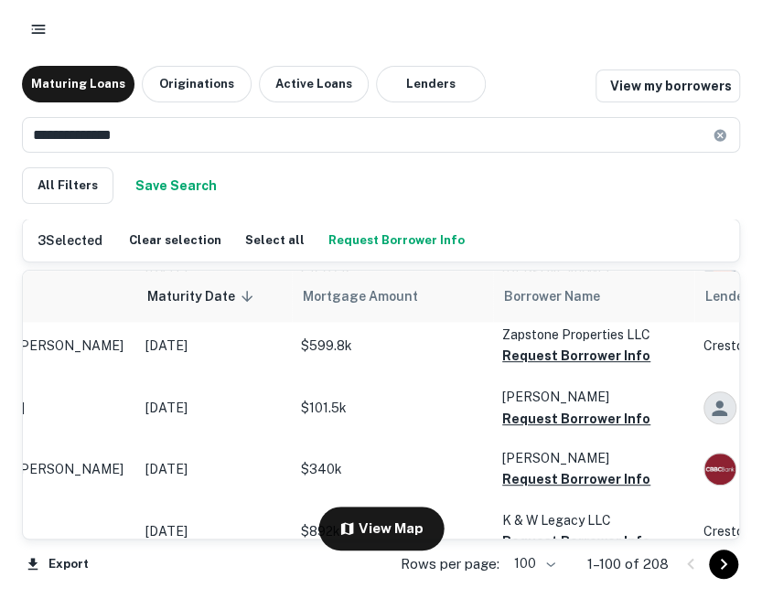
click at [523, 69] on div "Maturing Loans Originations Active Loans Lenders View my borrowers" at bounding box center [381, 84] width 718 height 37
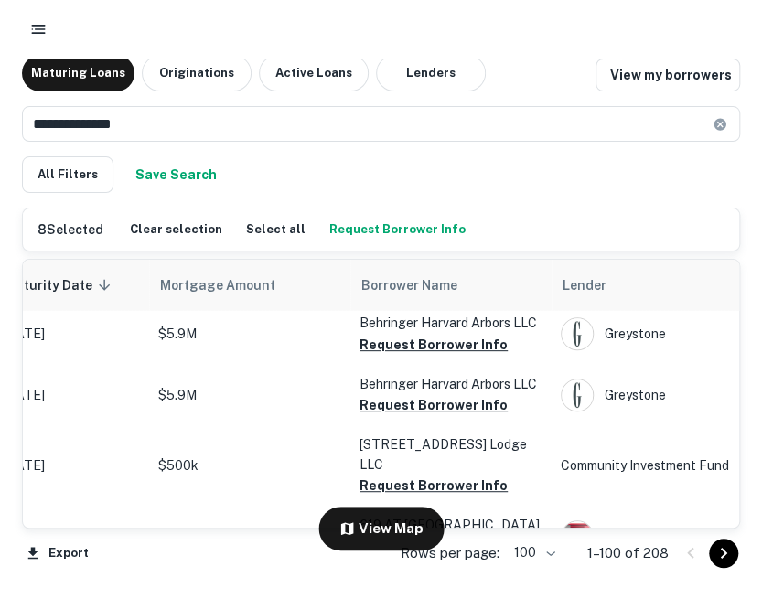
scroll to position [4040, 345]
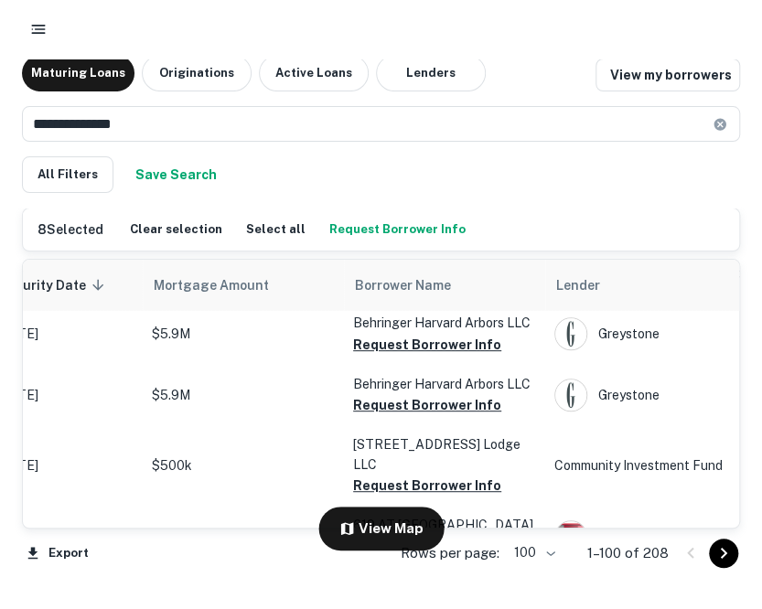
click at [554, 27] on div at bounding box center [381, 29] width 718 height 33
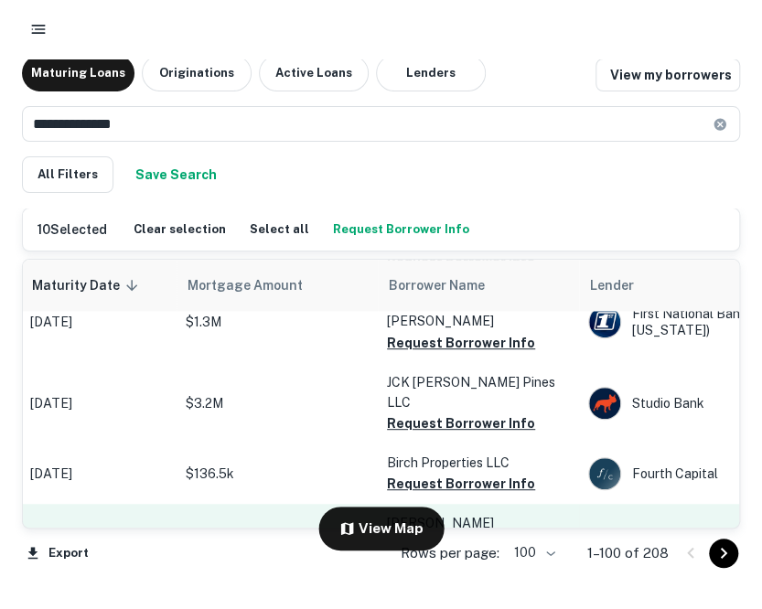
scroll to position [5228, 311]
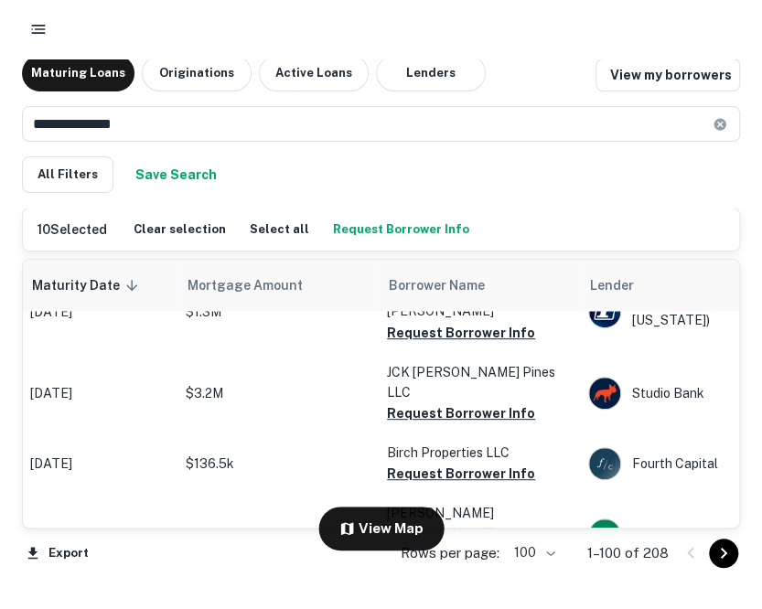
click at [534, 63] on div "Maturing Loans Originations Active Loans Lenders View my borrowers" at bounding box center [381, 73] width 718 height 37
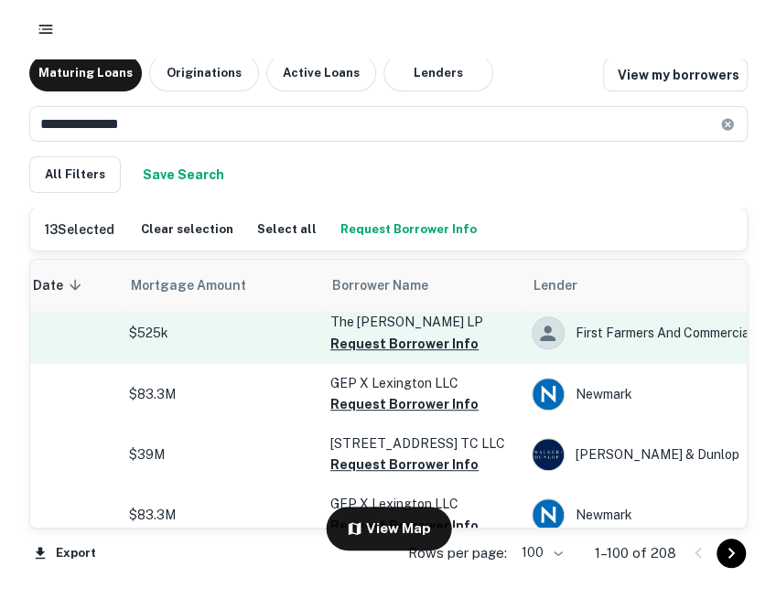
scroll to position [6067, 375]
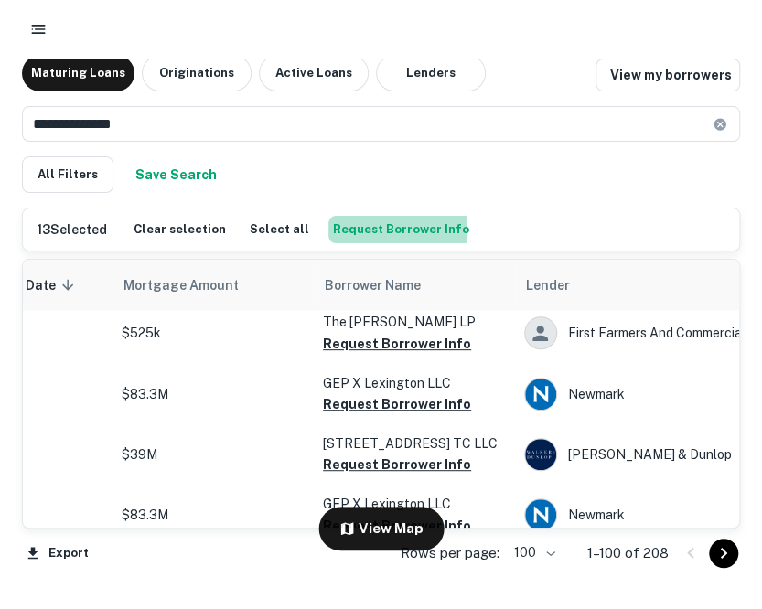
click at [345, 233] on button "Request Borrower Info" at bounding box center [400, 229] width 145 height 27
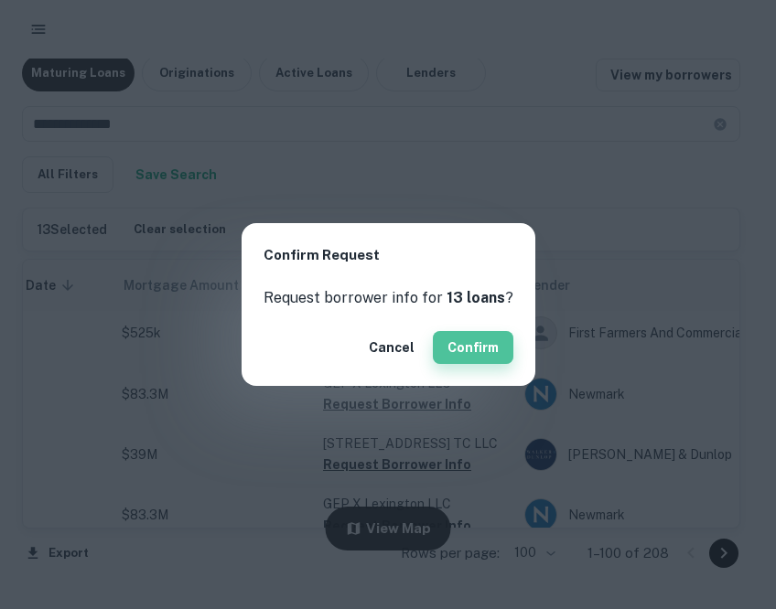
click at [445, 339] on button "Confirm" at bounding box center [473, 347] width 80 height 33
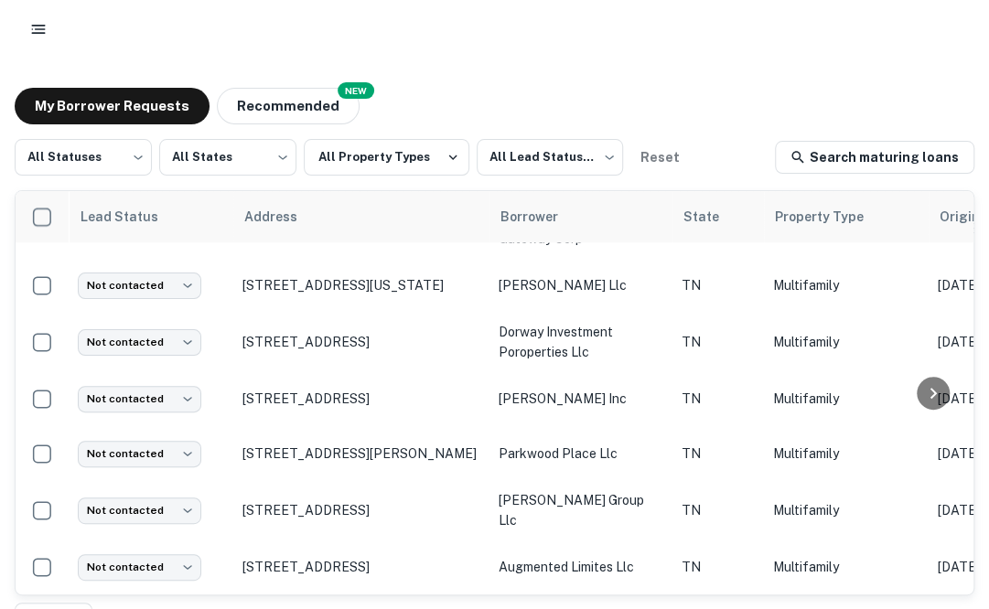
scroll to position [35, 0]
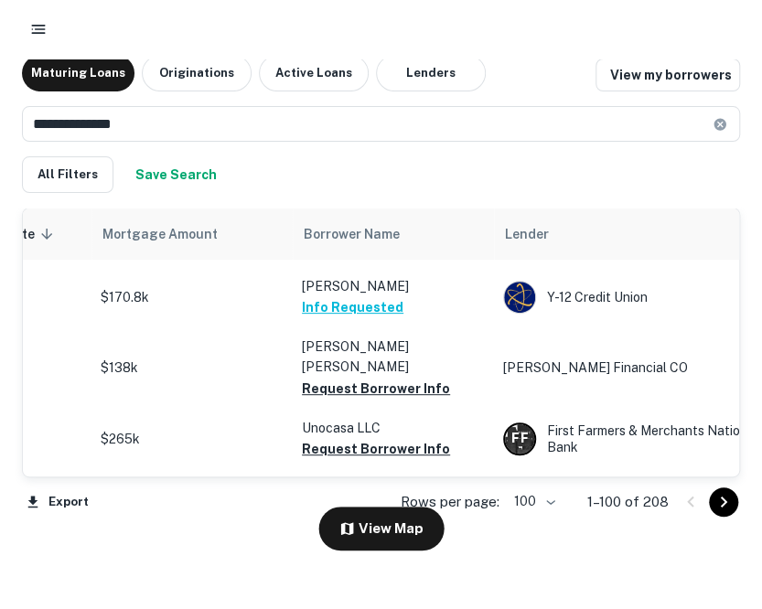
scroll to position [0, 396]
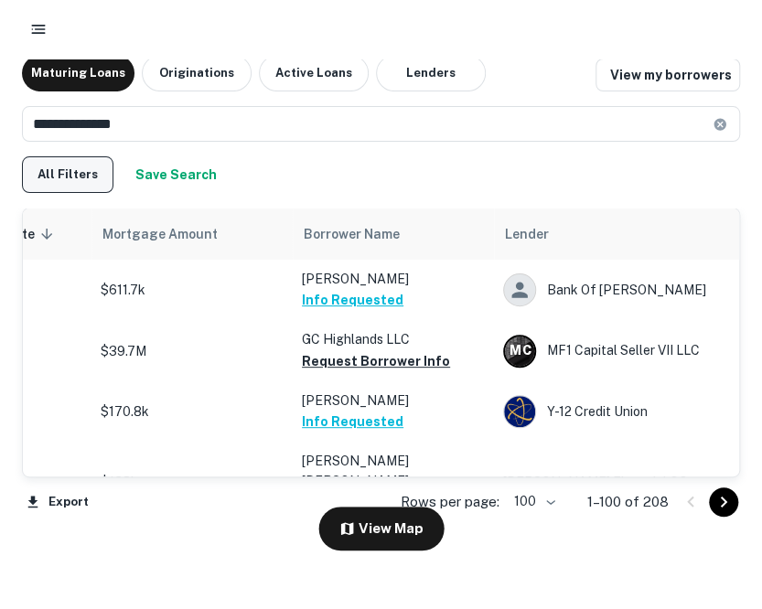
click at [85, 175] on button "All Filters" at bounding box center [67, 174] width 91 height 37
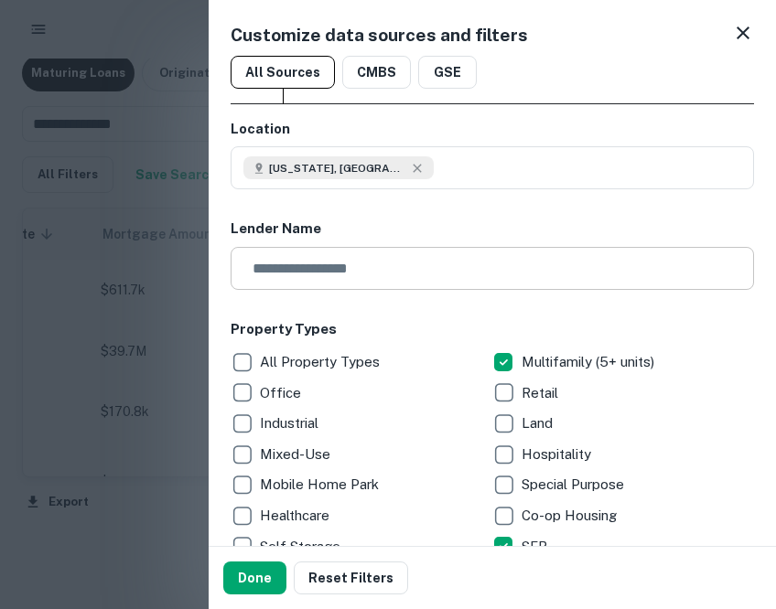
click at [289, 259] on input "text" at bounding box center [485, 268] width 510 height 43
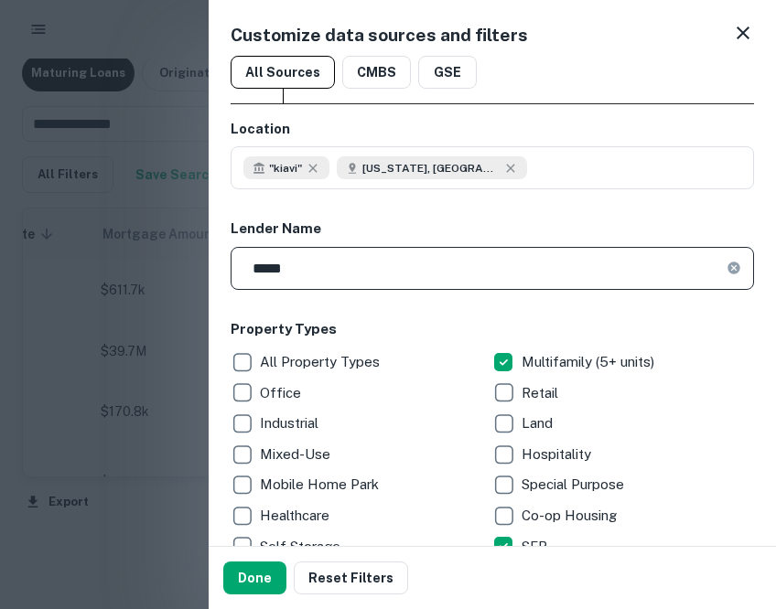
type input "*****"
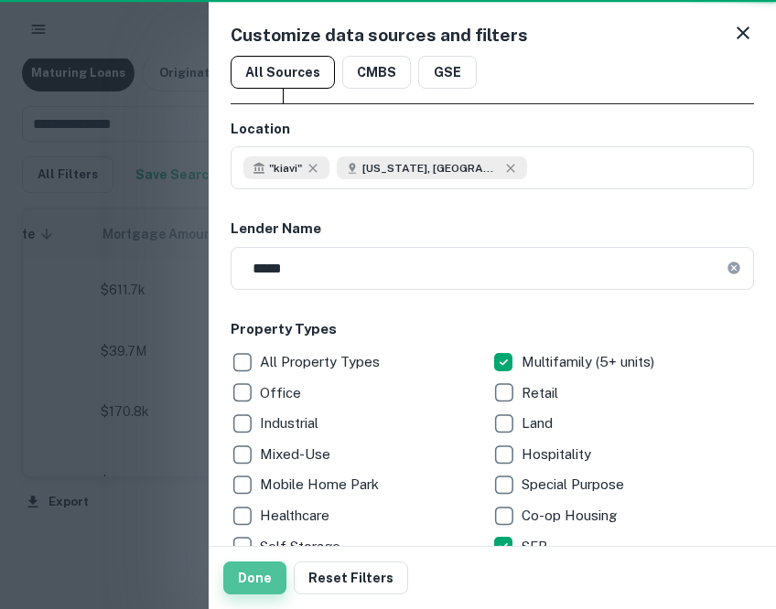
click at [248, 585] on button "Done" at bounding box center [254, 578] width 63 height 33
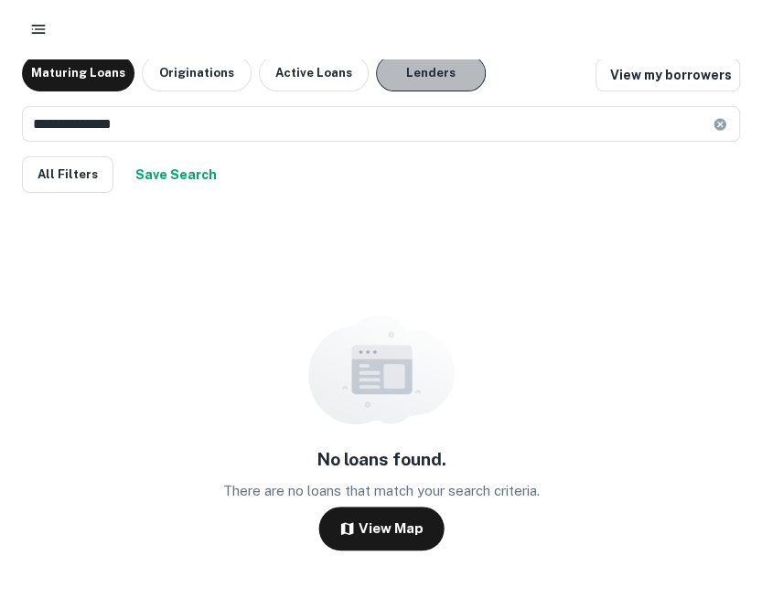
click at [401, 69] on button "Lenders" at bounding box center [431, 73] width 110 height 37
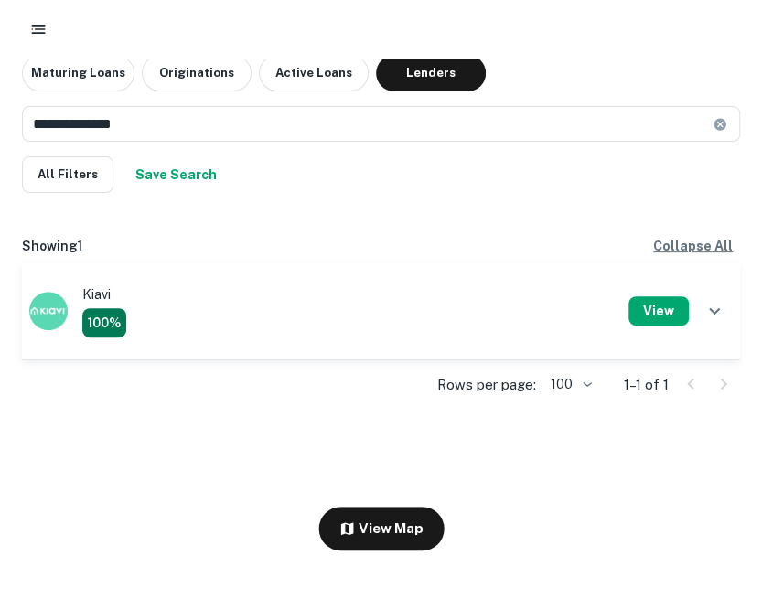
click at [156, 303] on div "Kiavi 100%" at bounding box center [328, 310] width 599 height 53
click at [653, 303] on button "View" at bounding box center [658, 310] width 60 height 29
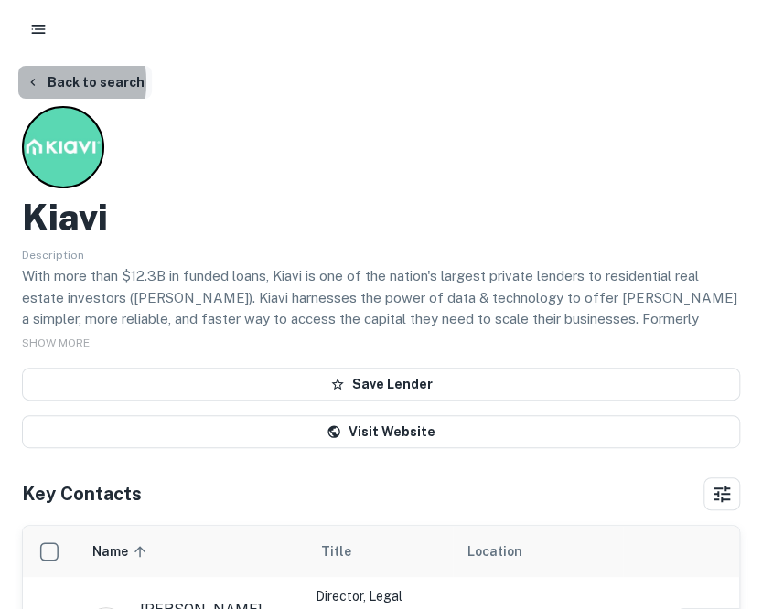
click at [27, 82] on icon "button" at bounding box center [33, 82] width 15 height 15
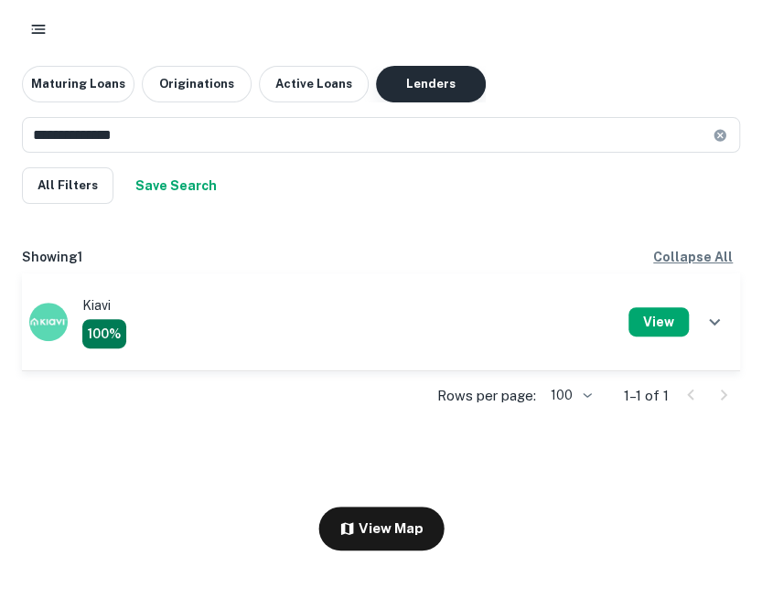
click at [454, 92] on button "Lenders" at bounding box center [431, 84] width 110 height 37
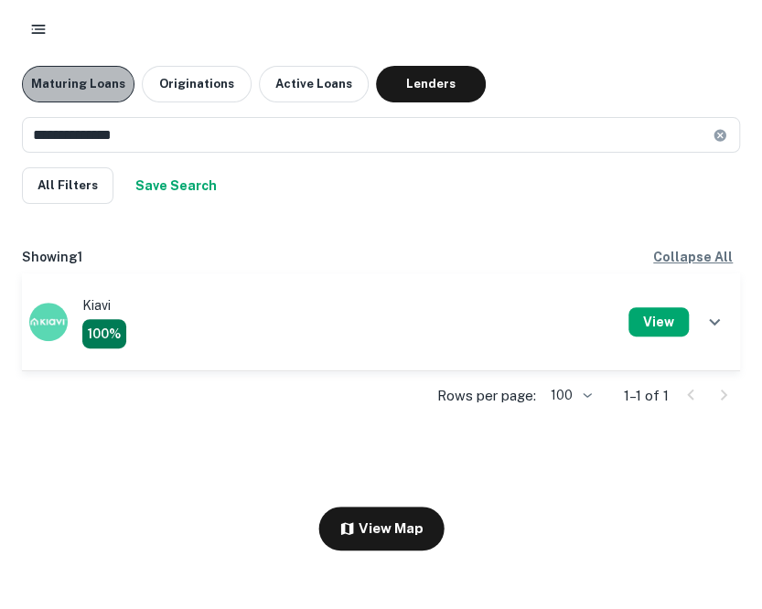
click at [112, 76] on button "Maturing Loans" at bounding box center [78, 84] width 112 height 37
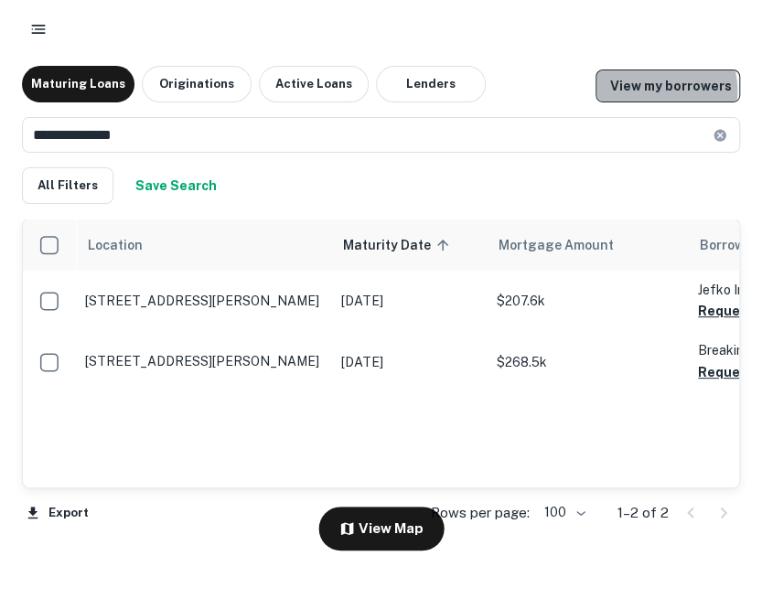
click at [655, 91] on link "View my borrowers" at bounding box center [667, 86] width 144 height 33
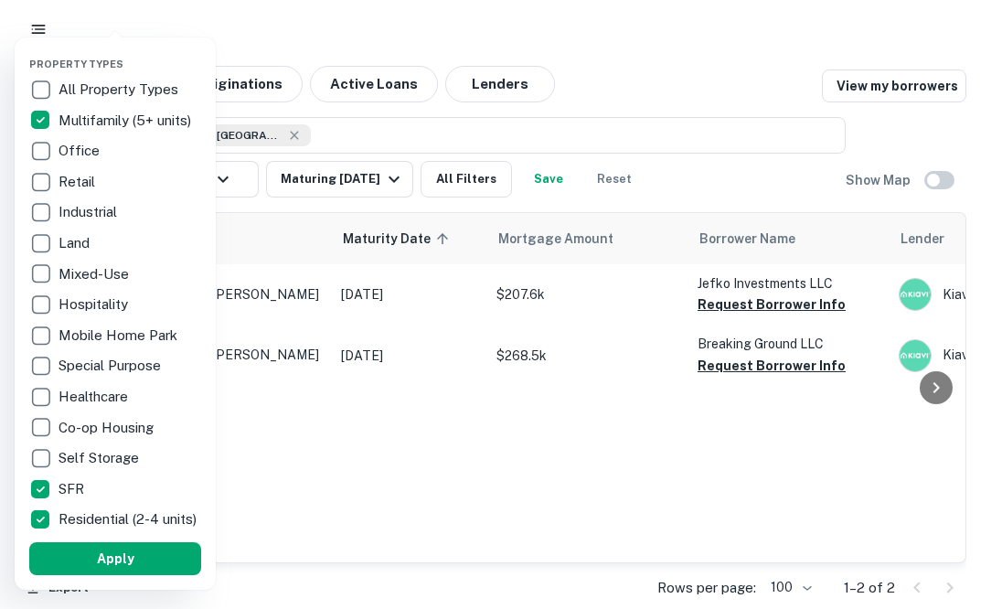
click at [445, 425] on div at bounding box center [501, 304] width 1002 height 609
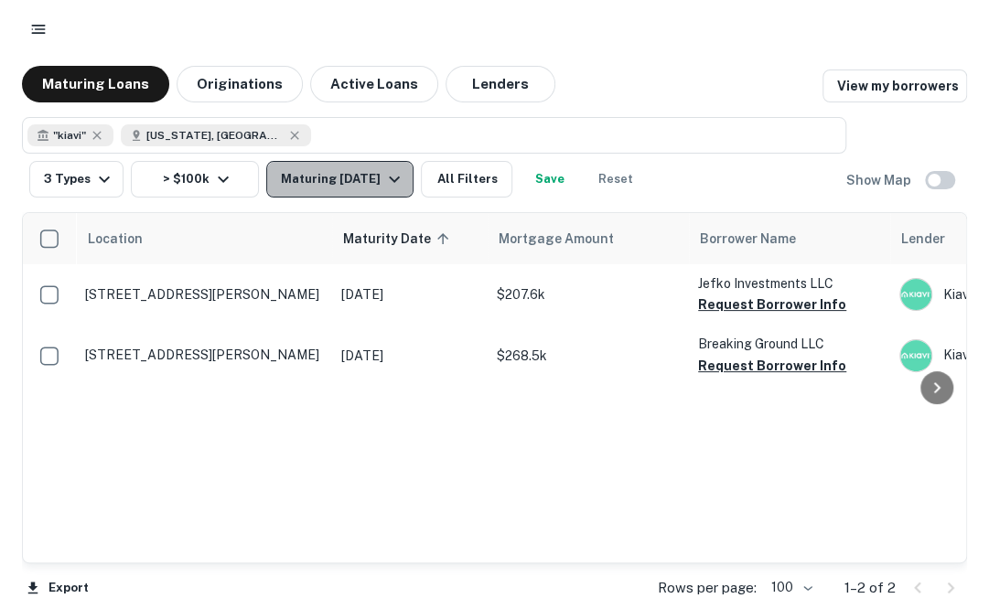
click at [342, 191] on button "Maturing [DATE]" at bounding box center [339, 179] width 147 height 37
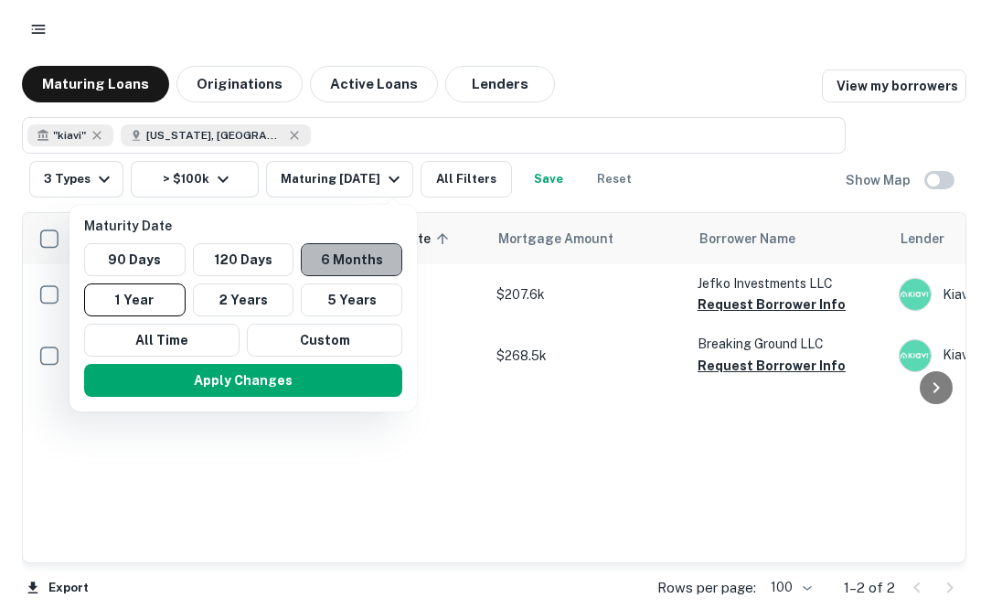
click at [337, 266] on button "6 Months" at bounding box center [352, 259] width 102 height 33
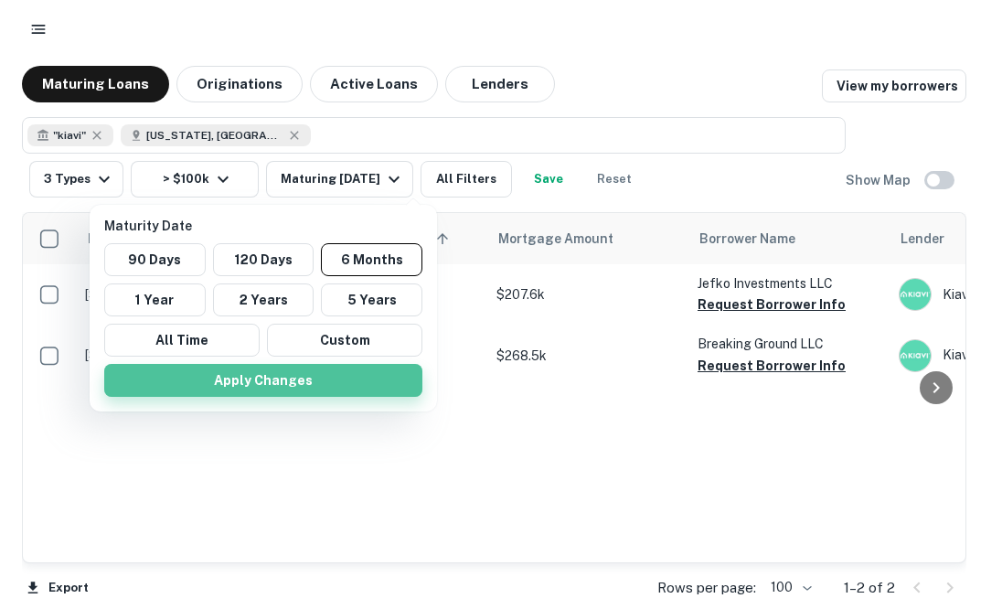
click at [274, 378] on button "Apply Changes" at bounding box center [263, 380] width 318 height 33
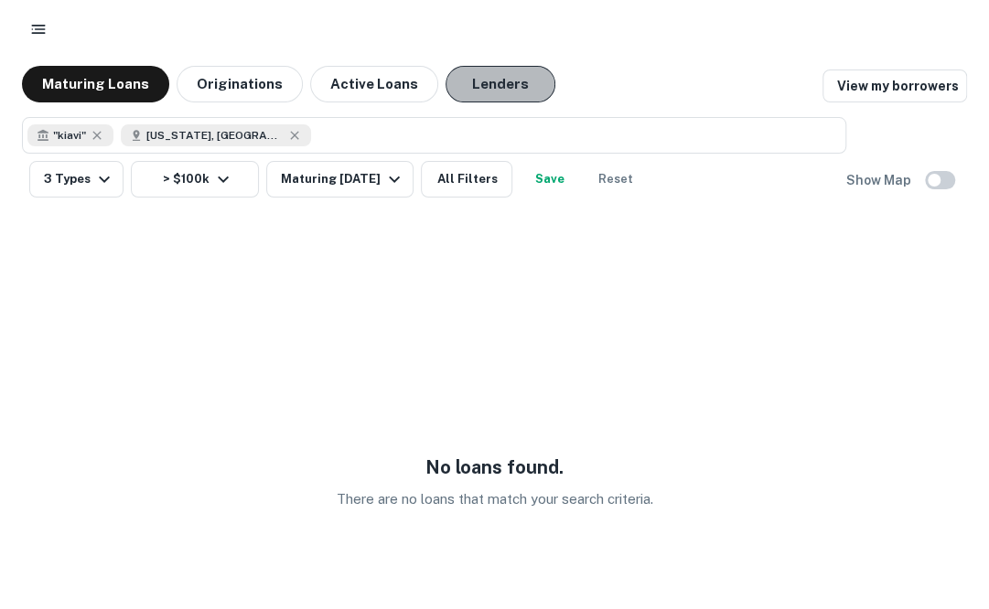
click at [495, 74] on button "Lenders" at bounding box center [500, 84] width 110 height 37
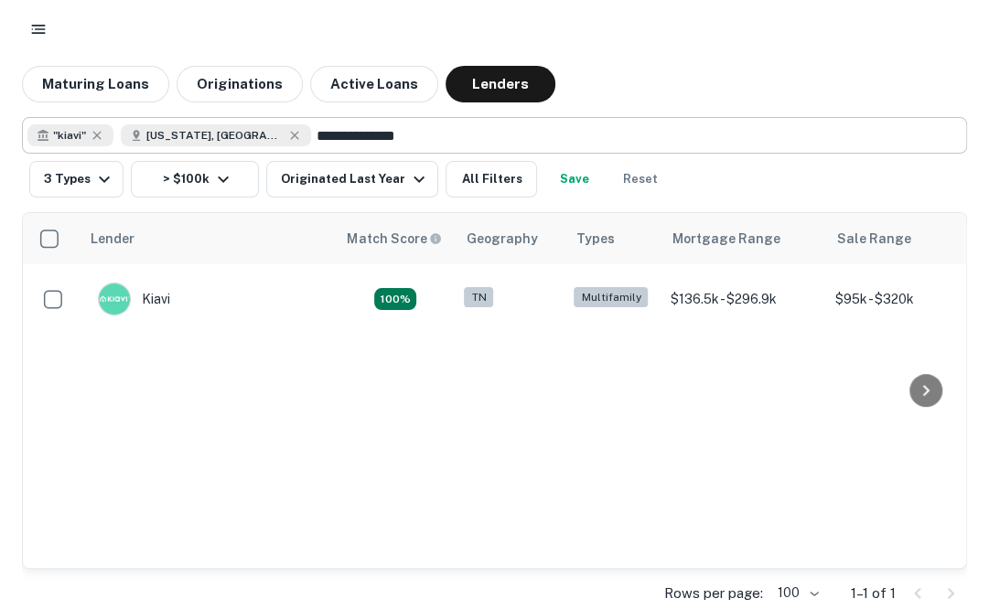
click at [357, 141] on input "**********" at bounding box center [635, 136] width 648 height 26
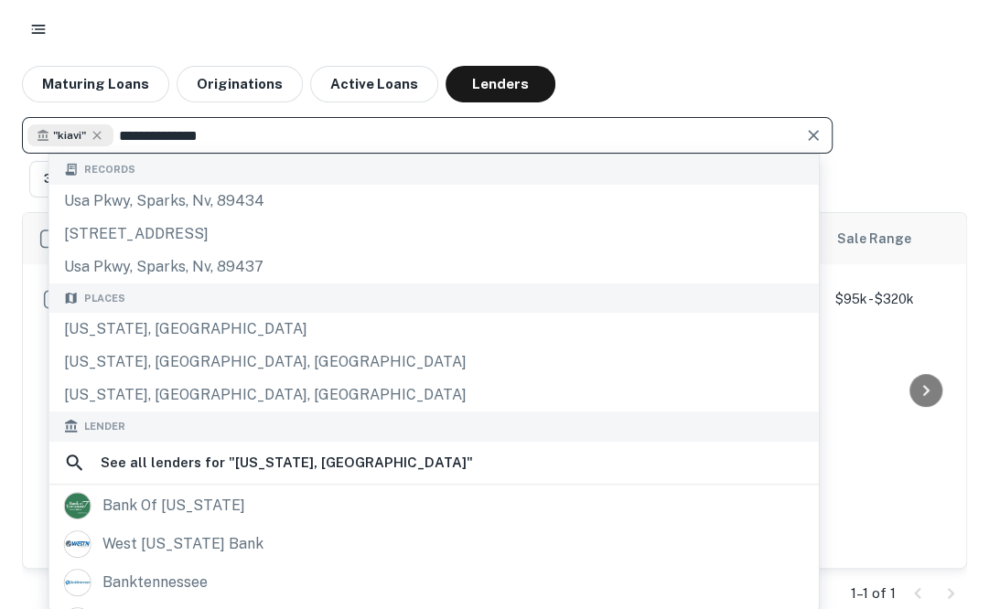
click at [402, 139] on input "**********" at bounding box center [454, 136] width 683 height 26
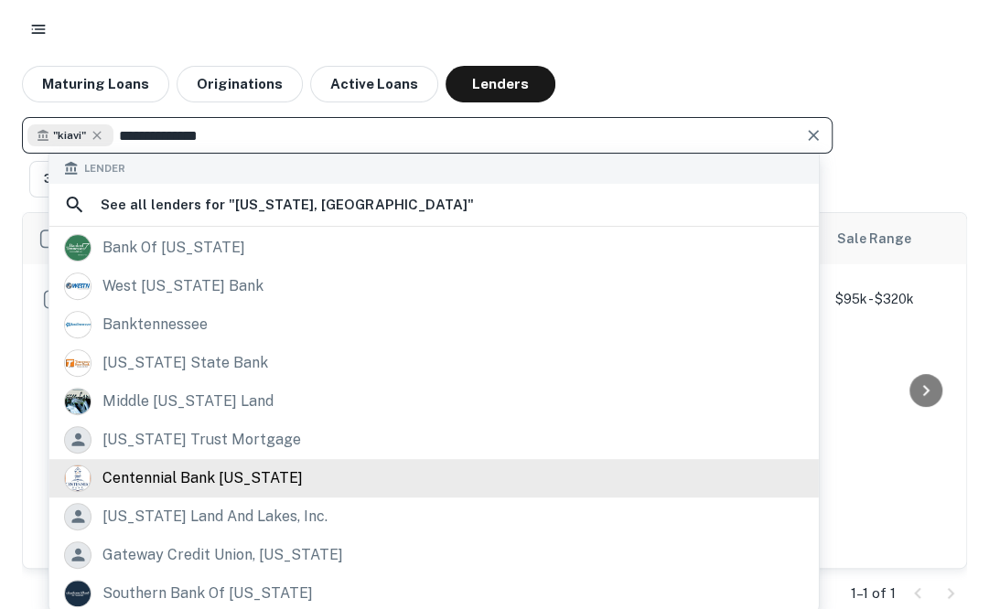
scroll to position [258, 0]
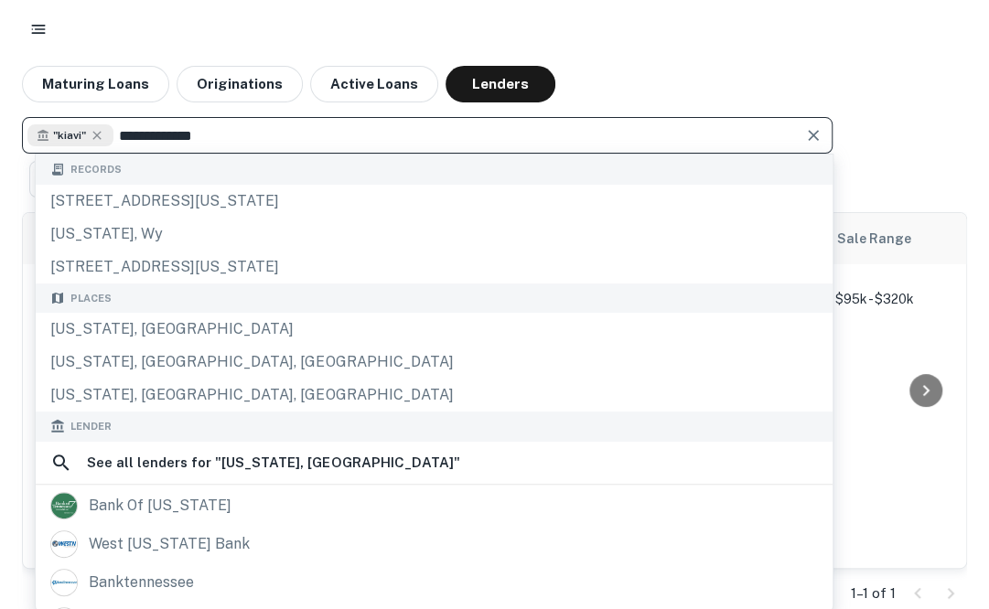
type input "**********"
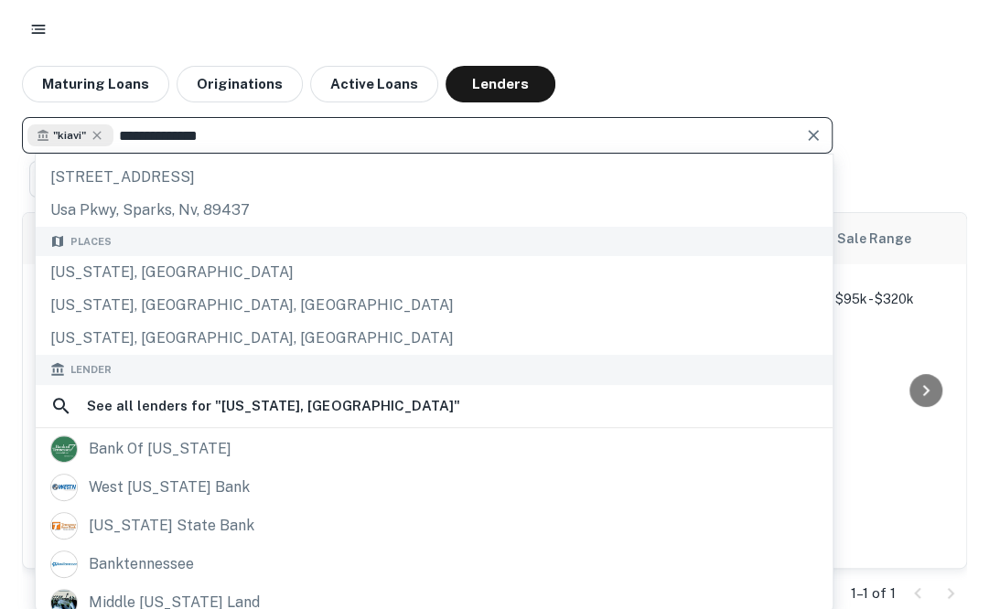
scroll to position [55, 0]
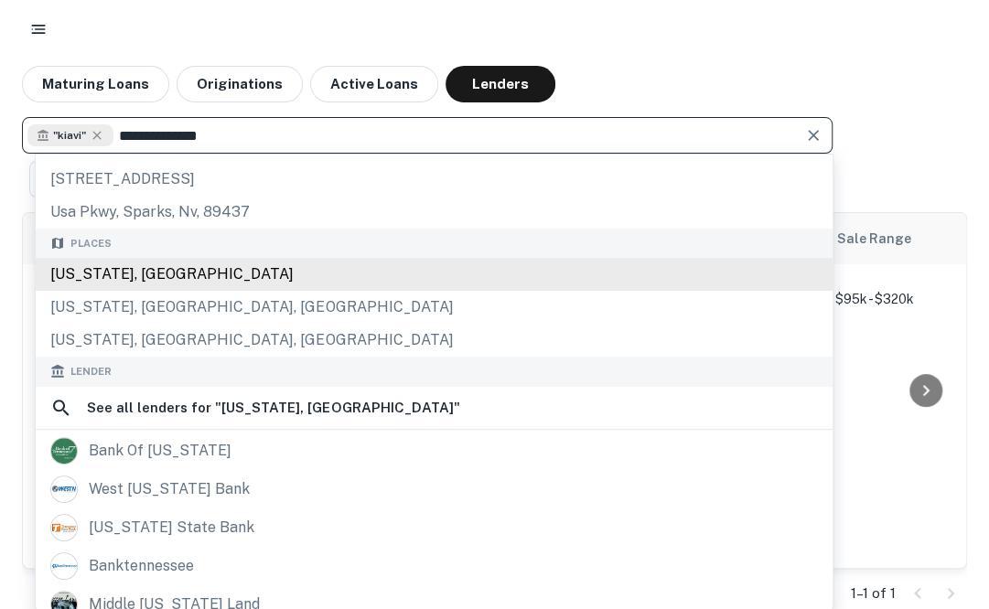
click at [179, 276] on div "Tennessee, USA" at bounding box center [434, 274] width 797 height 33
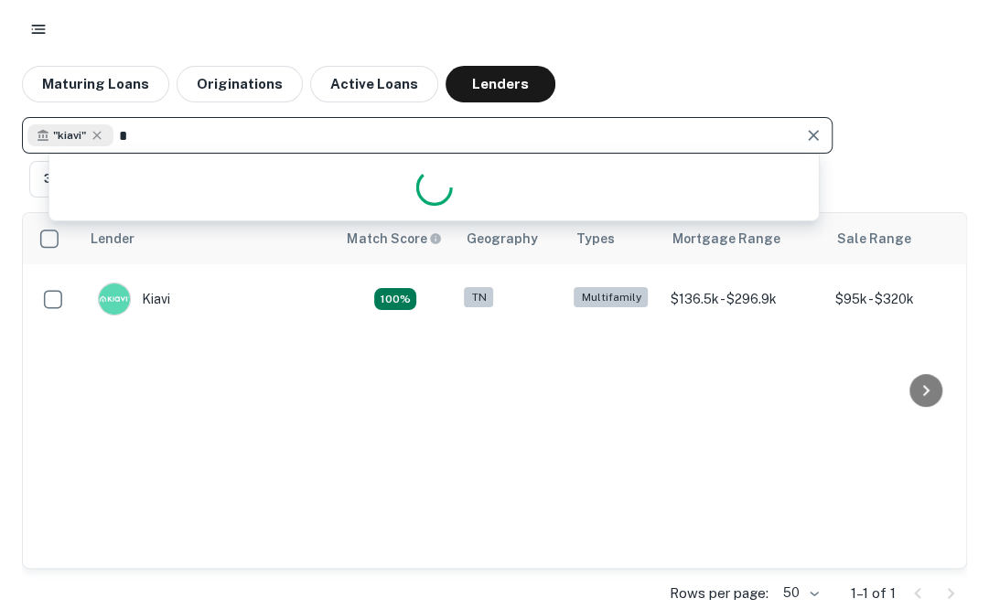
click at [307, 133] on input "*" at bounding box center [454, 136] width 683 height 26
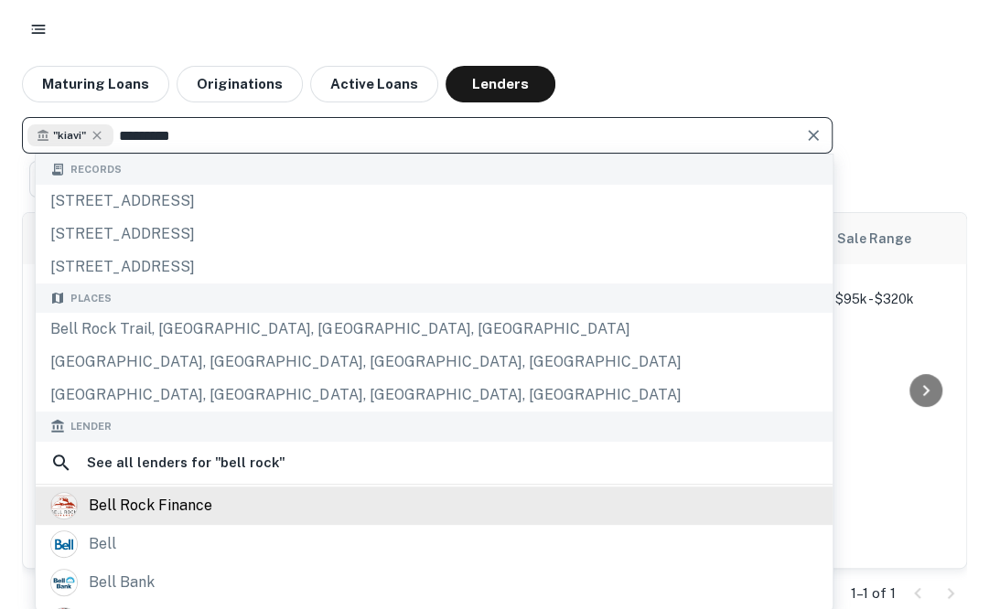
type input "*********"
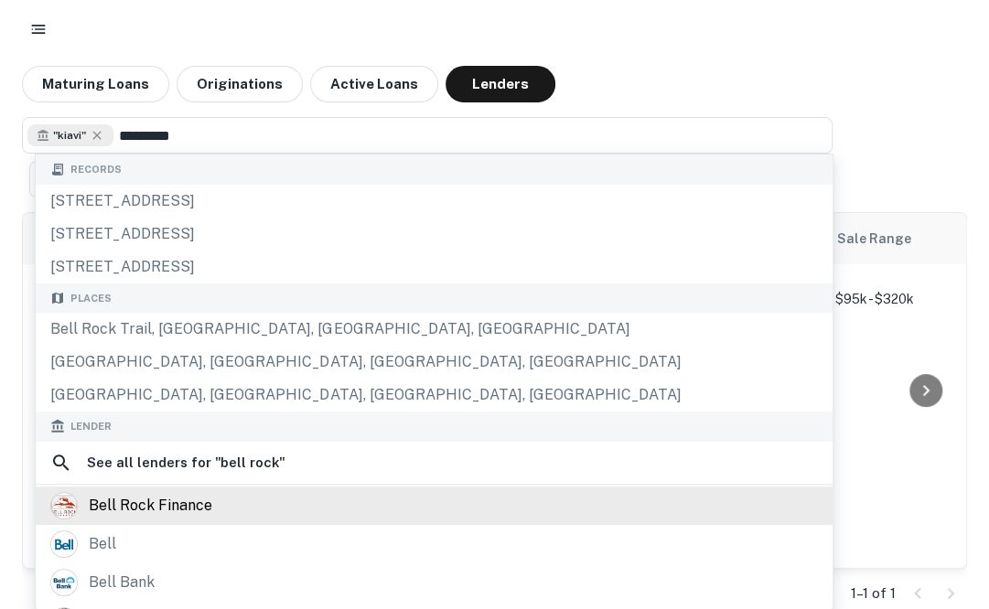
click at [223, 502] on div "bell rock finance" at bounding box center [433, 505] width 767 height 27
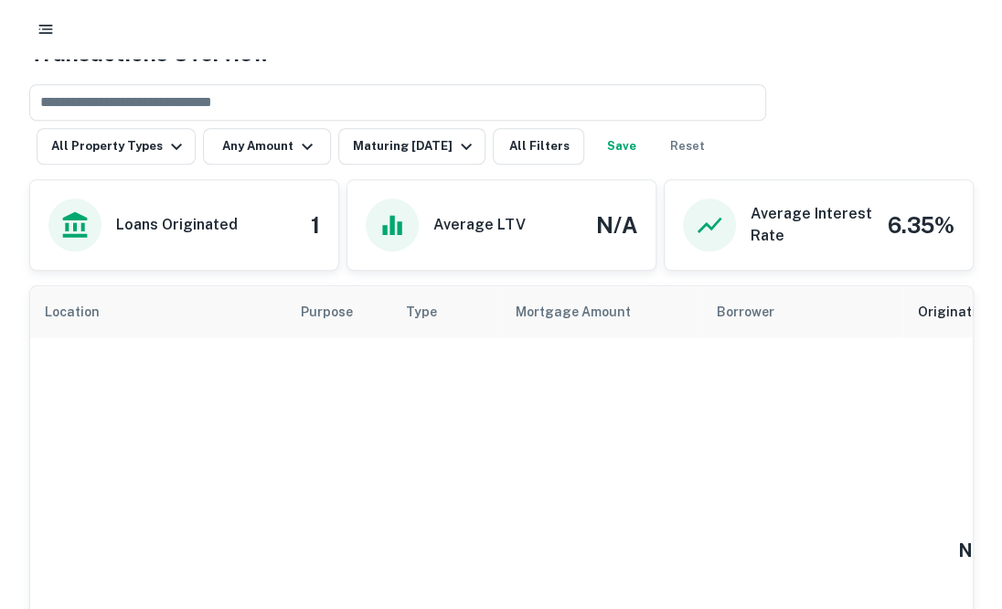
scroll to position [702, 0]
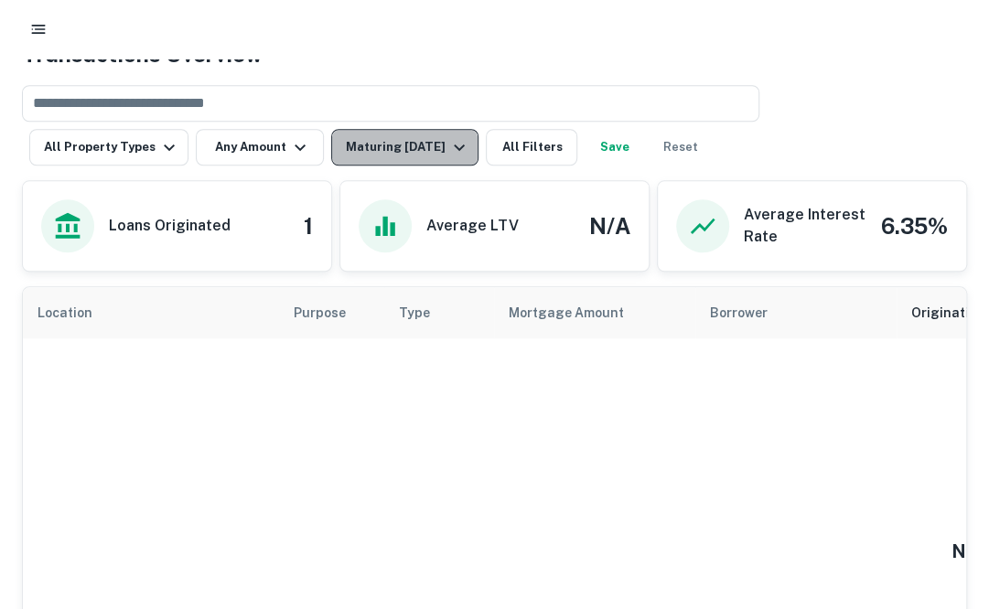
click at [439, 146] on div "Maturing In 1 Year" at bounding box center [408, 147] width 124 height 22
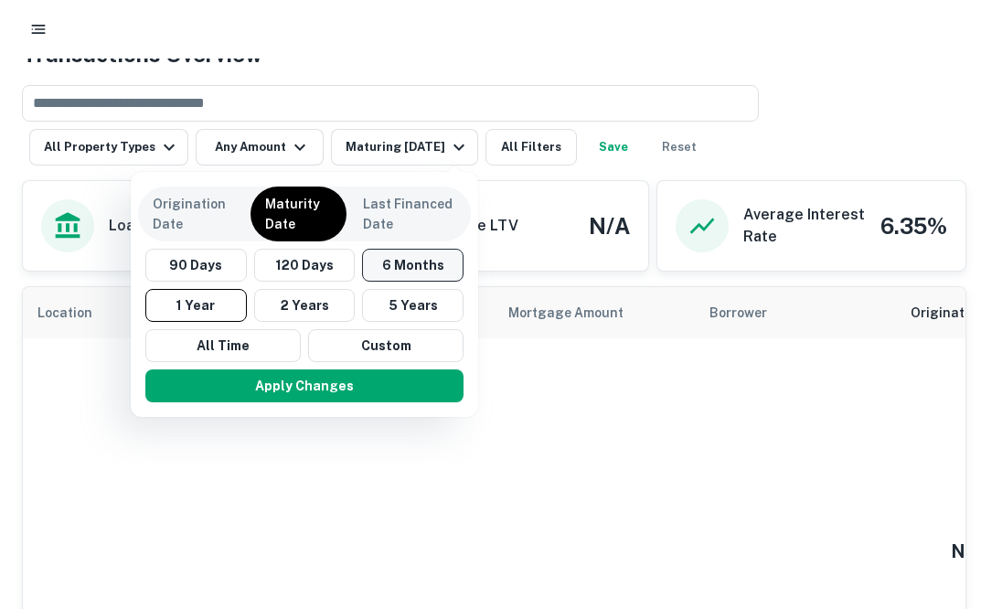
click at [401, 271] on button "6 Months" at bounding box center [413, 265] width 102 height 33
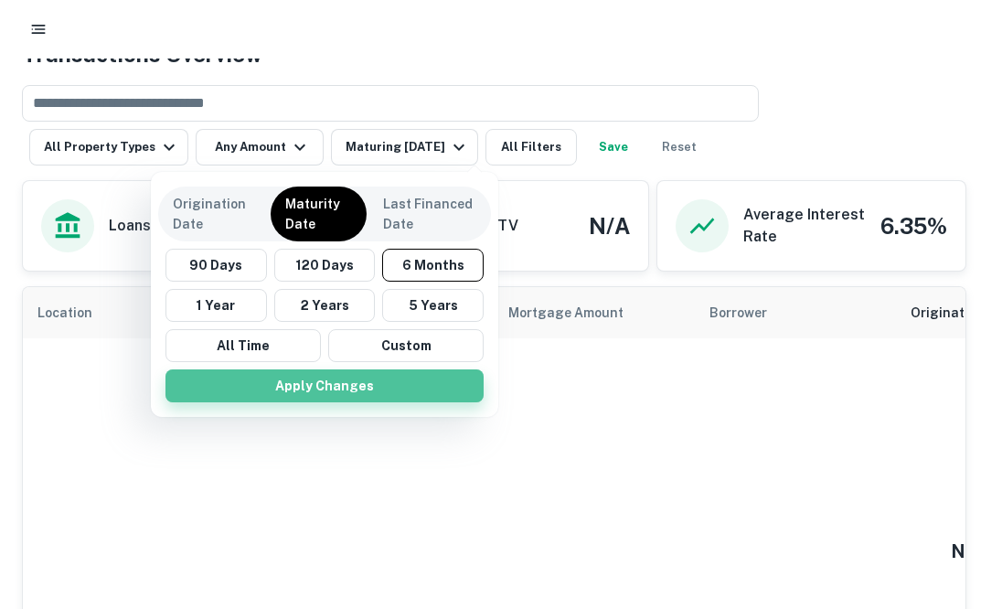
click at [351, 385] on button "Apply Changes" at bounding box center [325, 385] width 318 height 33
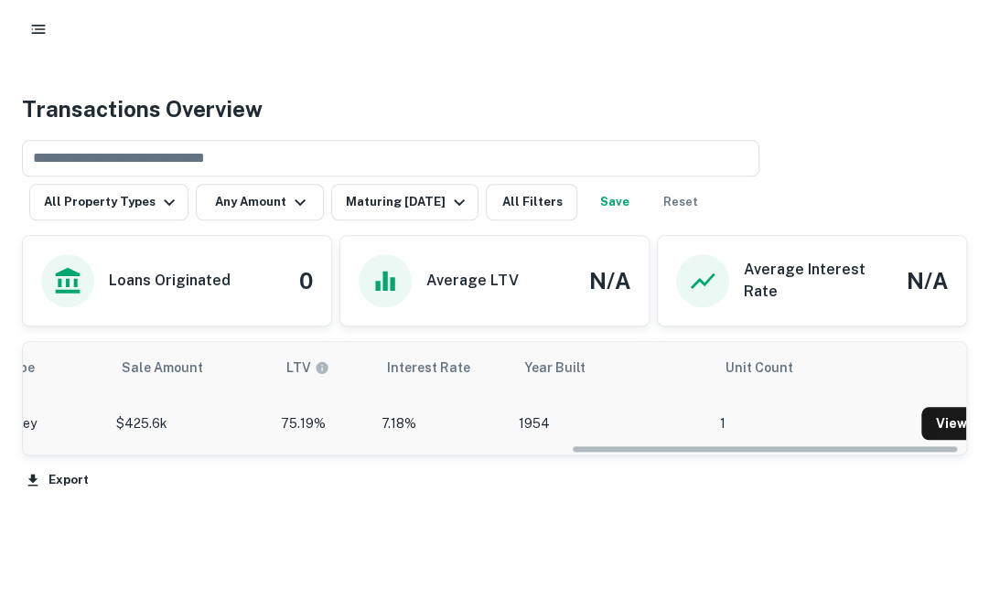
scroll to position [0, 1344]
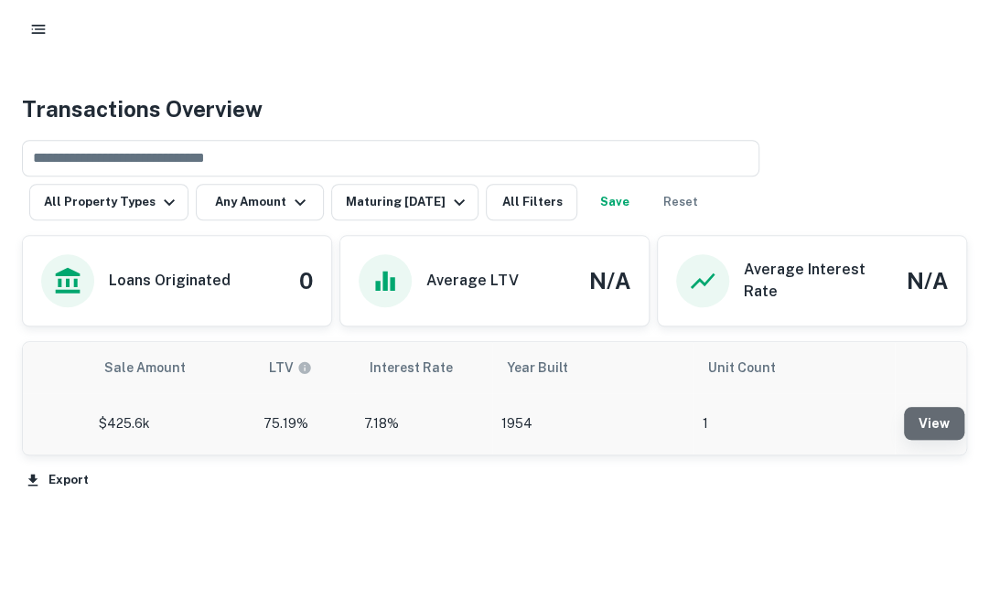
click at [924, 412] on link "View" at bounding box center [934, 423] width 60 height 33
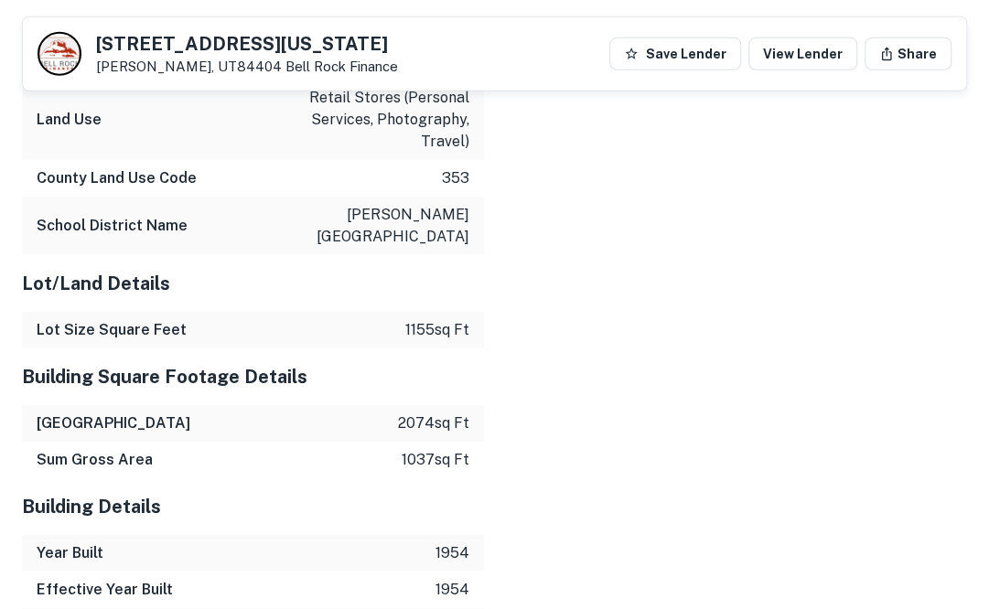
scroll to position [2297, 0]
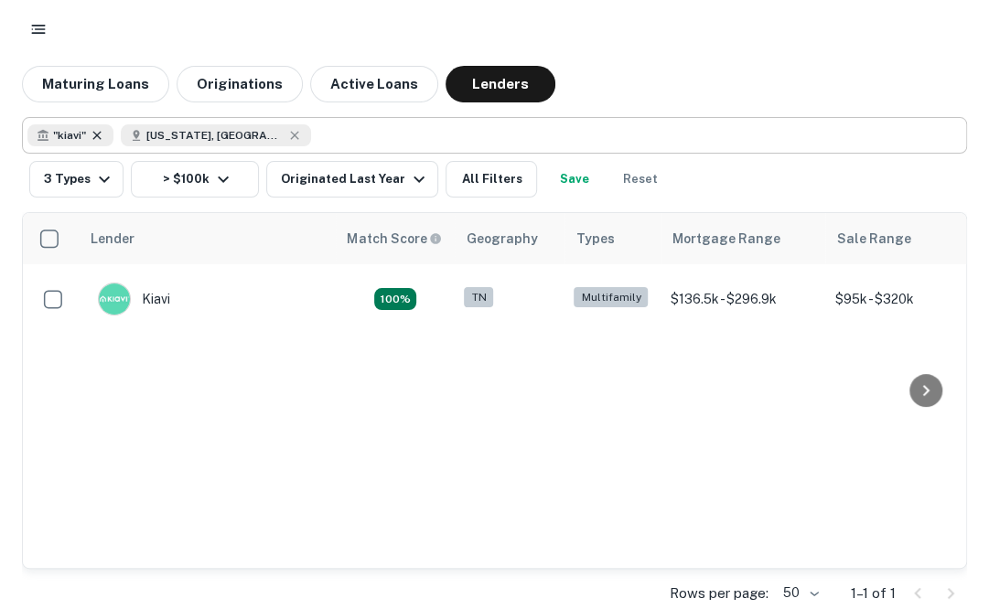
click at [95, 134] on icon at bounding box center [96, 135] width 8 height 8
type input "**********"
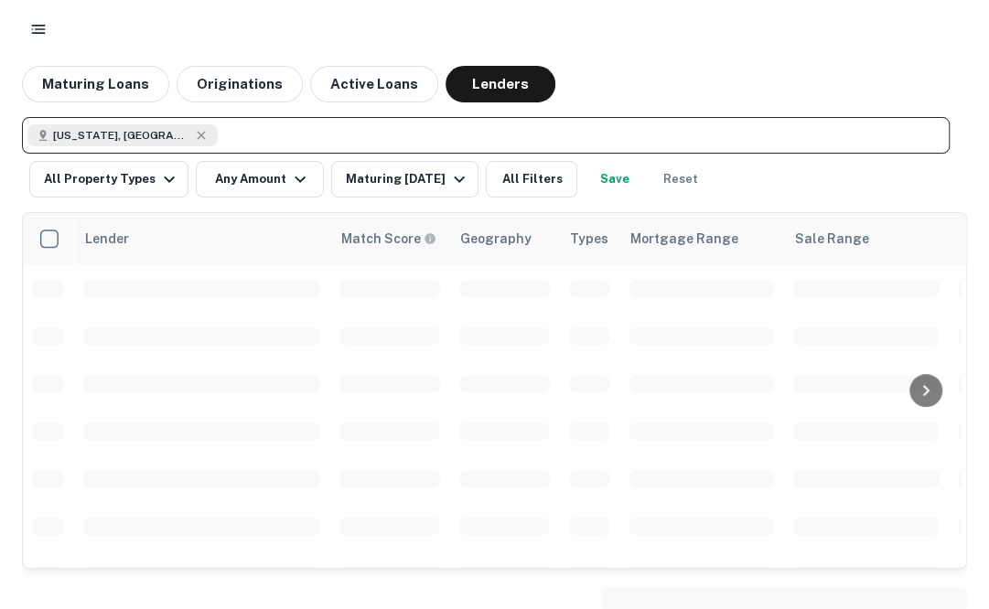
click at [81, 91] on button "Maturing Loans" at bounding box center [95, 84] width 147 height 37
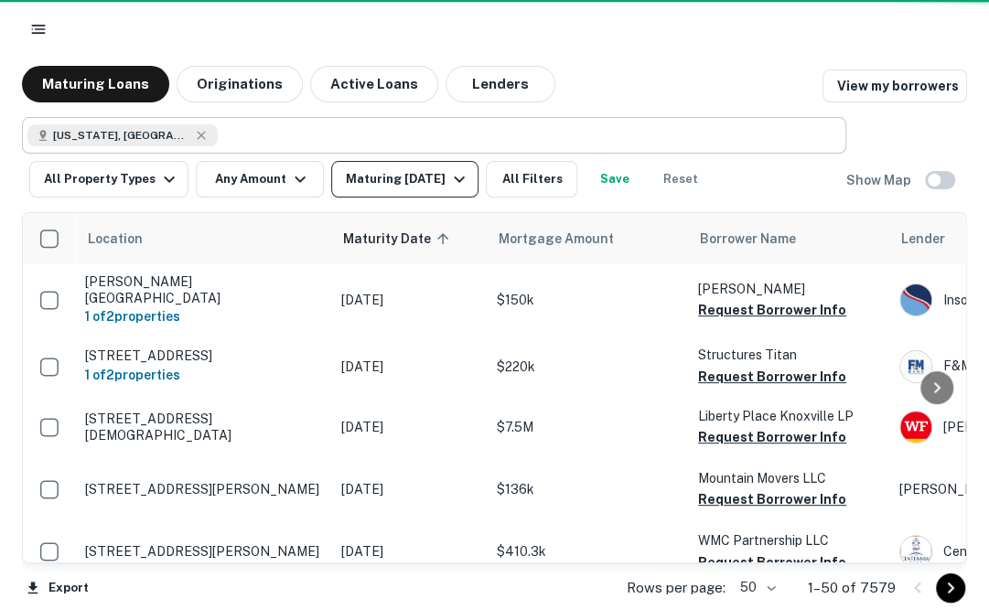
click at [407, 189] on div "Maturing [DATE]" at bounding box center [408, 179] width 124 height 22
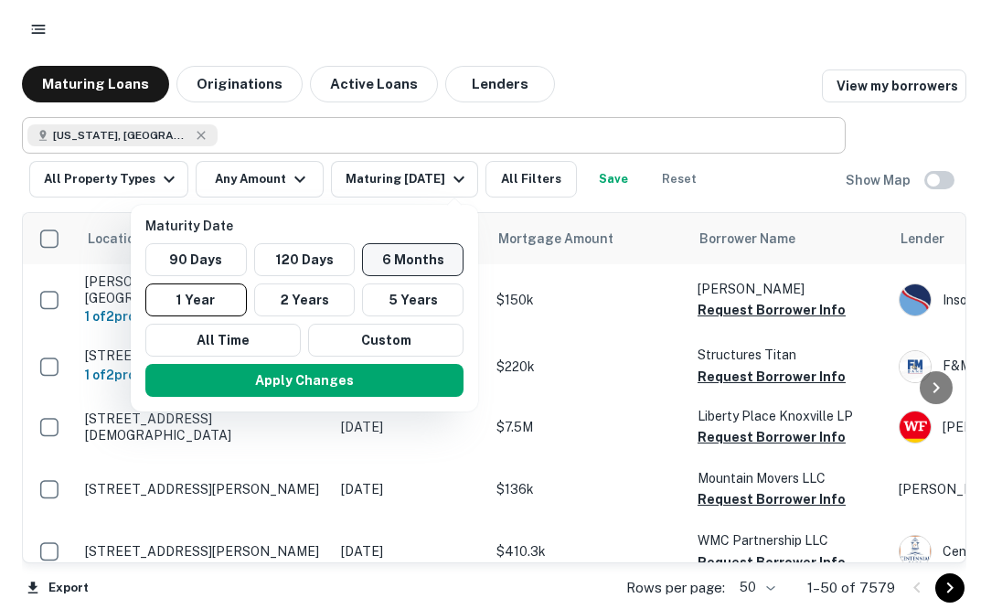
click at [401, 259] on button "6 Months" at bounding box center [413, 259] width 102 height 33
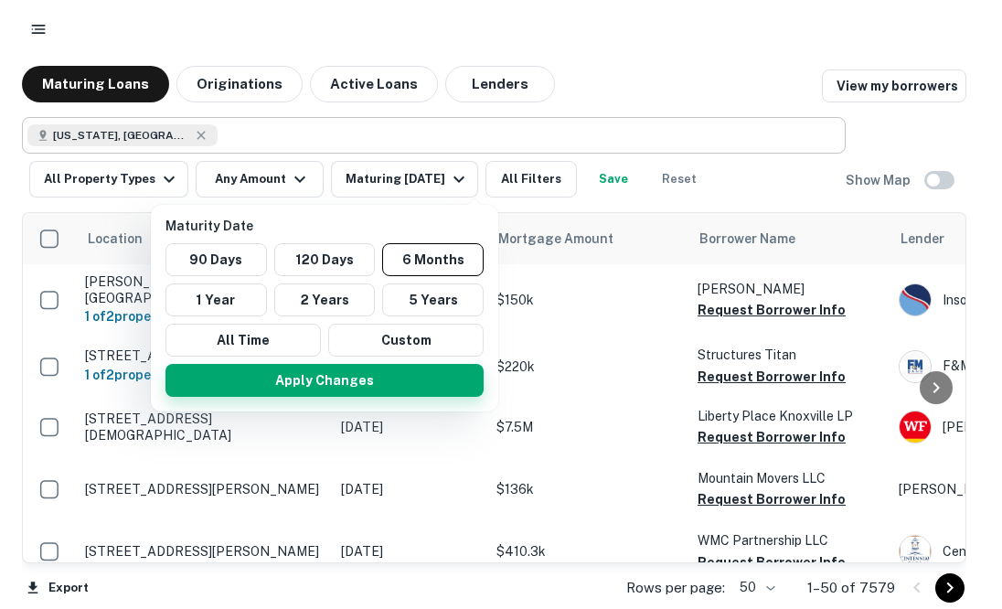
click at [338, 367] on button "Apply Changes" at bounding box center [325, 380] width 318 height 33
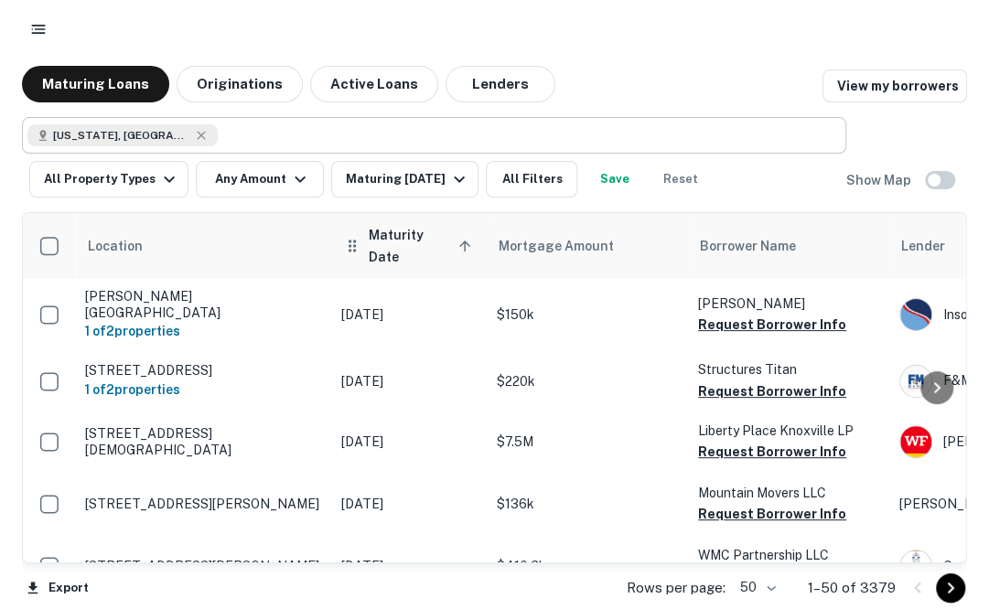
click at [433, 235] on span "Maturity Date sorted ascending" at bounding box center [423, 246] width 108 height 44
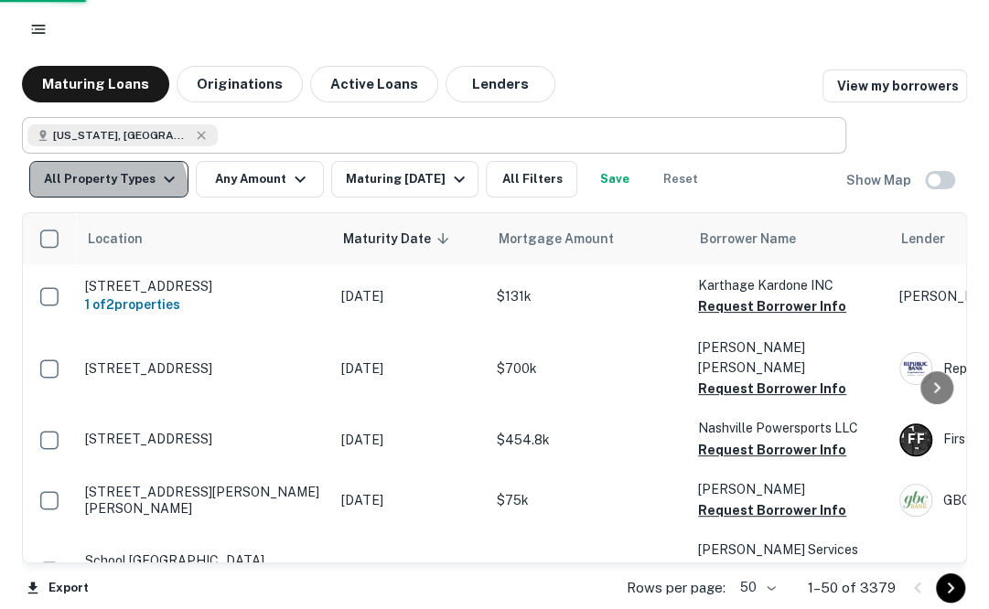
click at [105, 193] on button "All Property Types" at bounding box center [108, 179] width 159 height 37
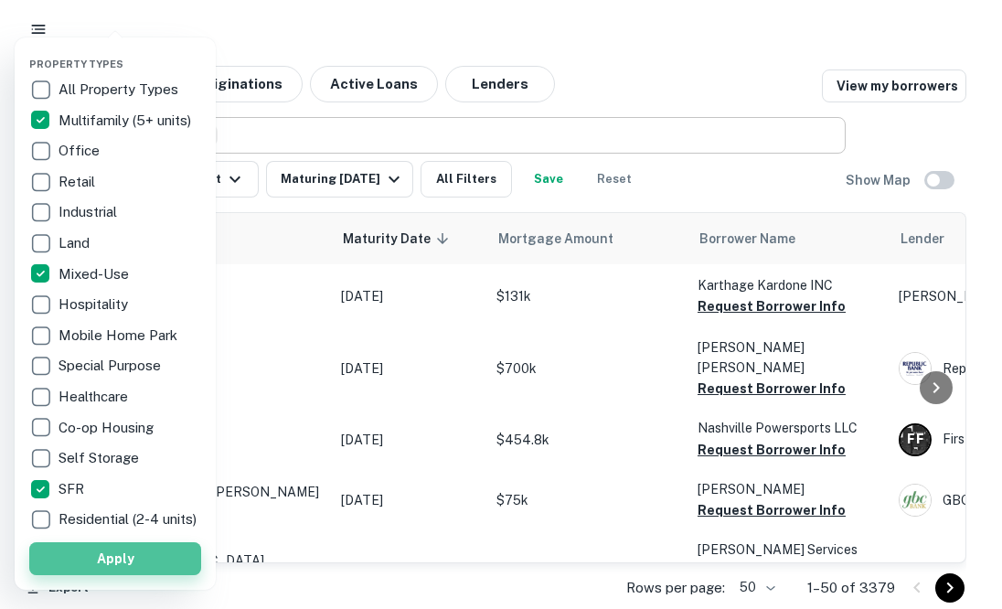
click at [83, 572] on button "Apply" at bounding box center [115, 558] width 172 height 33
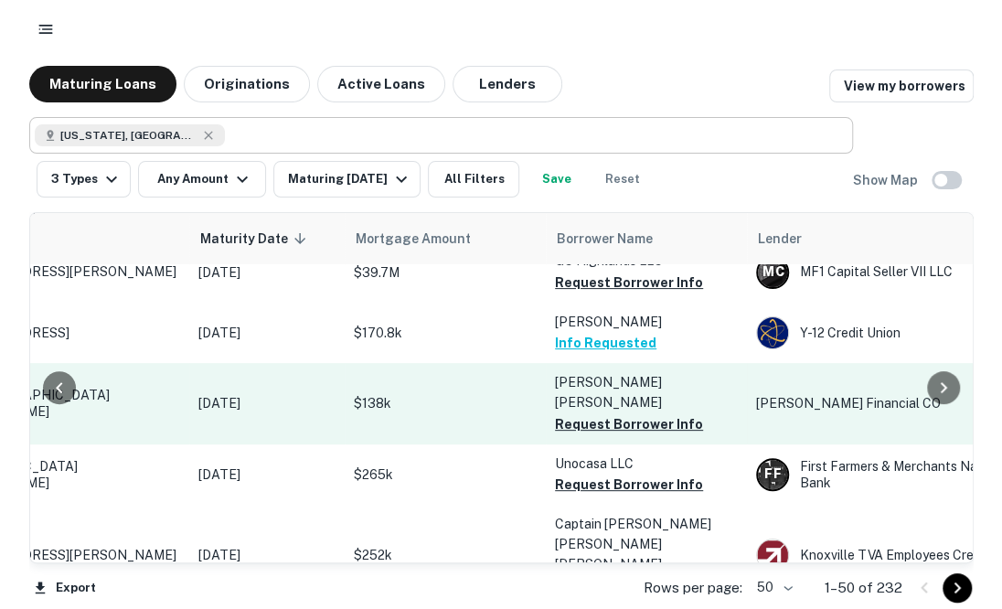
scroll to position [84, 150]
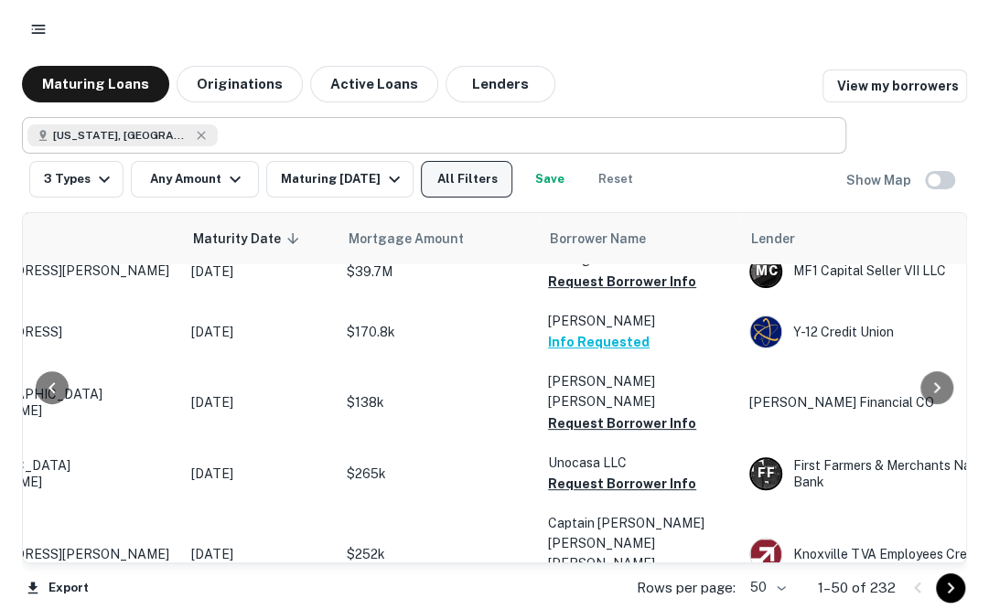
click at [444, 185] on button "All Filters" at bounding box center [466, 179] width 91 height 37
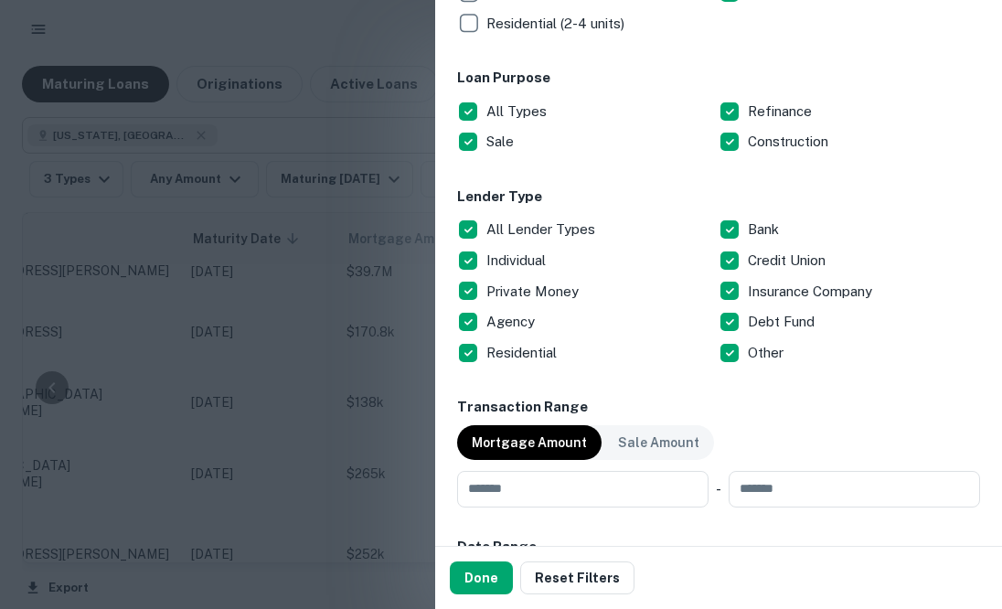
scroll to position [554, 0]
click at [526, 341] on div "Residential" at bounding box center [588, 353] width 262 height 31
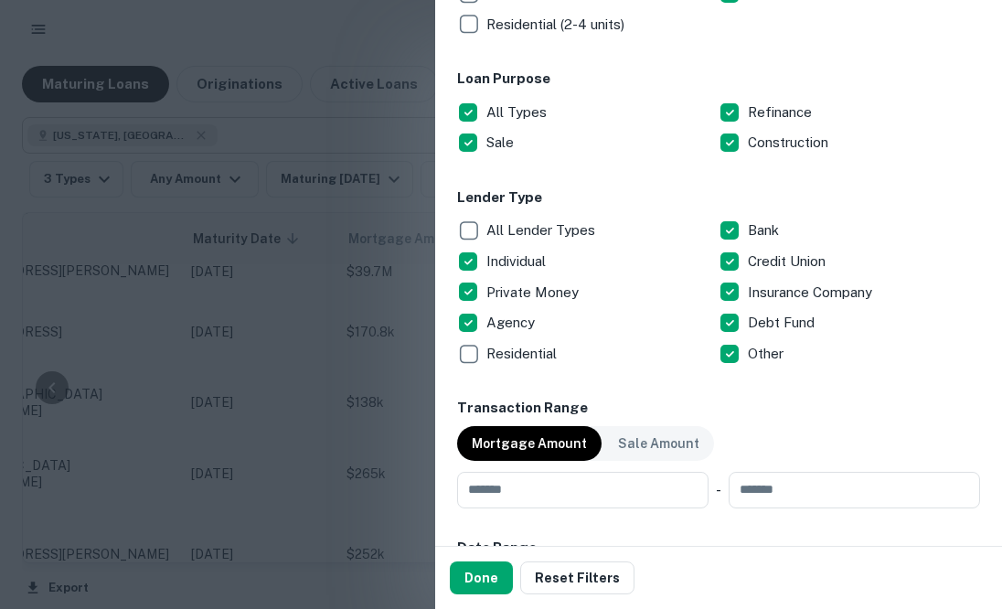
click at [514, 321] on p "Agency" at bounding box center [513, 323] width 52 height 22
click at [518, 259] on p "Individual" at bounding box center [518, 262] width 63 height 22
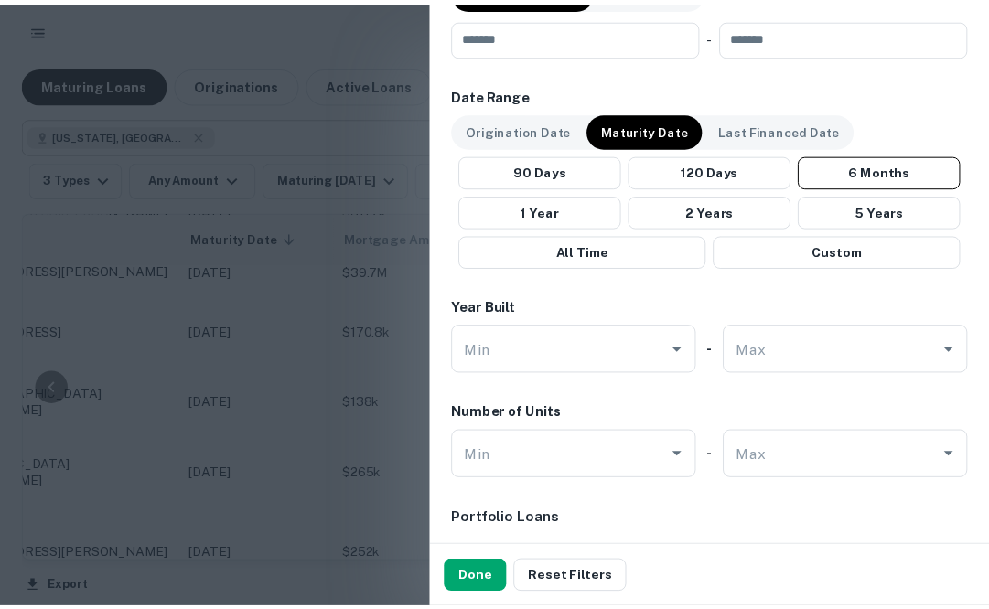
scroll to position [1009, 0]
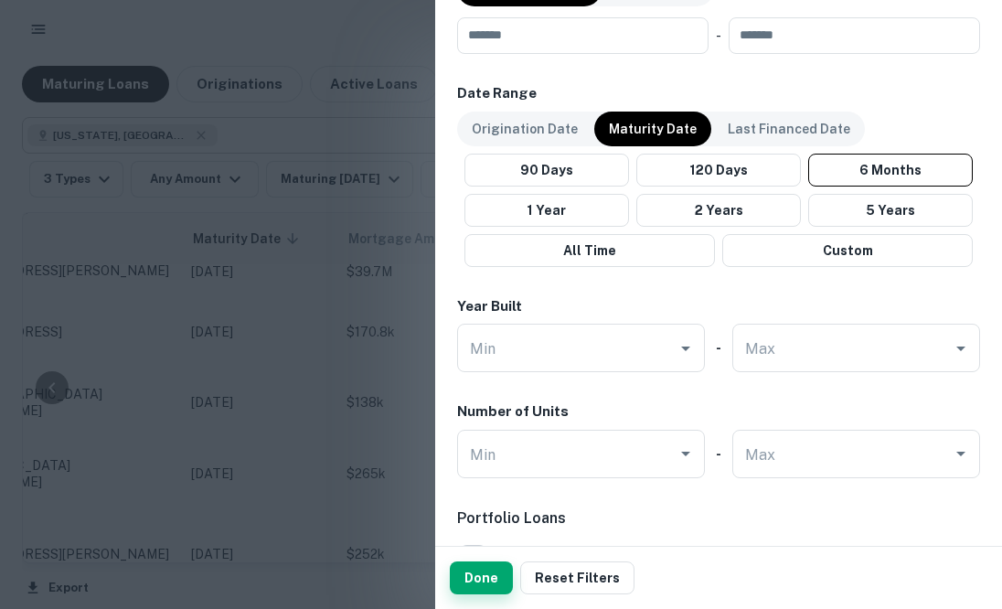
click at [469, 577] on button "Done" at bounding box center [481, 578] width 63 height 33
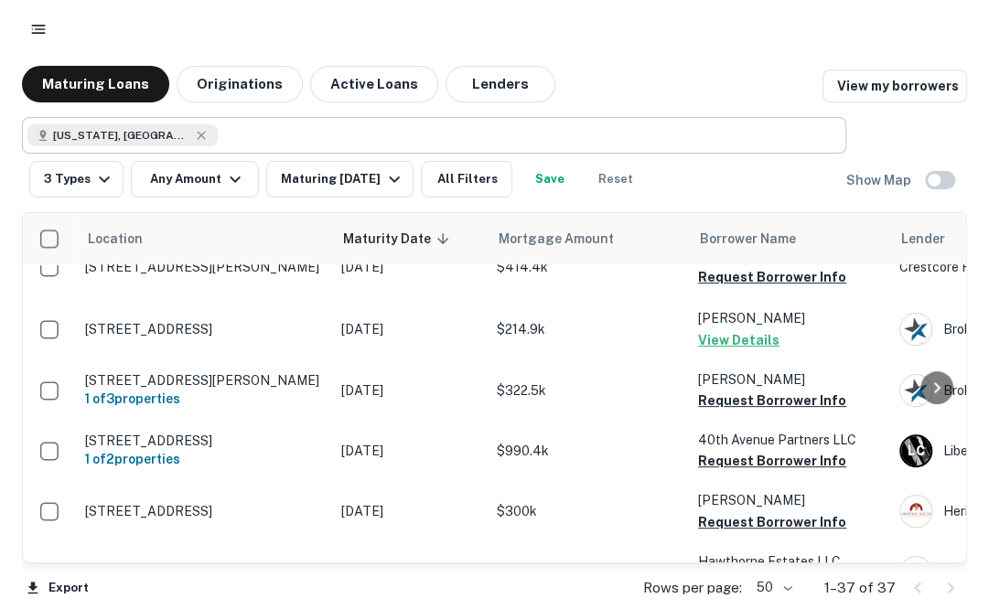
scroll to position [464, 0]
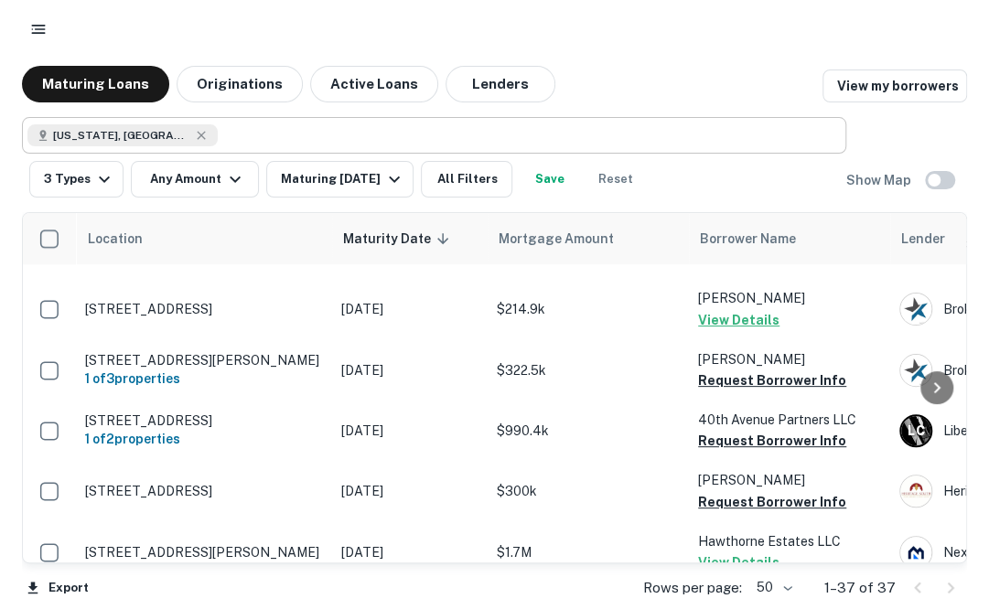
click at [738, 70] on div "Maturing Loans Originations Active Loans Lenders View my borrowers" at bounding box center [494, 84] width 945 height 37
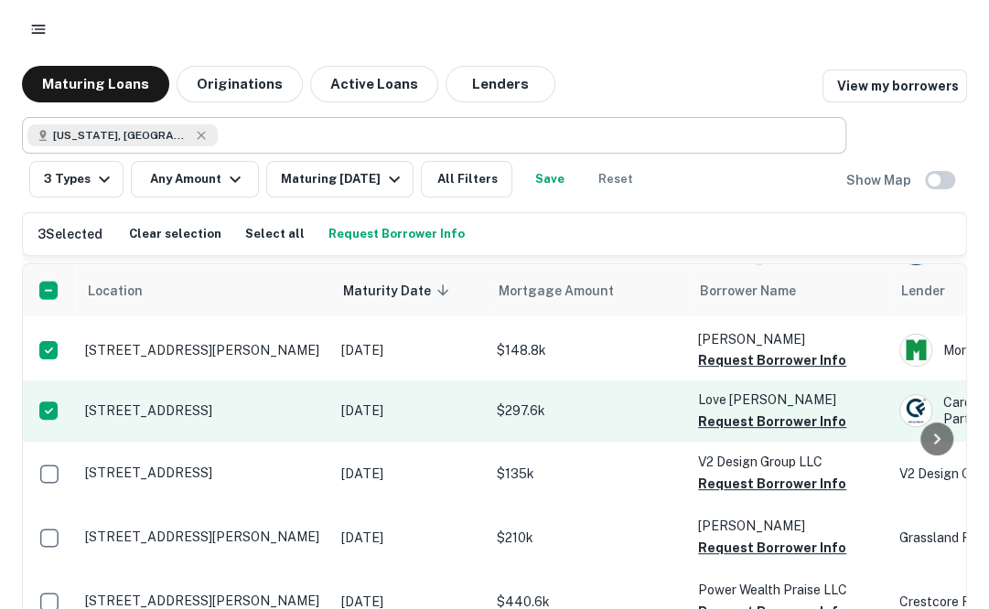
scroll to position [1742, 0]
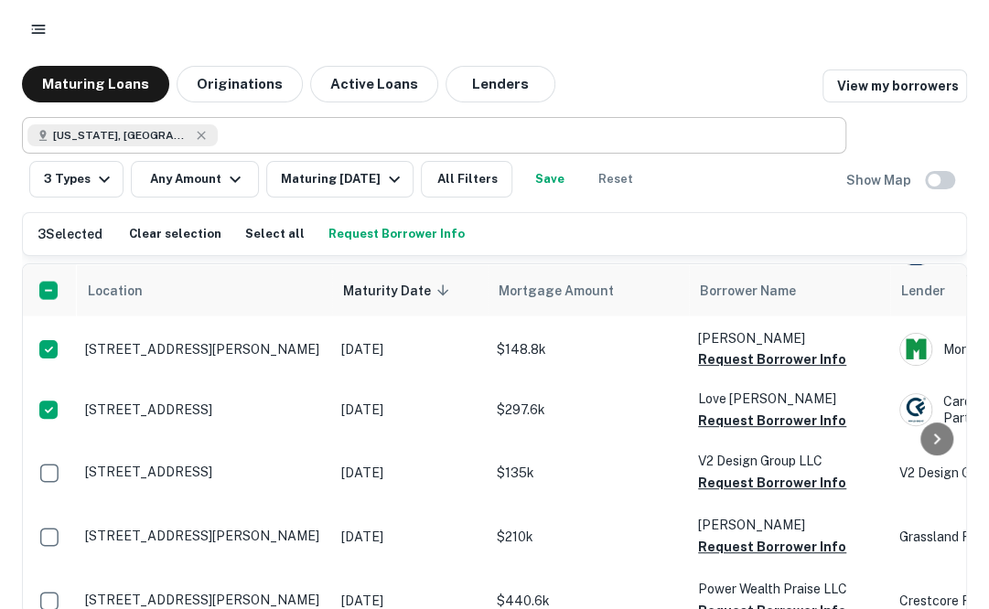
click at [747, 61] on main "Maturing Loans Originations Active Loans Lenders View my borrowers Tennessee, U…" at bounding box center [494, 304] width 989 height 609
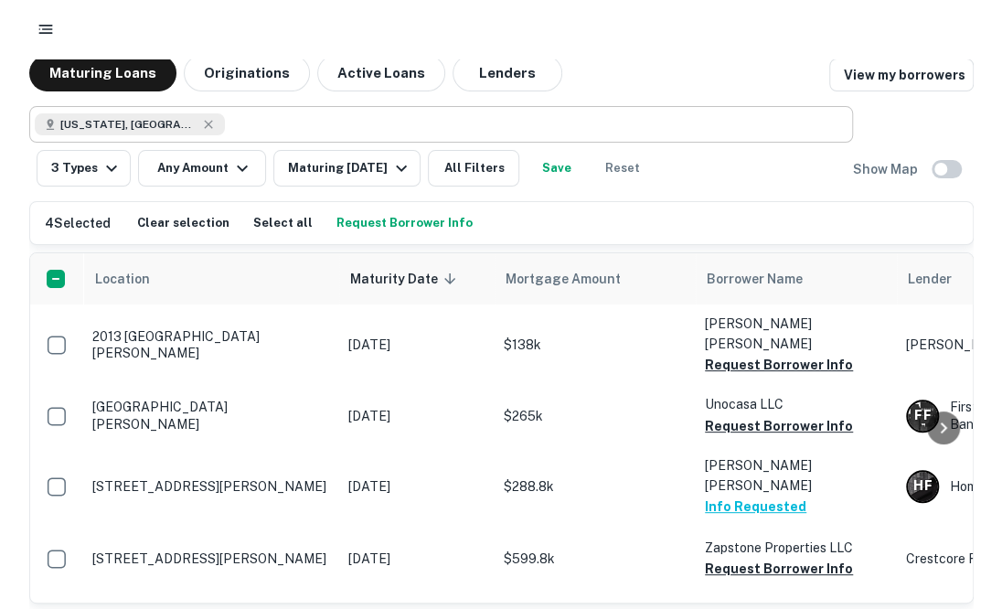
scroll to position [0, 0]
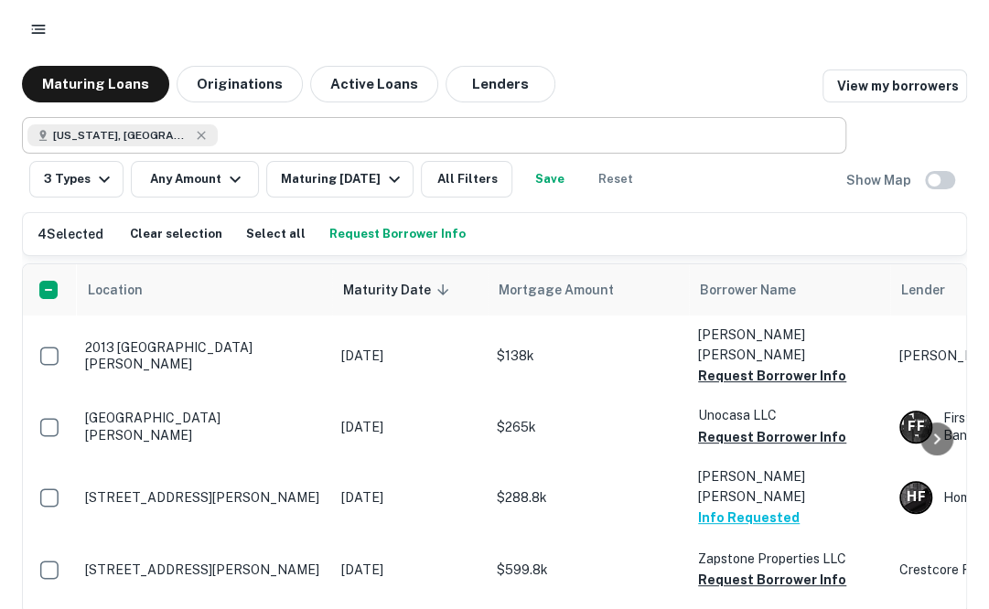
click at [388, 235] on button "Request Borrower Info" at bounding box center [397, 233] width 145 height 27
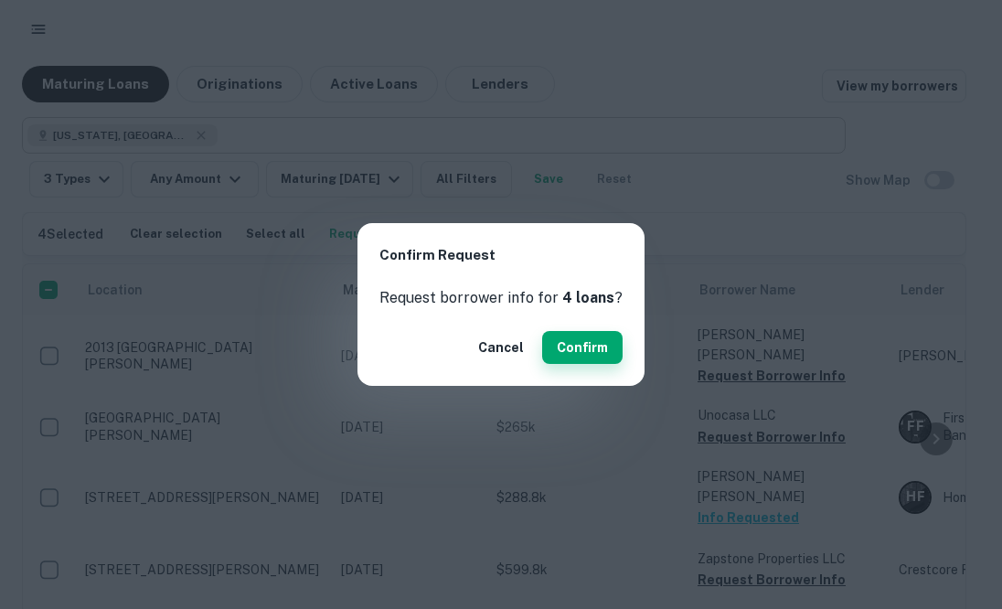
click at [572, 343] on button "Confirm" at bounding box center [582, 347] width 80 height 33
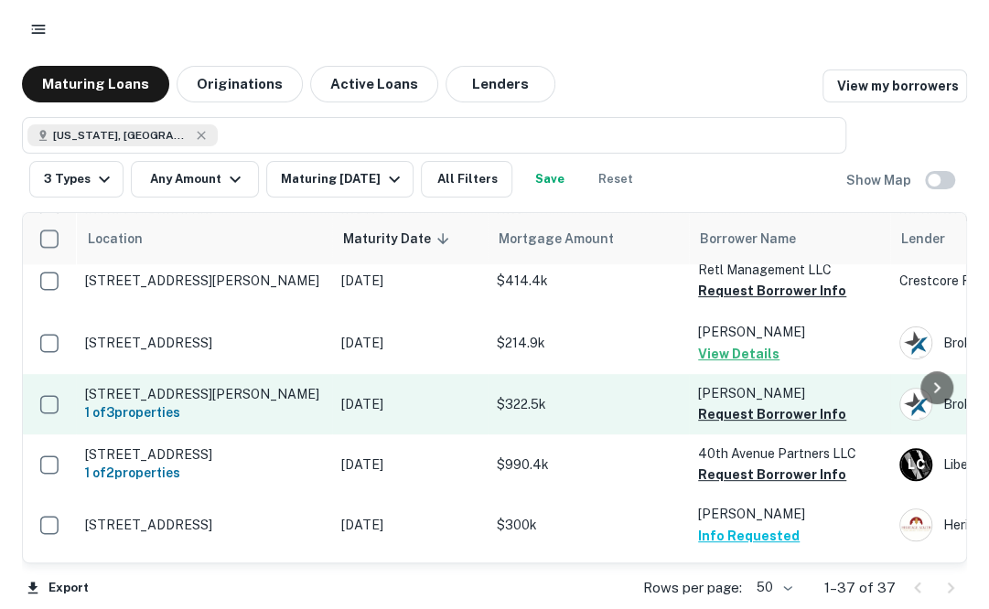
scroll to position [428, 0]
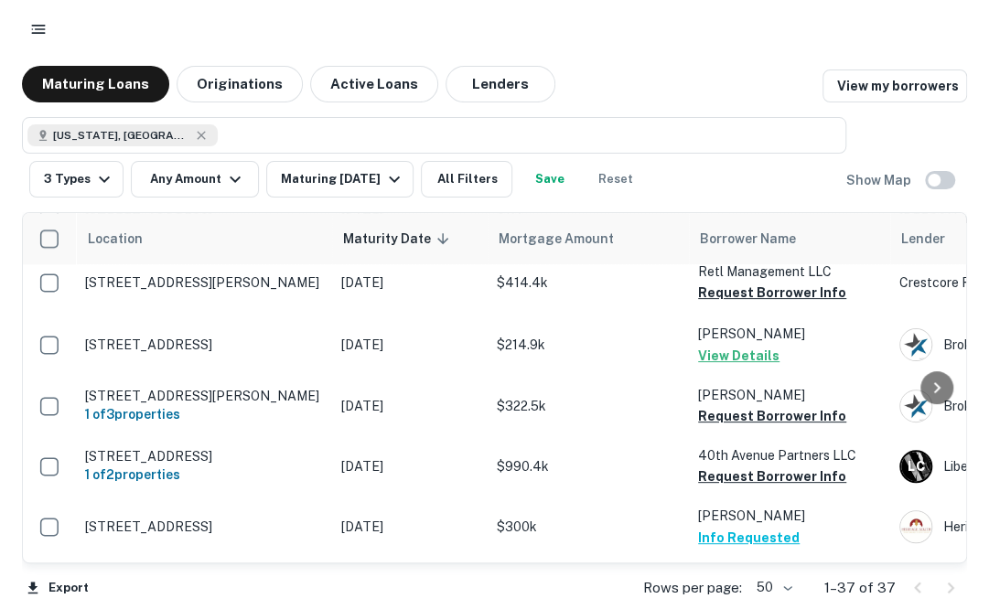
click at [801, 35] on div at bounding box center [494, 29] width 945 height 33
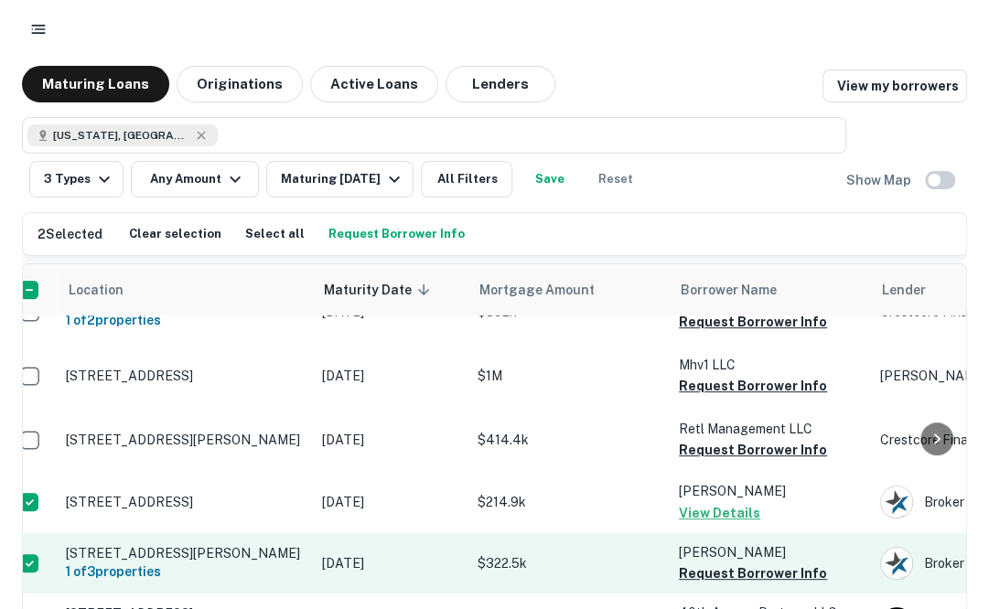
scroll to position [318, 19]
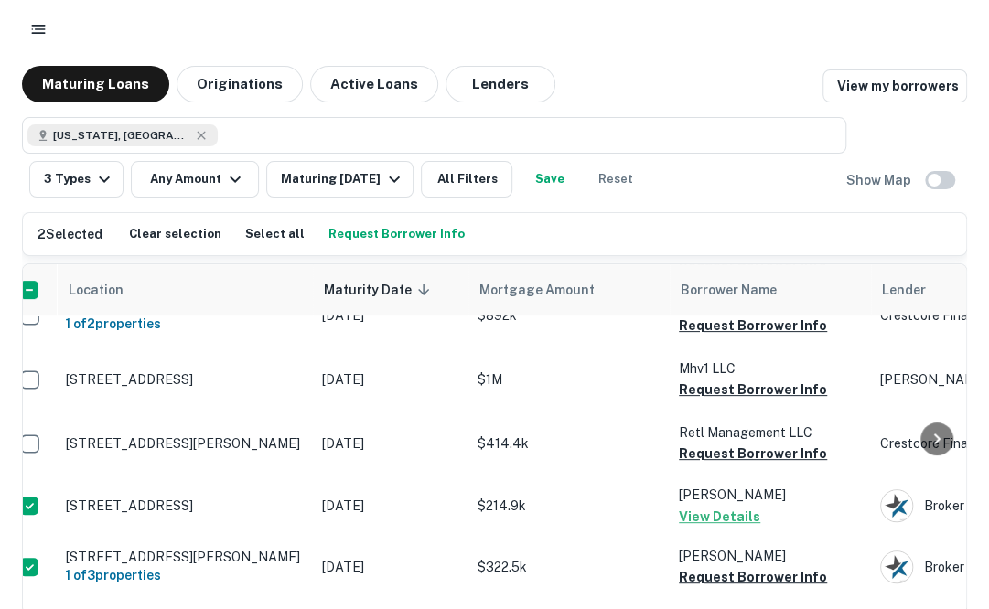
click at [733, 80] on div "Maturing Loans Originations Active Loans Lenders View my borrowers" at bounding box center [494, 84] width 945 height 37
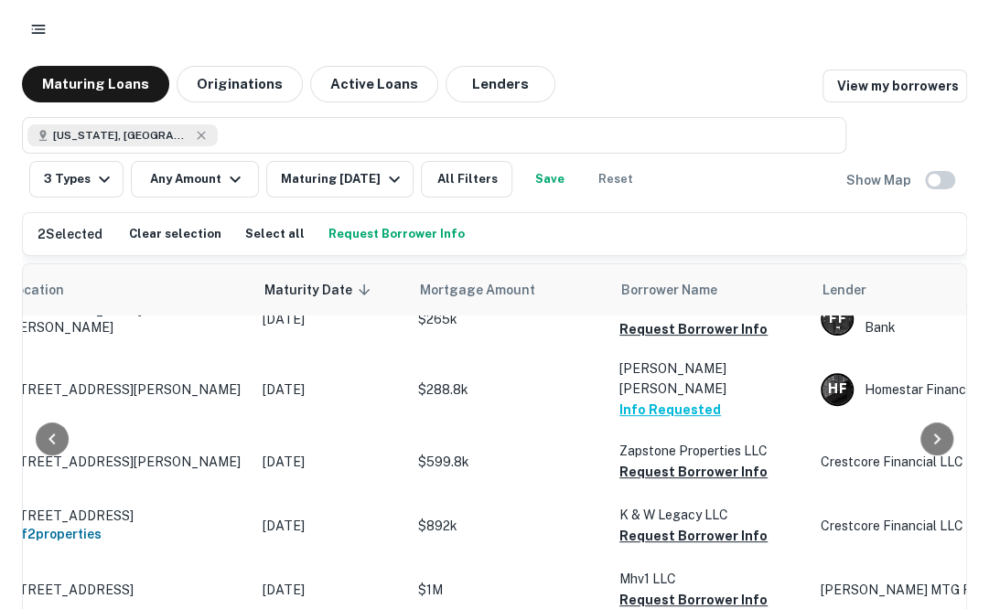
scroll to position [108, 75]
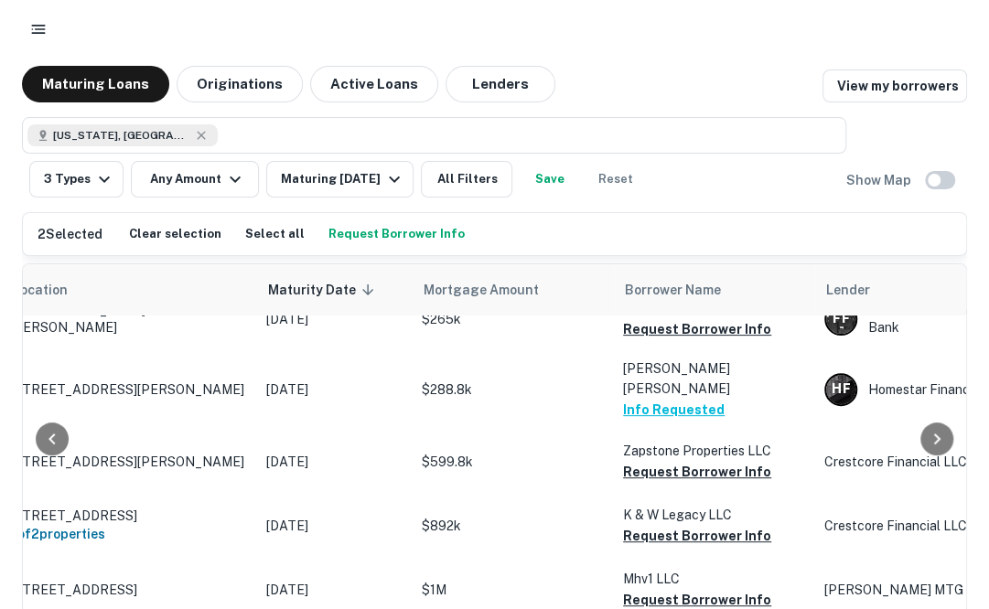
click at [747, 47] on div at bounding box center [494, 29] width 989 height 59
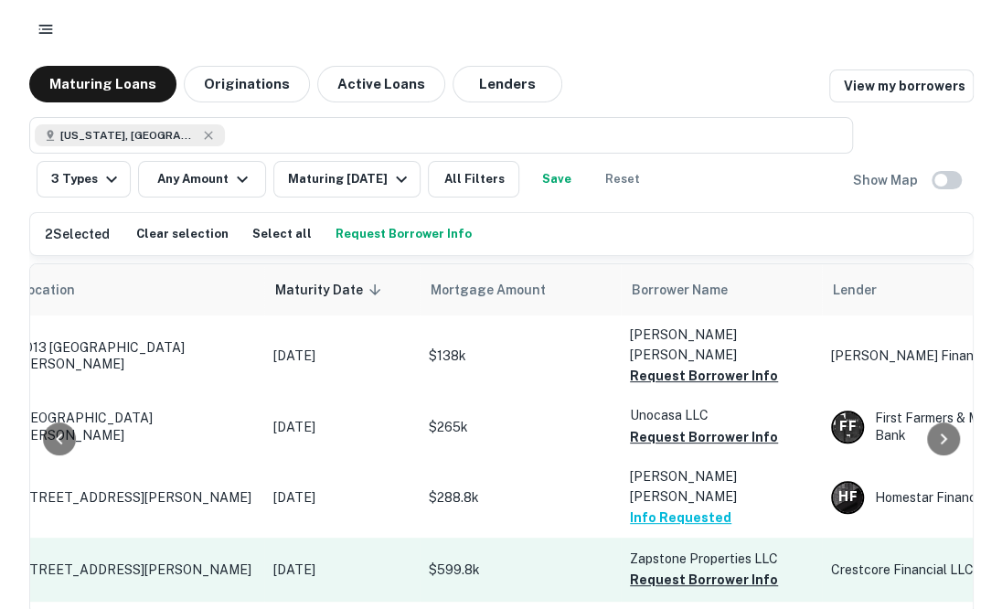
scroll to position [0, 0]
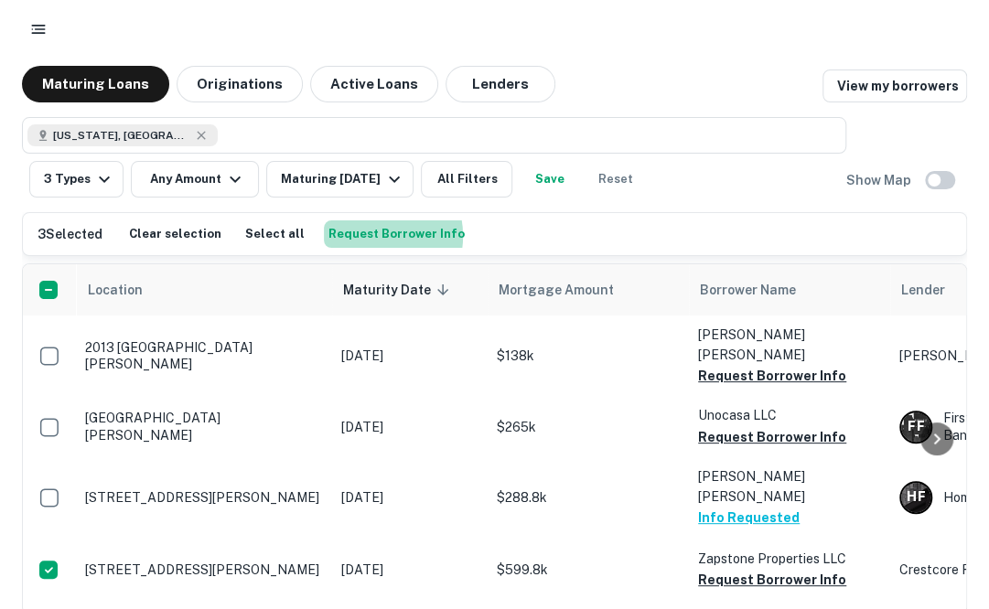
click at [359, 236] on button "Request Borrower Info" at bounding box center [396, 233] width 145 height 27
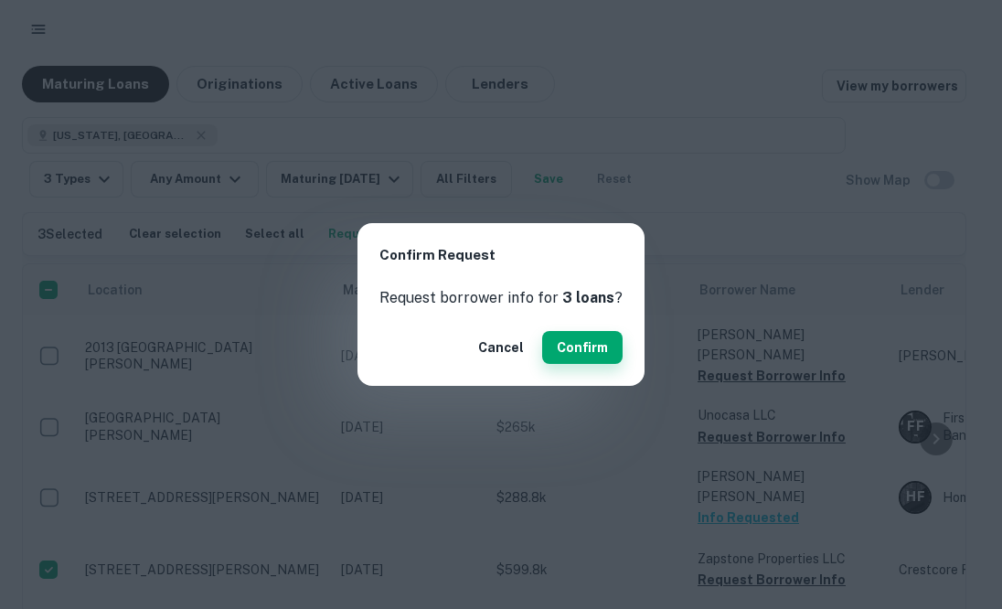
click at [598, 343] on button "Confirm" at bounding box center [582, 347] width 80 height 33
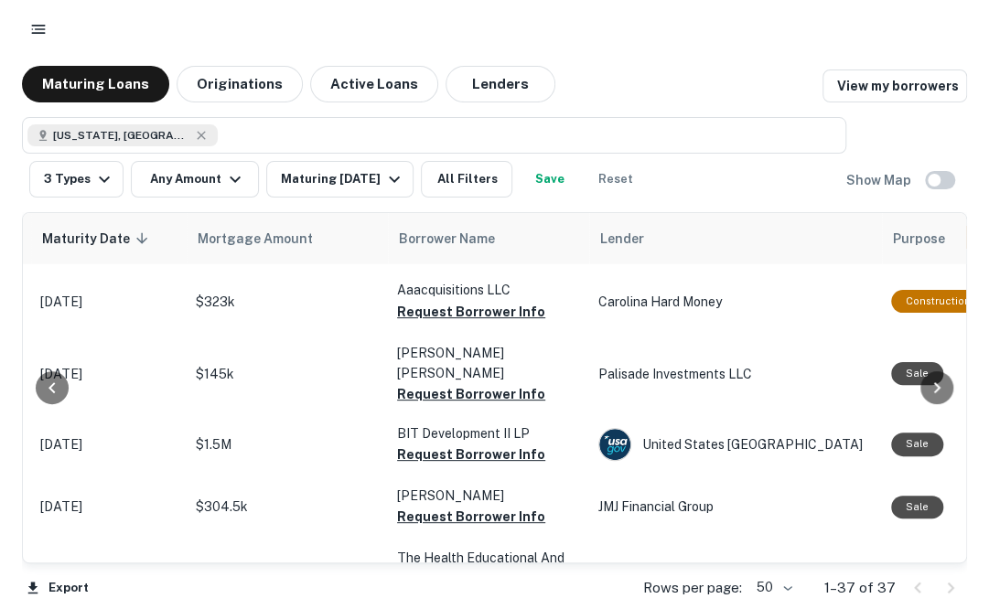
scroll to position [11, 0]
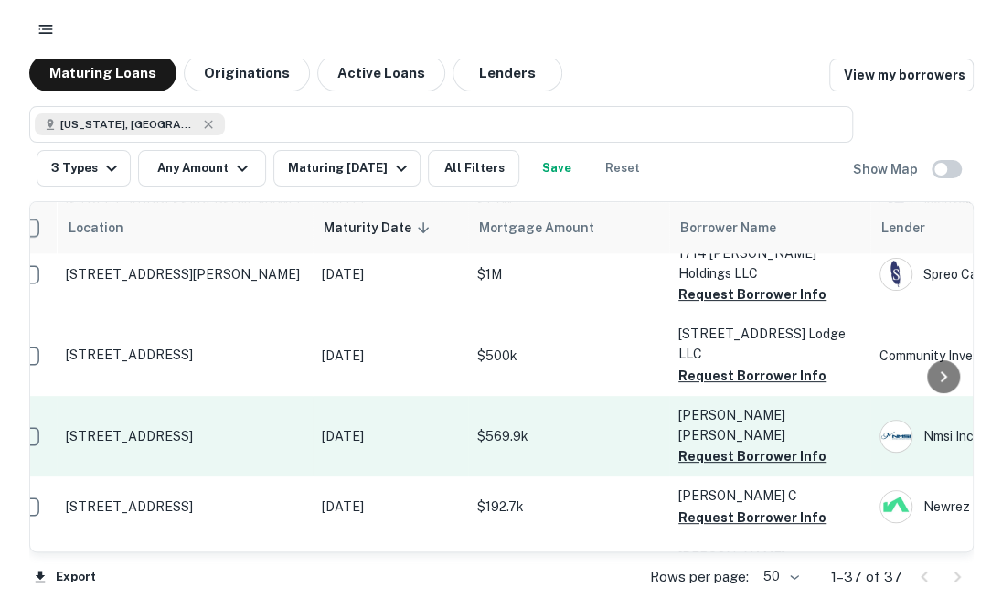
scroll to position [801, 27]
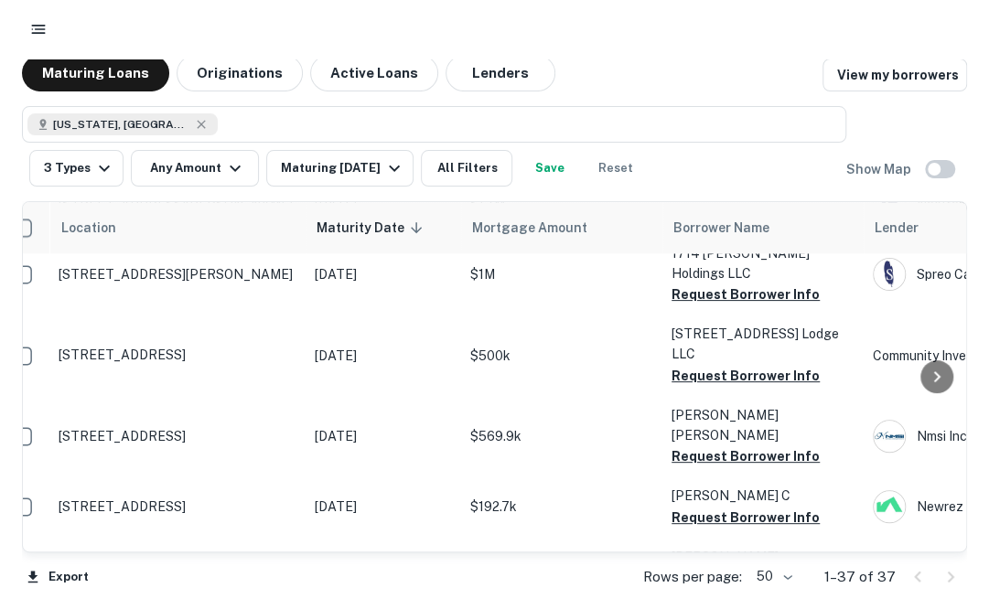
click at [761, 34] on div at bounding box center [494, 29] width 945 height 33
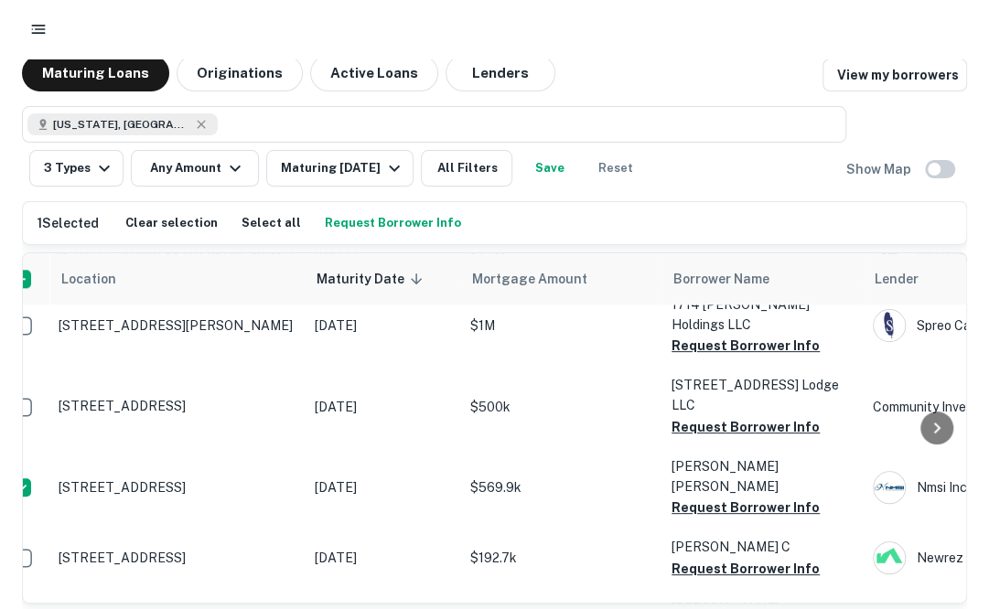
click at [342, 219] on button "Request Borrower Info" at bounding box center [392, 222] width 145 height 27
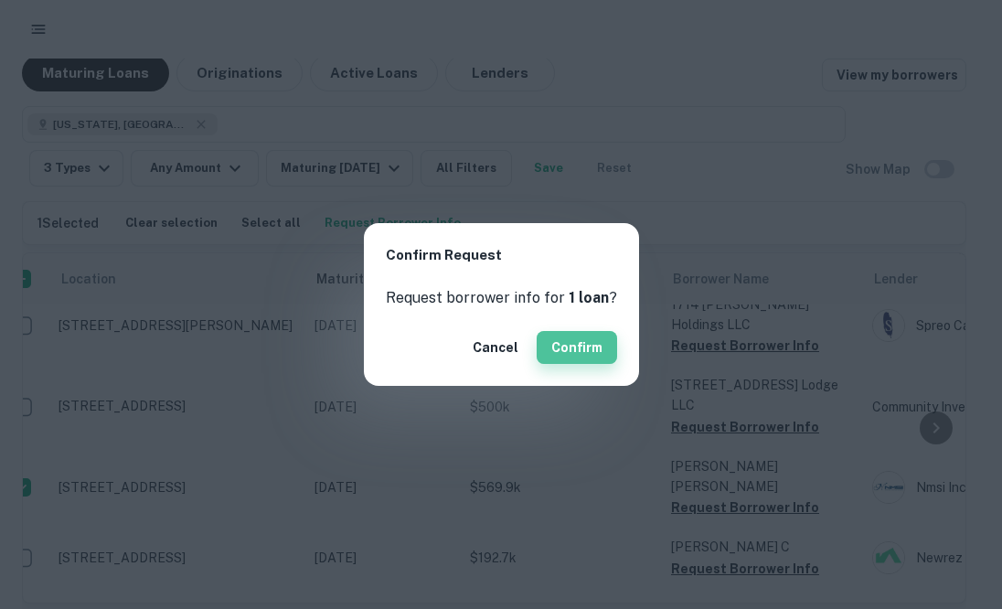
click at [573, 331] on button "Confirm" at bounding box center [577, 347] width 80 height 33
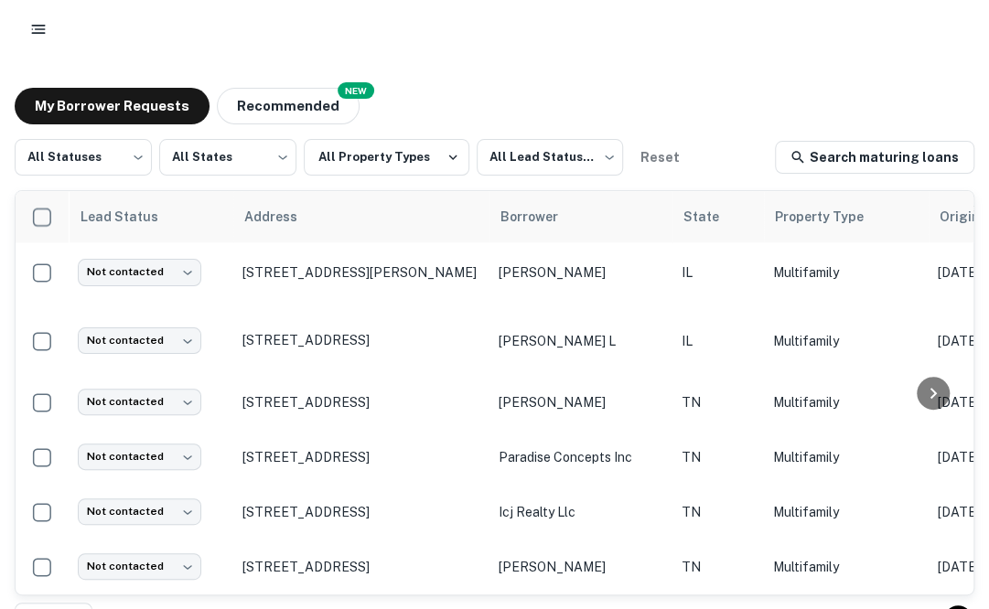
scroll to position [35, 0]
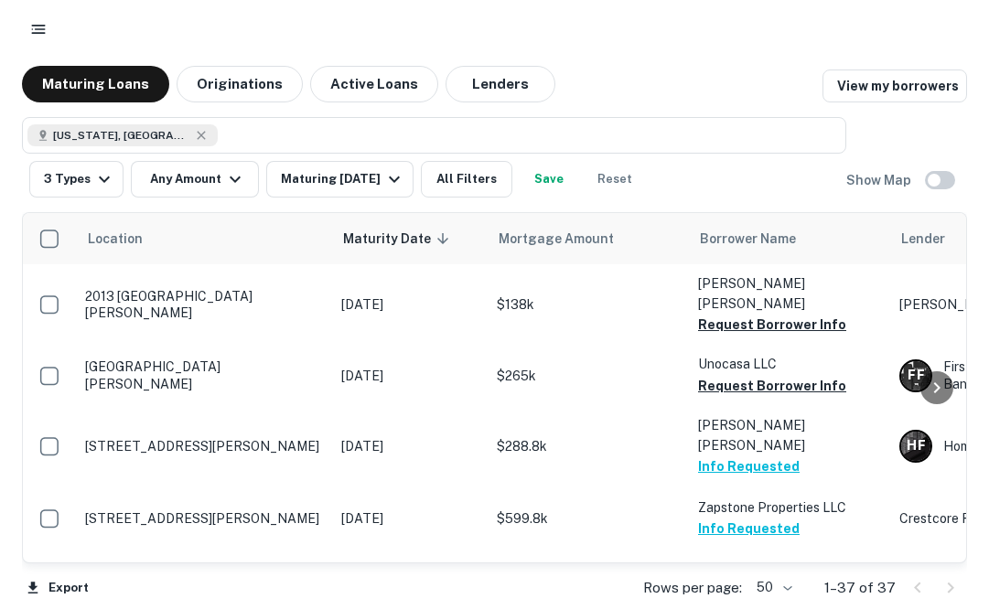
scroll to position [11, 0]
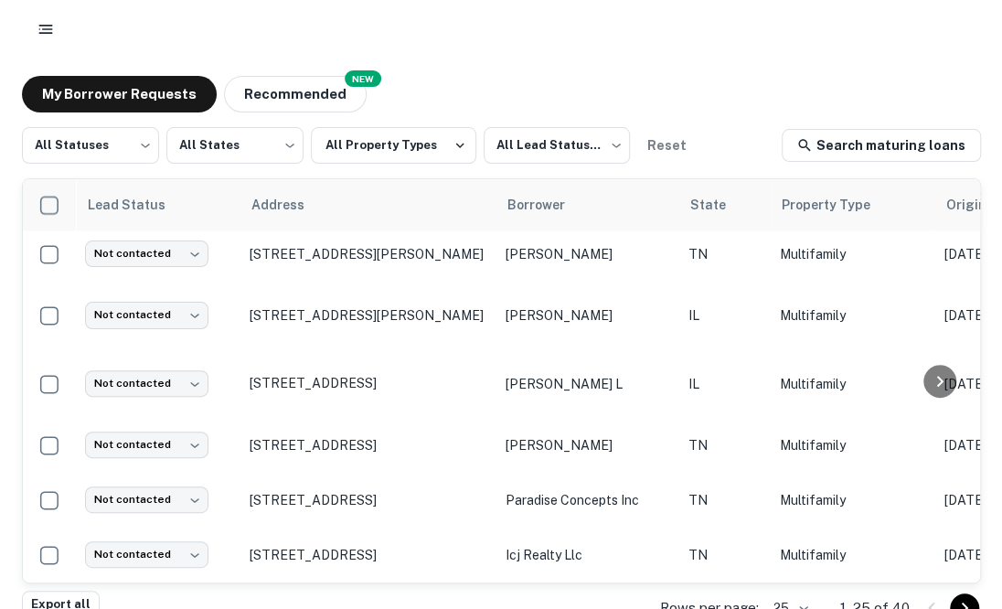
scroll to position [35, 0]
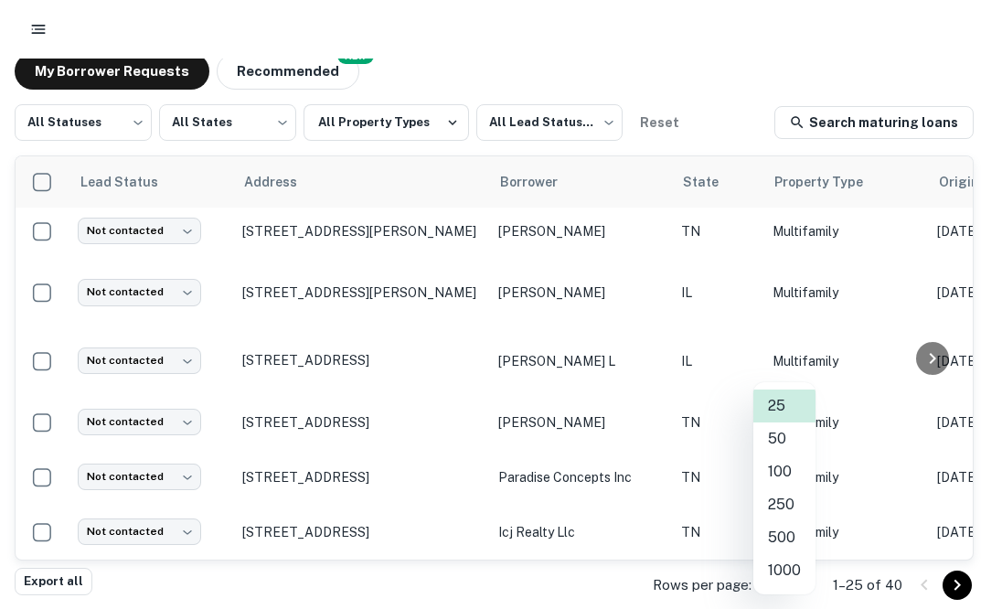
click at [785, 574] on body "My Borrower Requests NEW Recommended All Statuses *** ​ All States *** ​ All Pr…" at bounding box center [501, 269] width 1002 height 609
click at [767, 442] on li "50" at bounding box center [785, 439] width 62 height 33
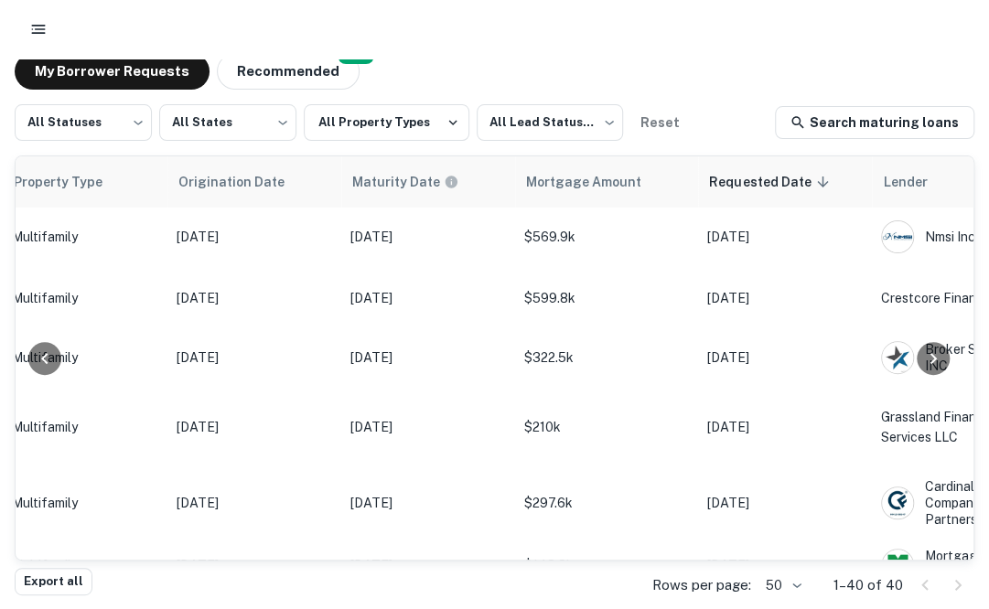
scroll to position [0, 1021]
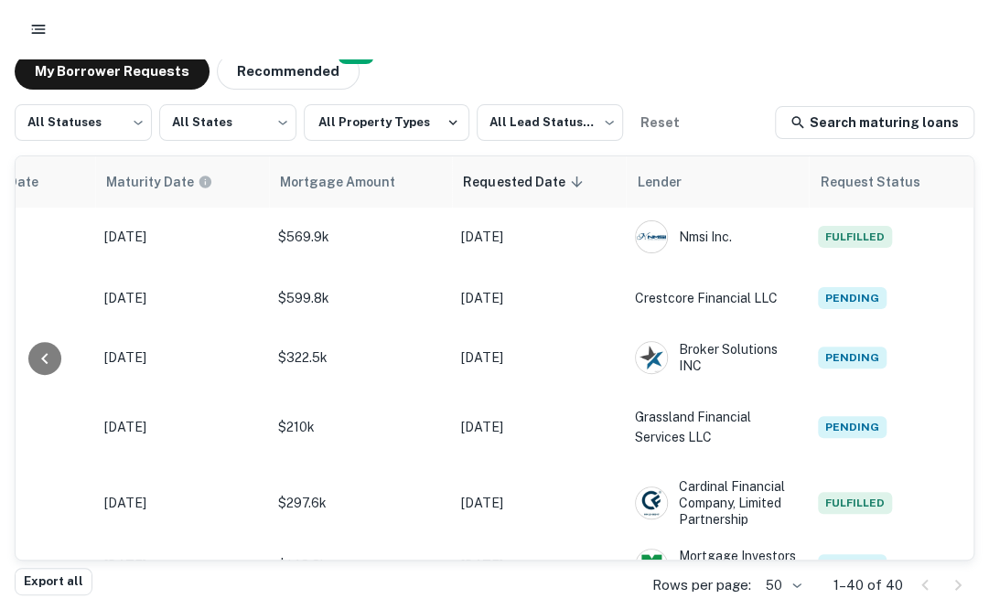
click at [734, 39] on div at bounding box center [494, 29] width 945 height 33
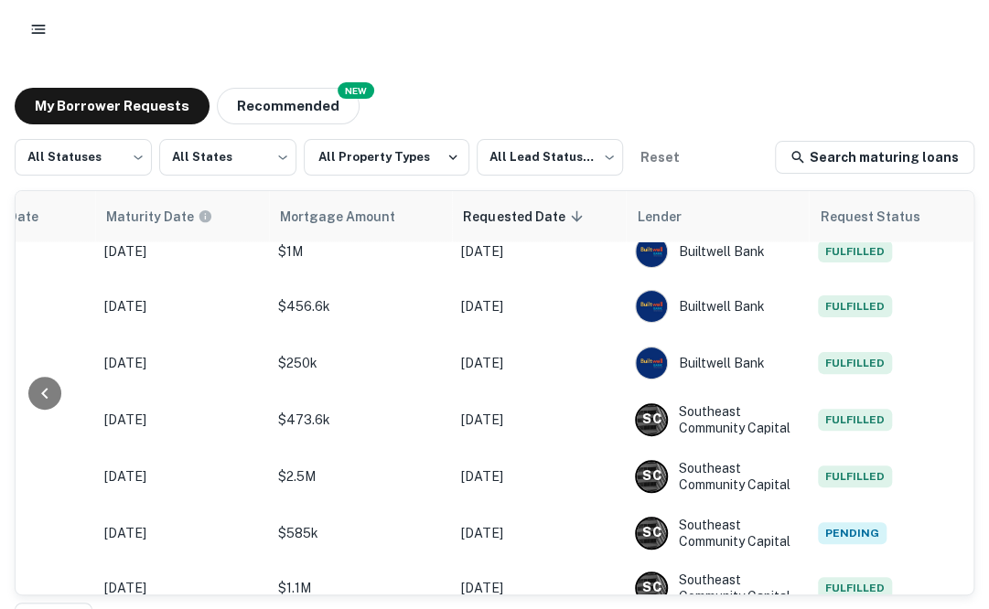
scroll to position [1985, 1021]
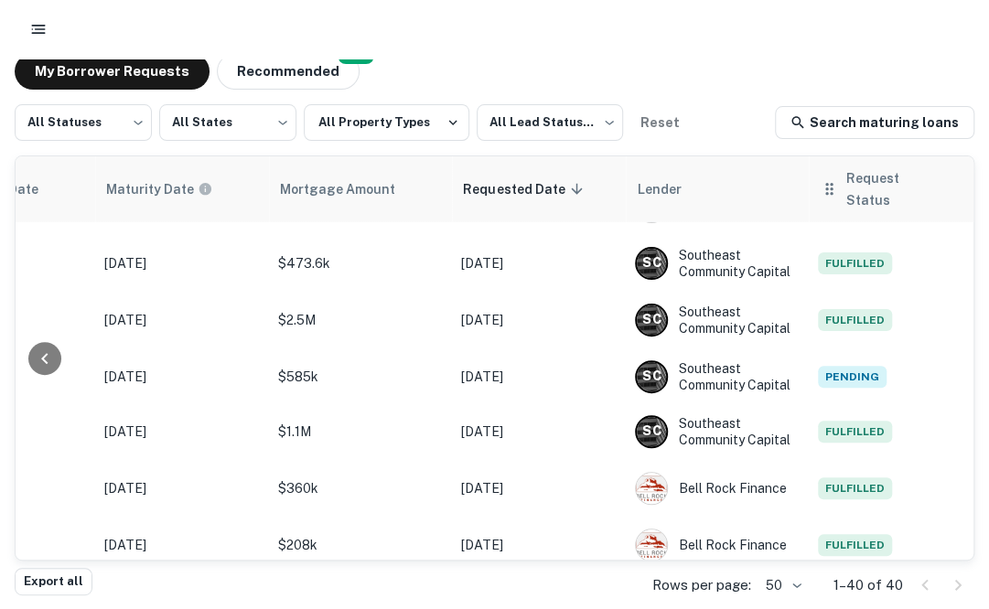
scroll to position [1999, 1019]
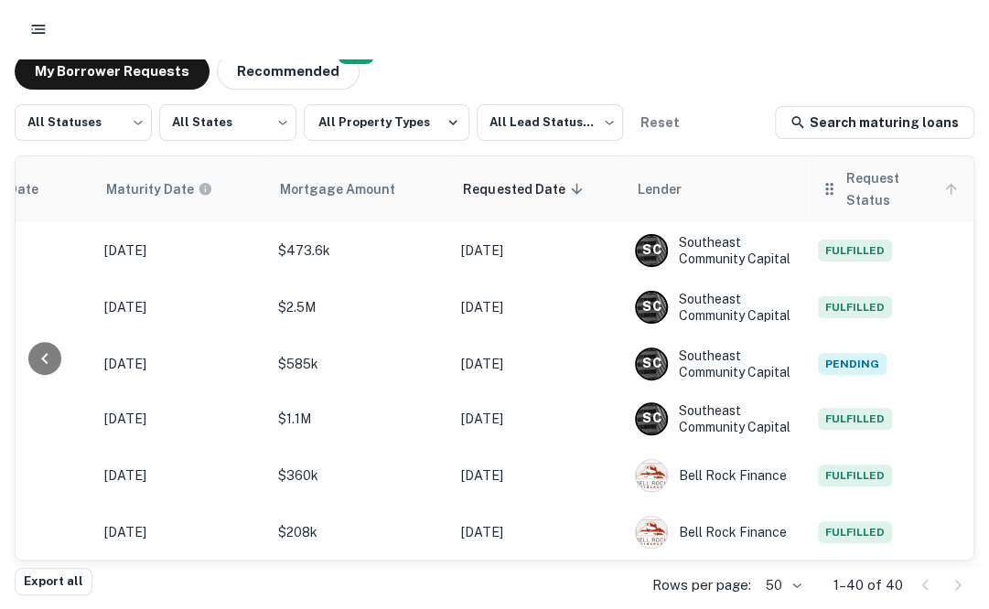
click at [859, 197] on span "Request Status" at bounding box center [903, 189] width 117 height 44
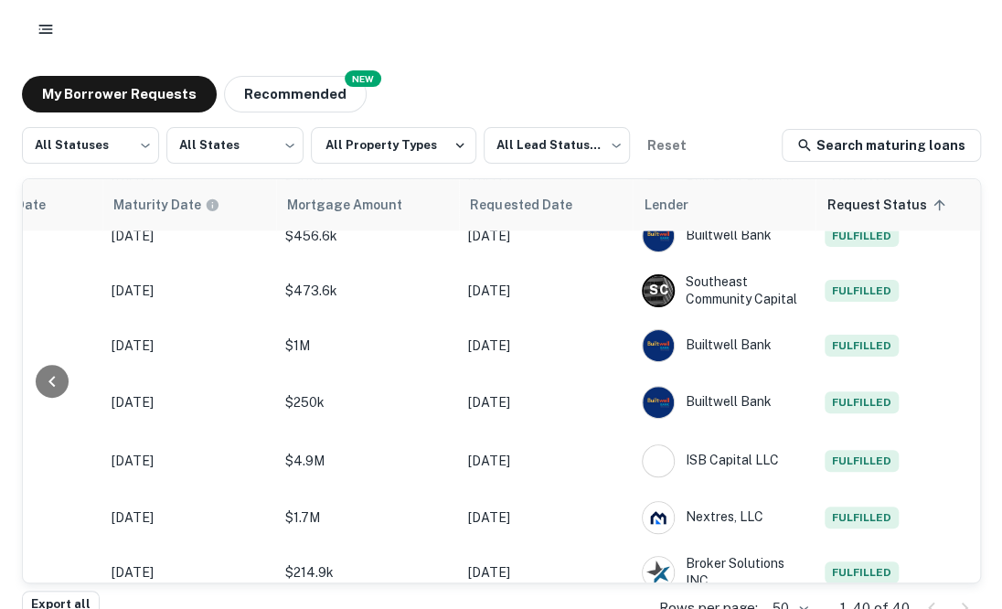
scroll to position [1985, 1019]
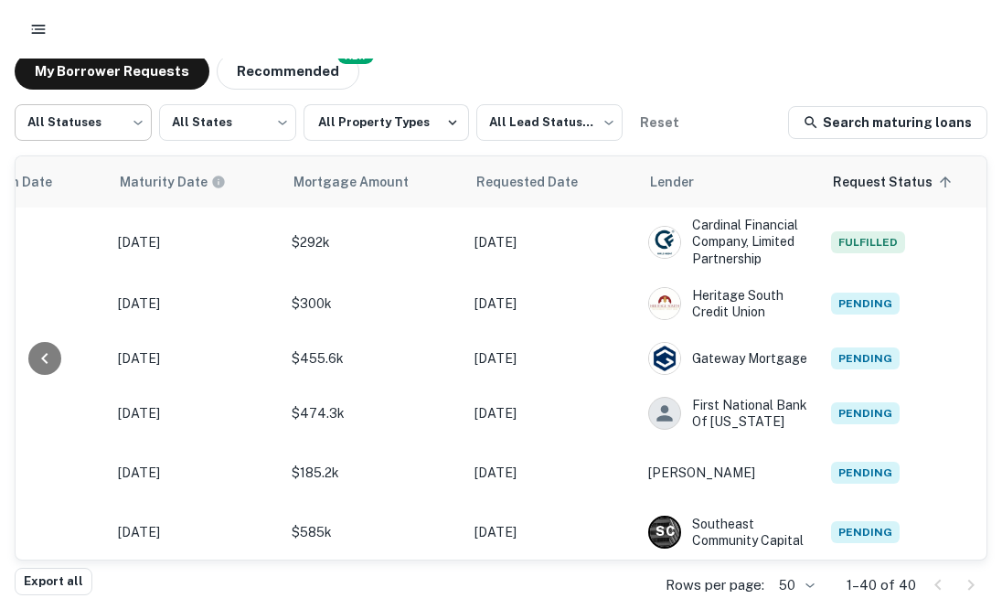
click at [75, 132] on body "My Borrower Requests NEW Recommended All Statuses *** ​ All States *** ​ All Pr…" at bounding box center [501, 269] width 1002 height 609
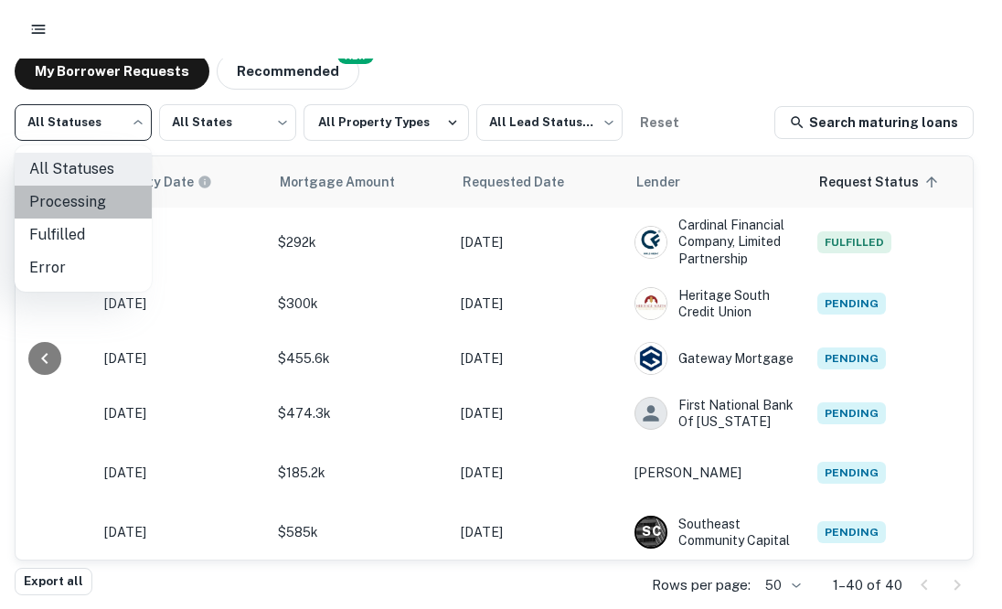
click at [95, 208] on li "Processing" at bounding box center [83, 202] width 137 height 33
type input "**********"
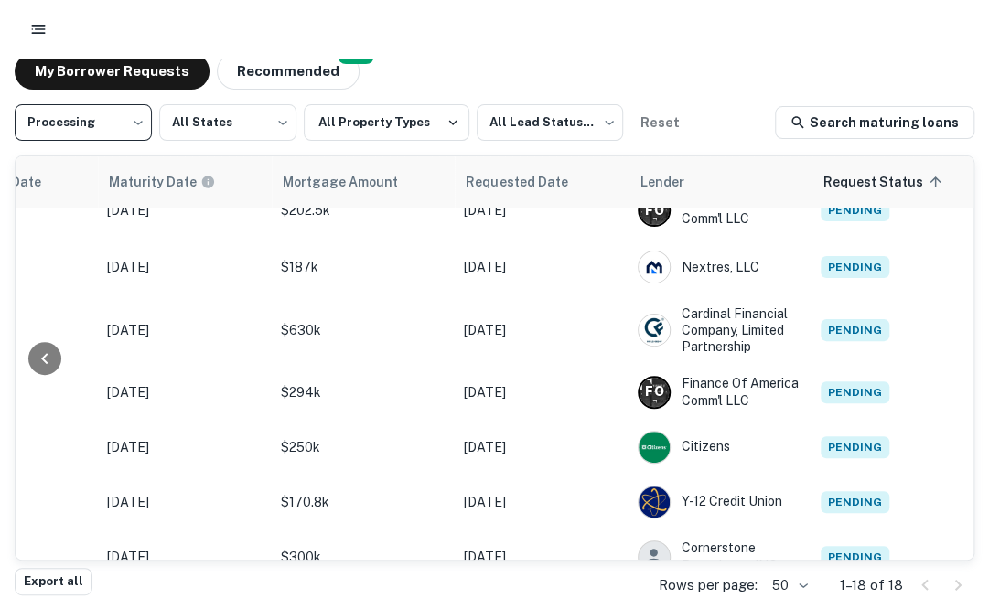
scroll to position [0, 1004]
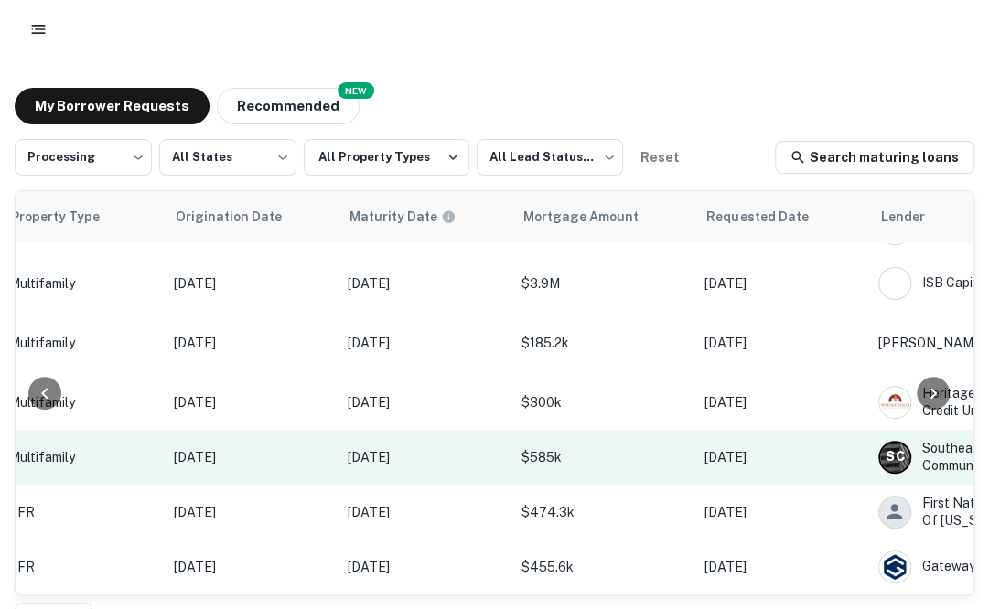
scroll to position [35, 0]
